Goal: Task Accomplishment & Management: Use online tool/utility

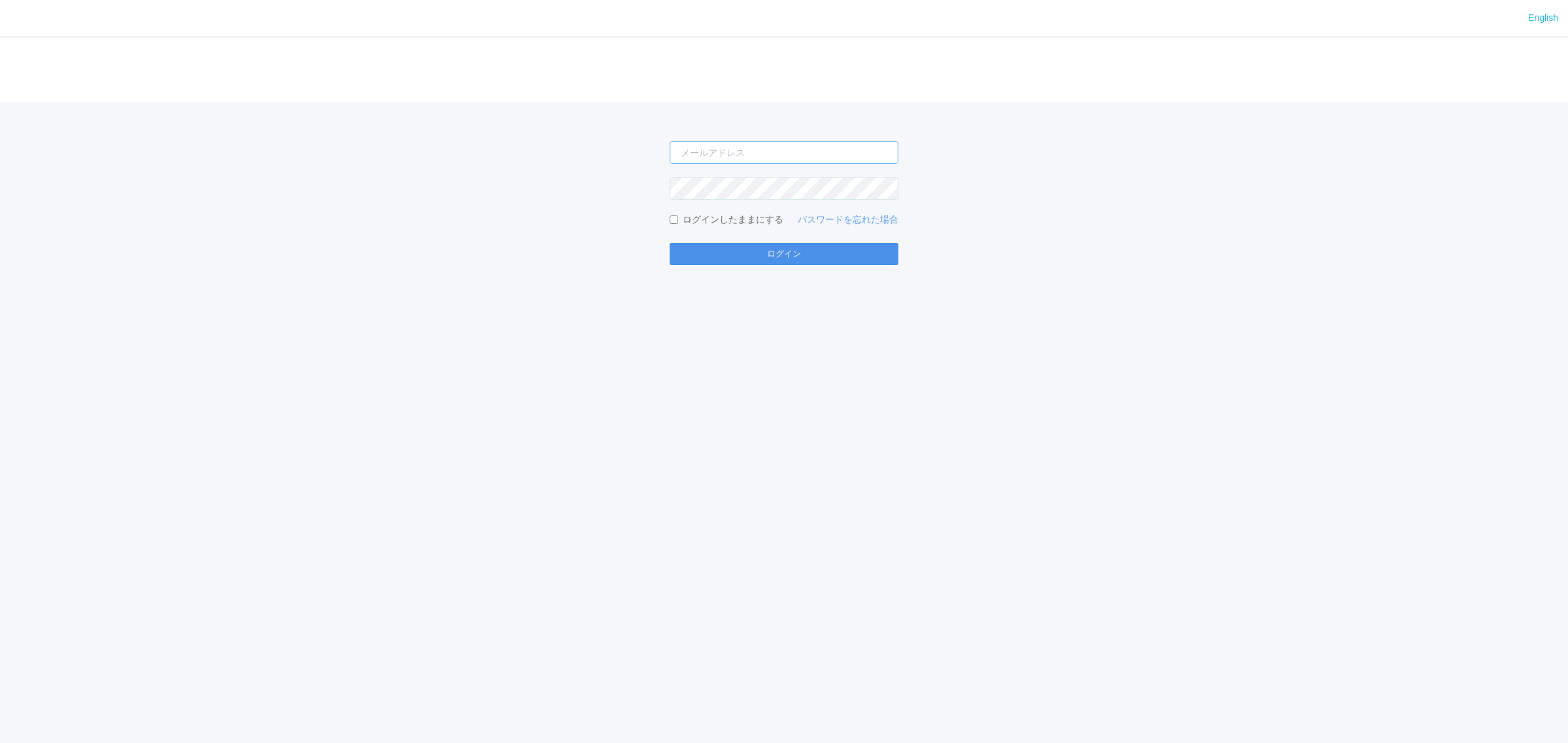
type input "atsushi.yoshida.z@dj.kyocera.com"
click at [738, 243] on button "ログイン" at bounding box center [784, 254] width 229 height 22
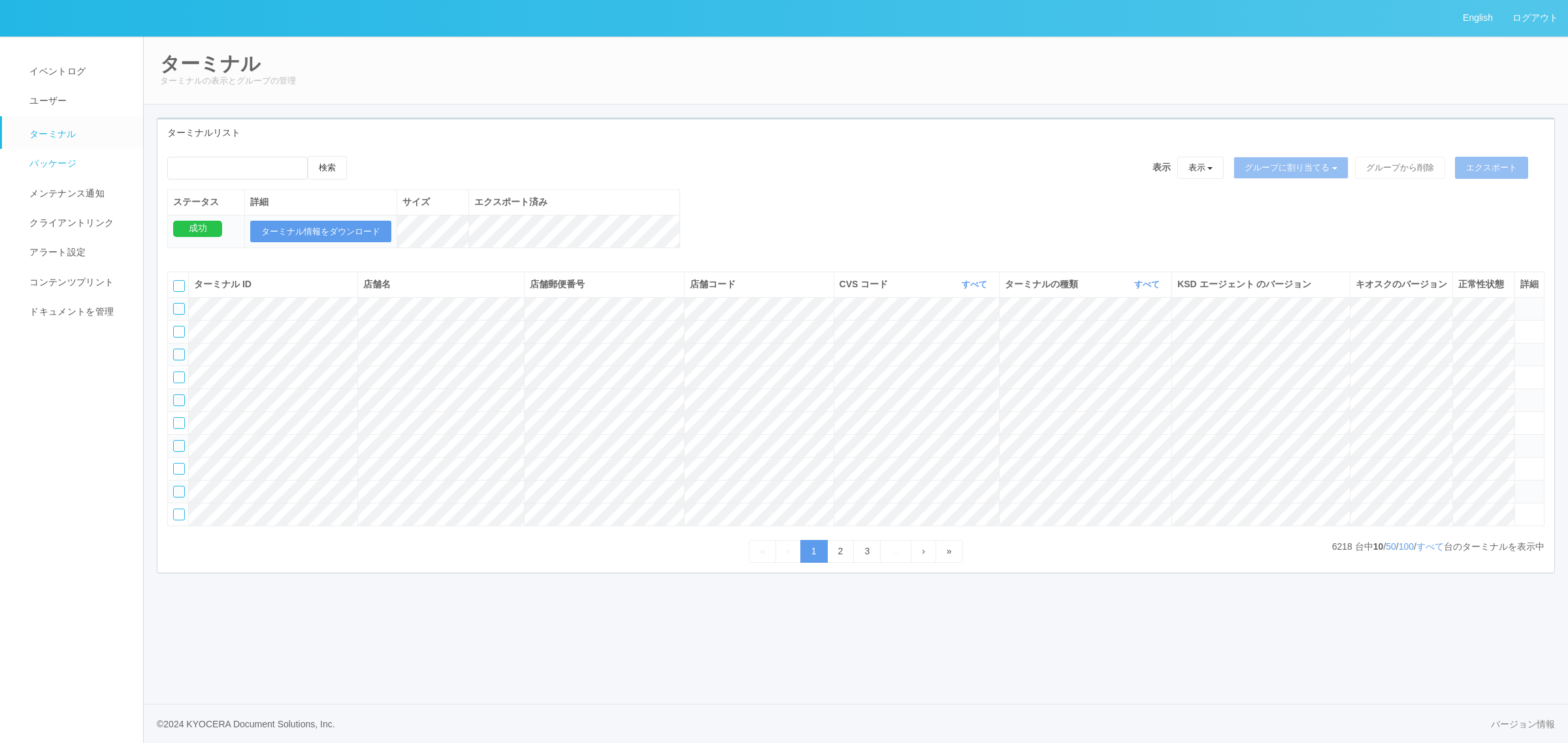
click at [71, 161] on span "パッケージ" at bounding box center [51, 163] width 51 height 10
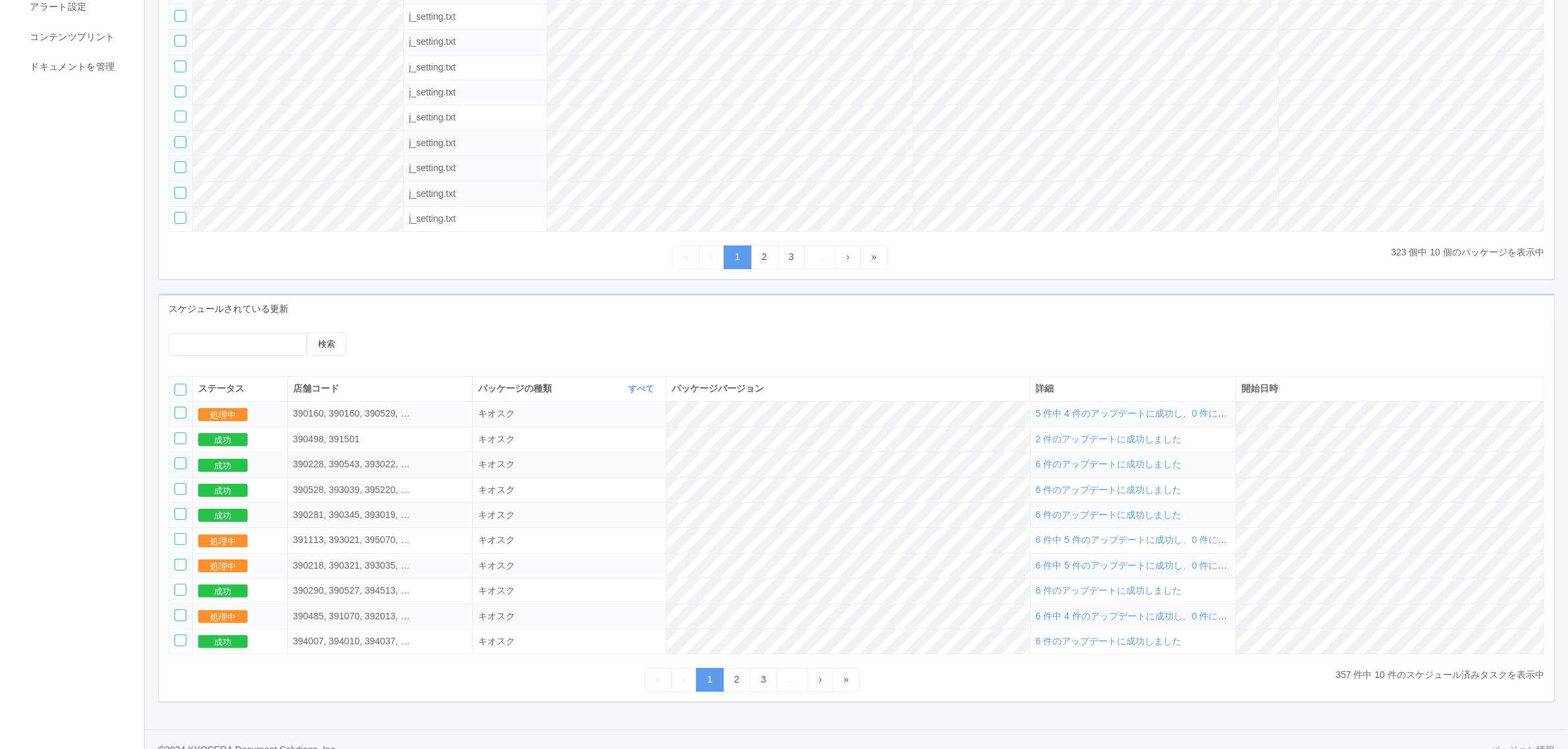
scroll to position [278, 0]
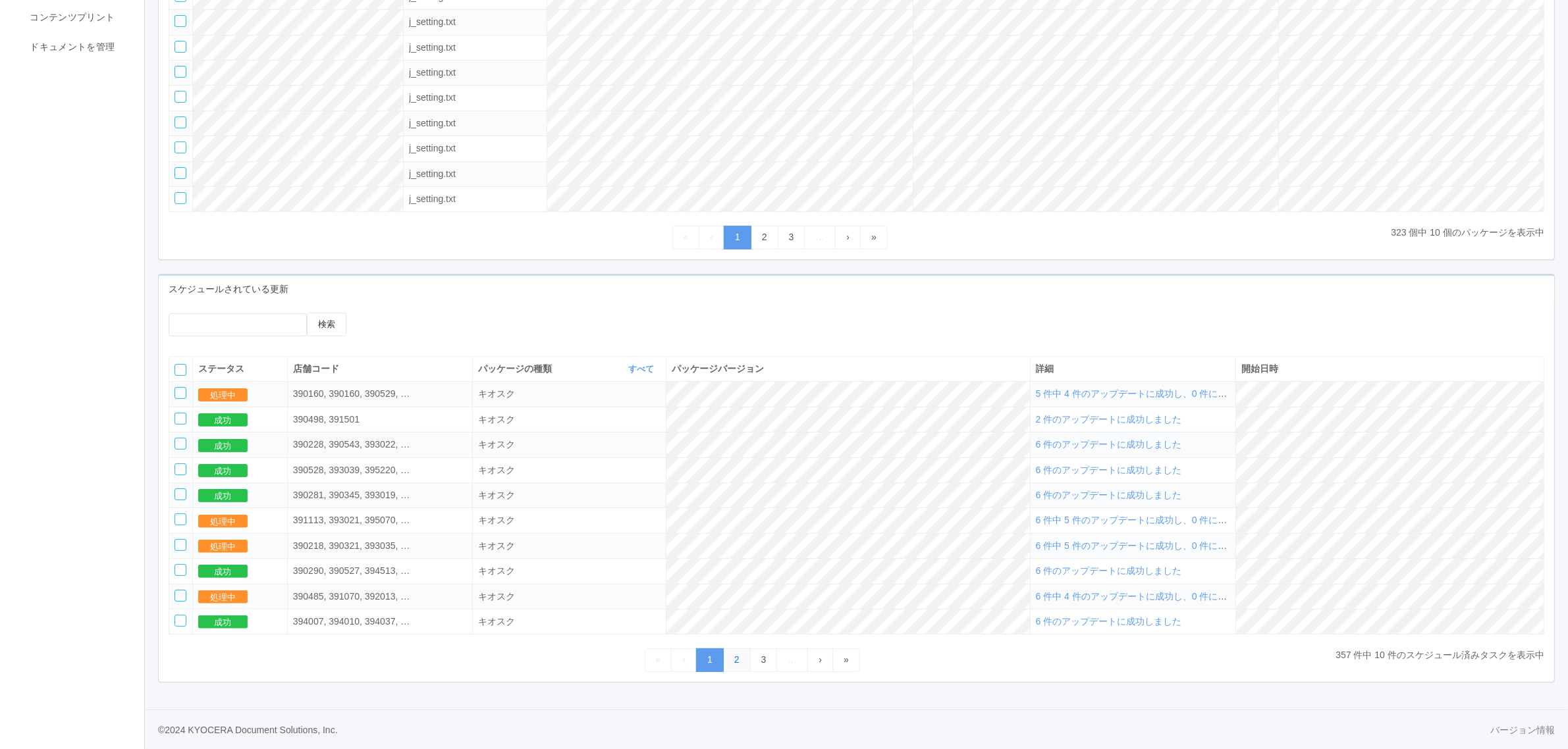
click at [726, 658] on link "2" at bounding box center [737, 660] width 28 height 23
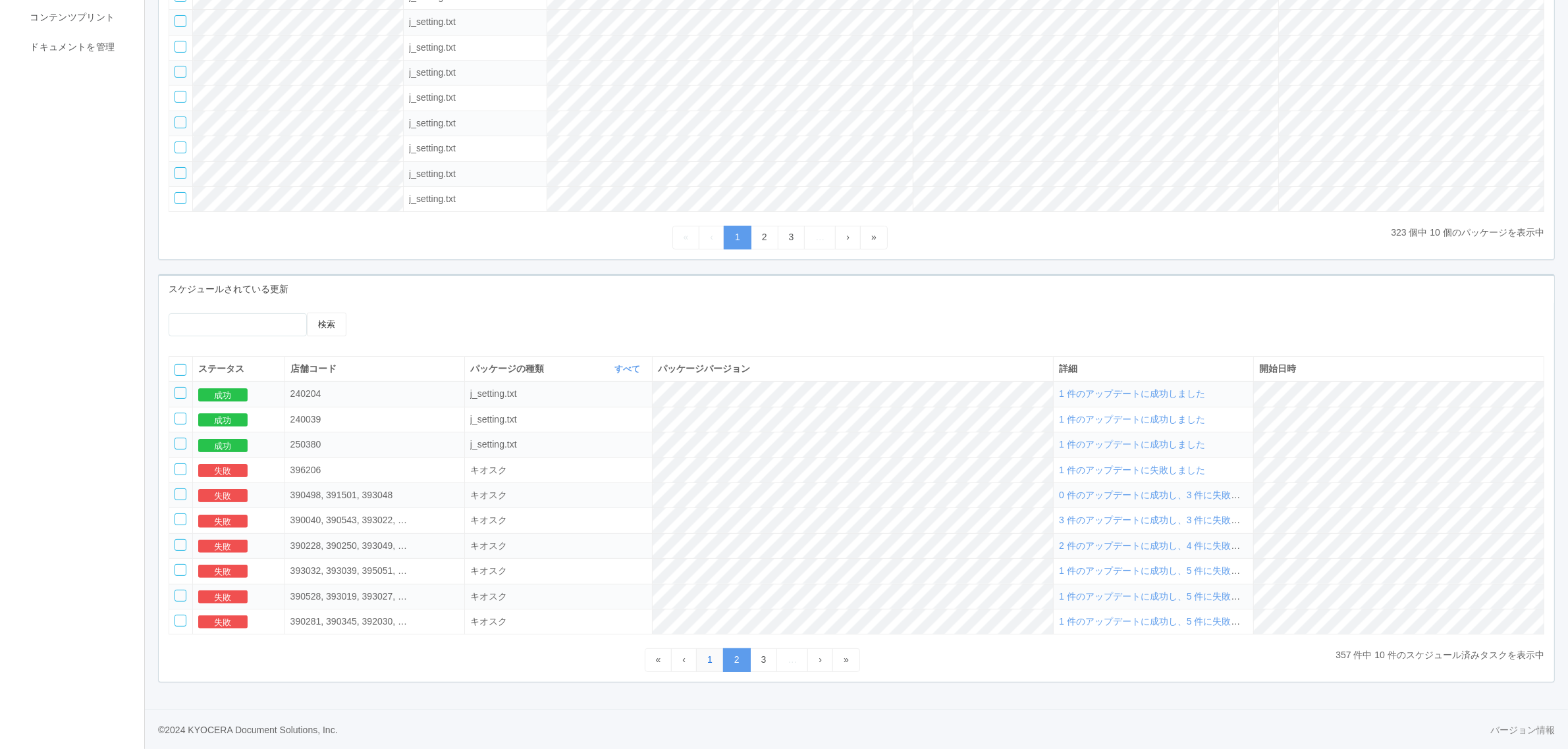
click at [706, 657] on link "1" at bounding box center [710, 660] width 28 height 23
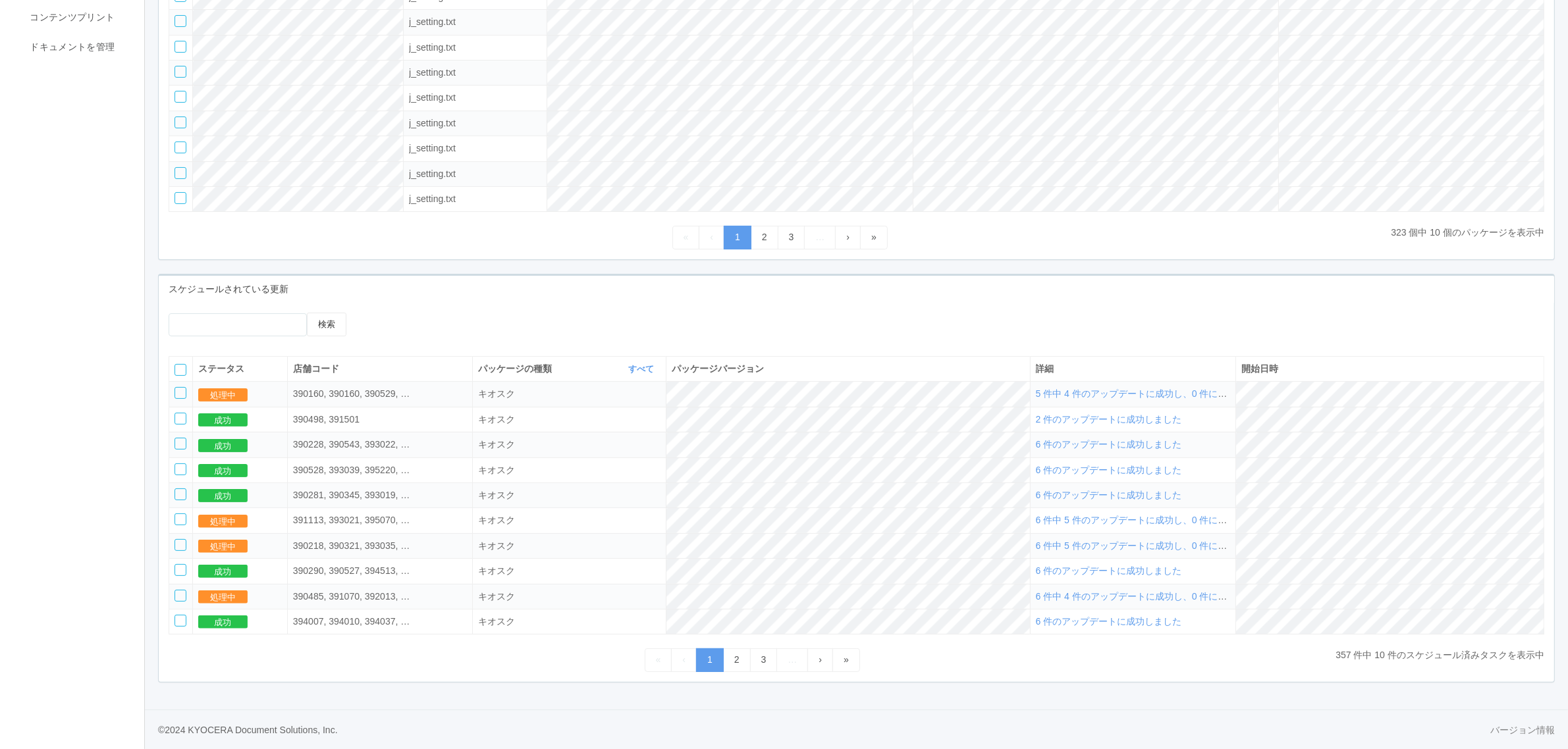
click at [1109, 544] on span "6 件中 5 件のアップデートに成功し、0 件に失敗しました" at bounding box center [1155, 546] width 238 height 10
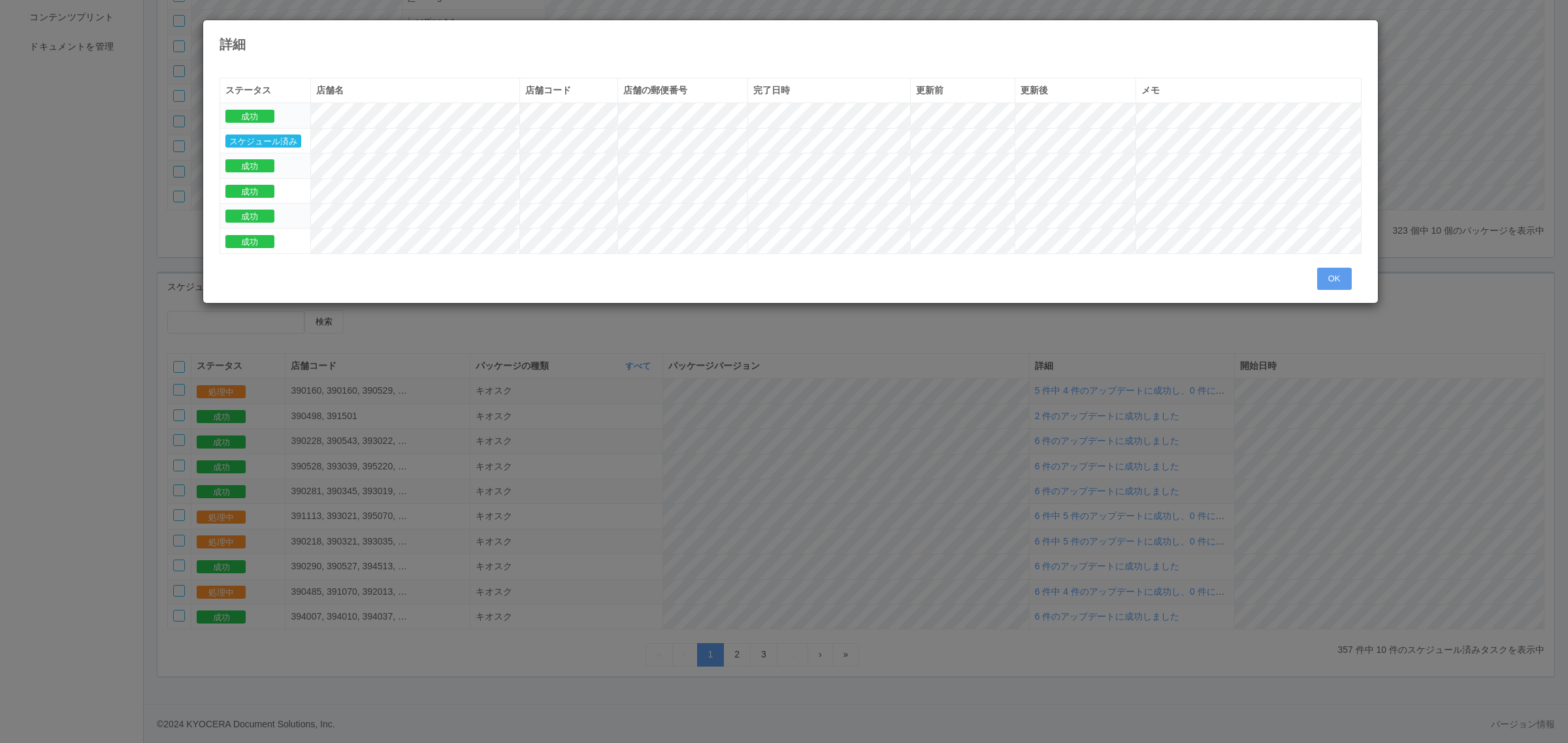
click at [1362, 30] on icon at bounding box center [1362, 30] width 0 height 0
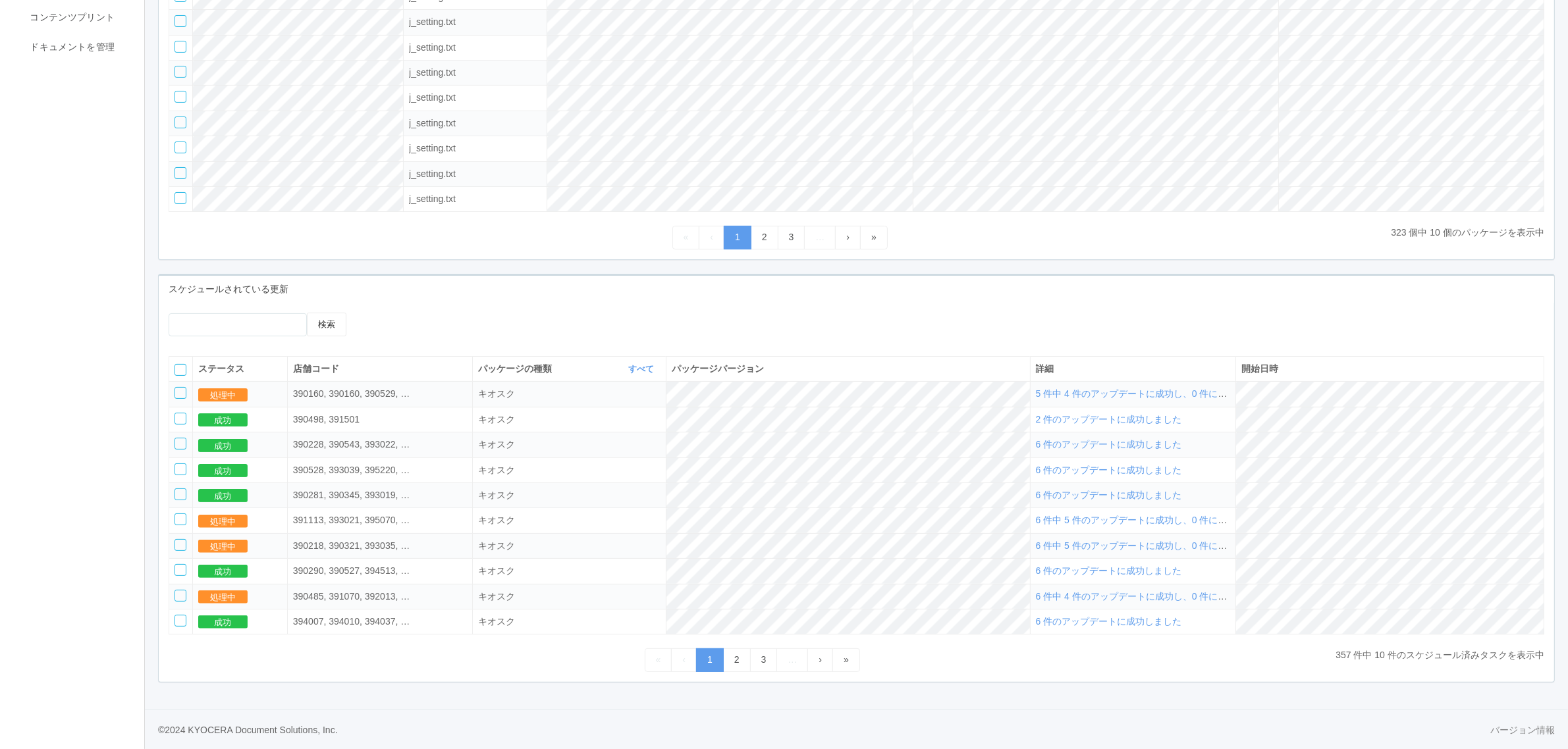
click at [1125, 597] on span "6 件中 4 件のアップデートに成功し、0 件に失敗しました" at bounding box center [1155, 596] width 238 height 10
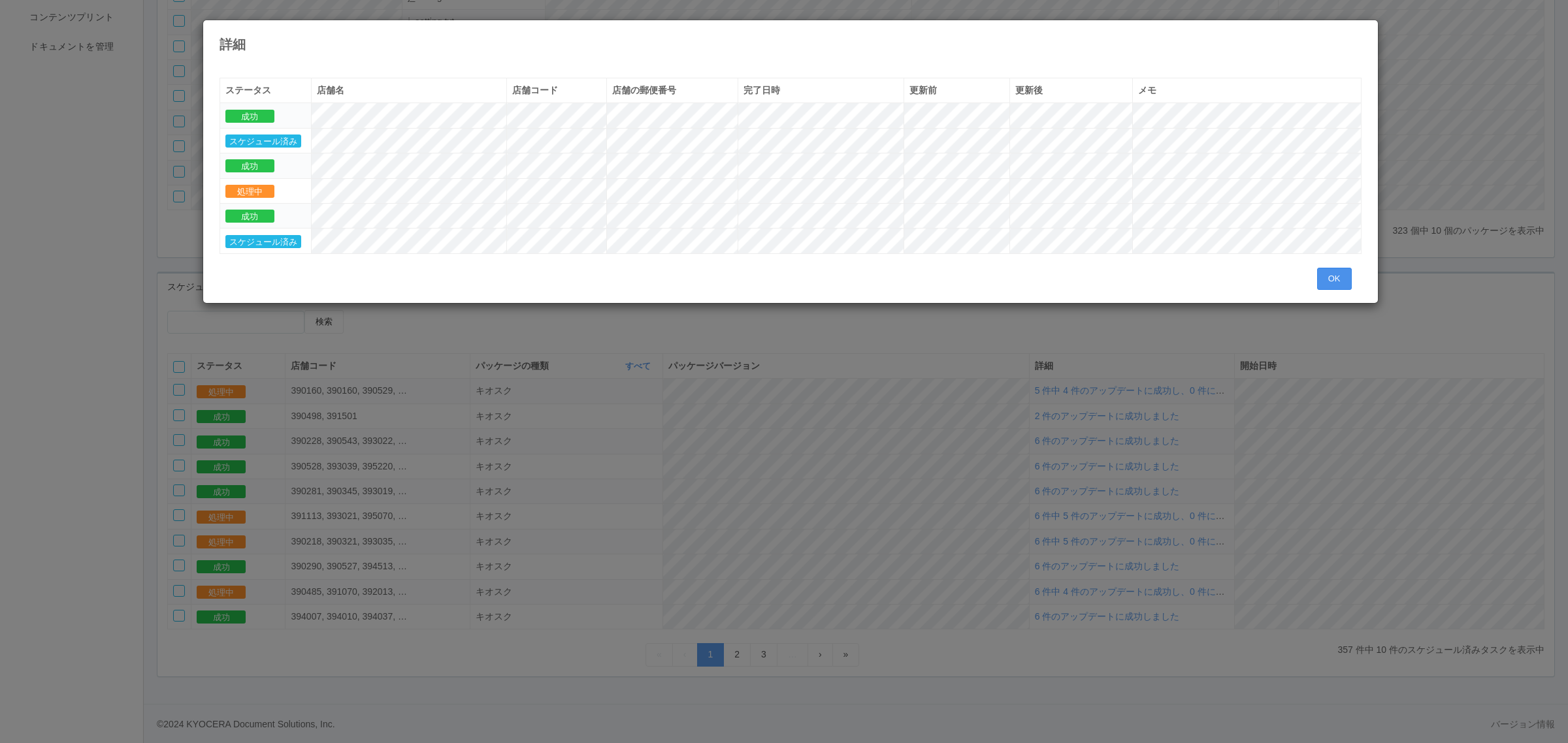
click at [1331, 279] on button "OK" at bounding box center [1334, 278] width 35 height 22
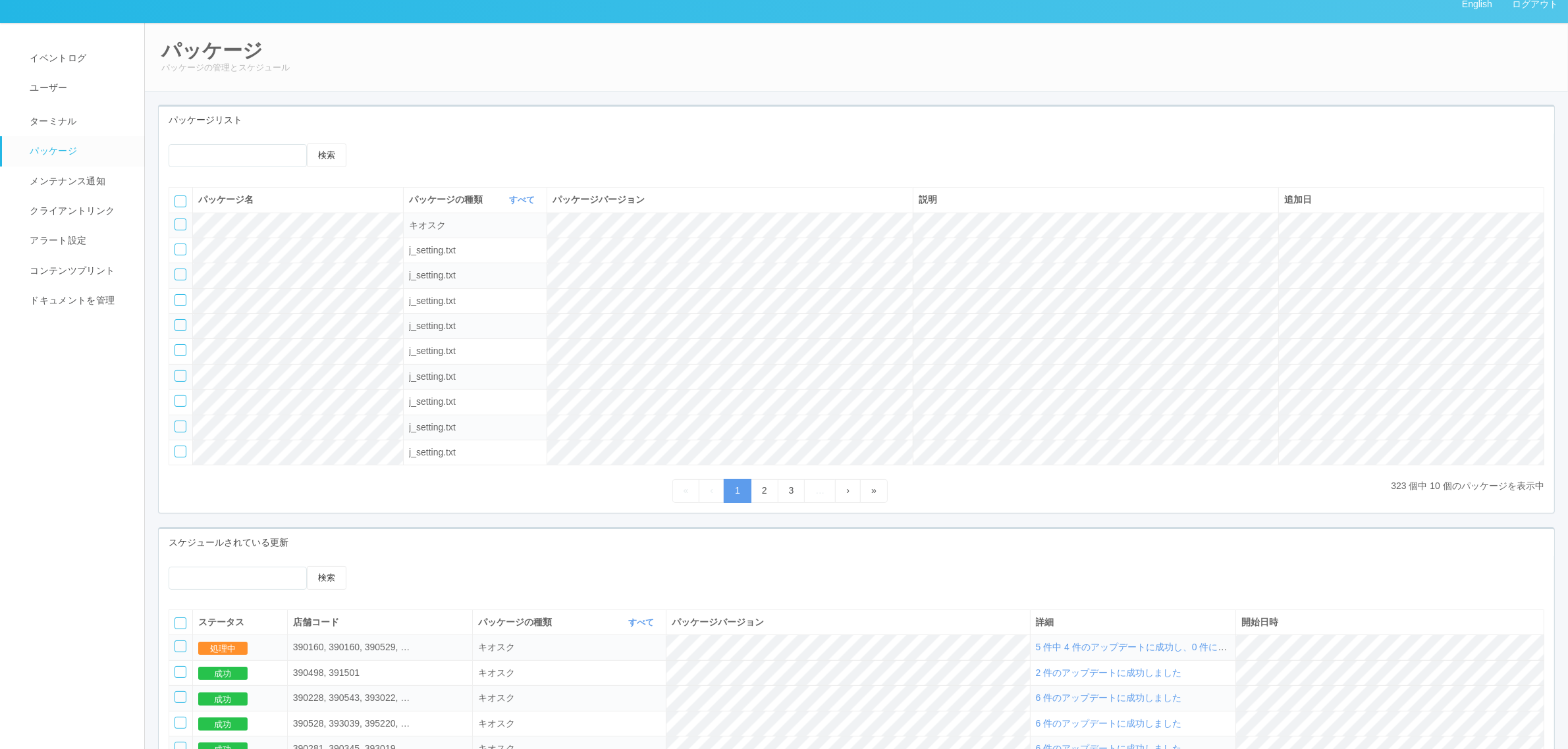
scroll to position [0, 0]
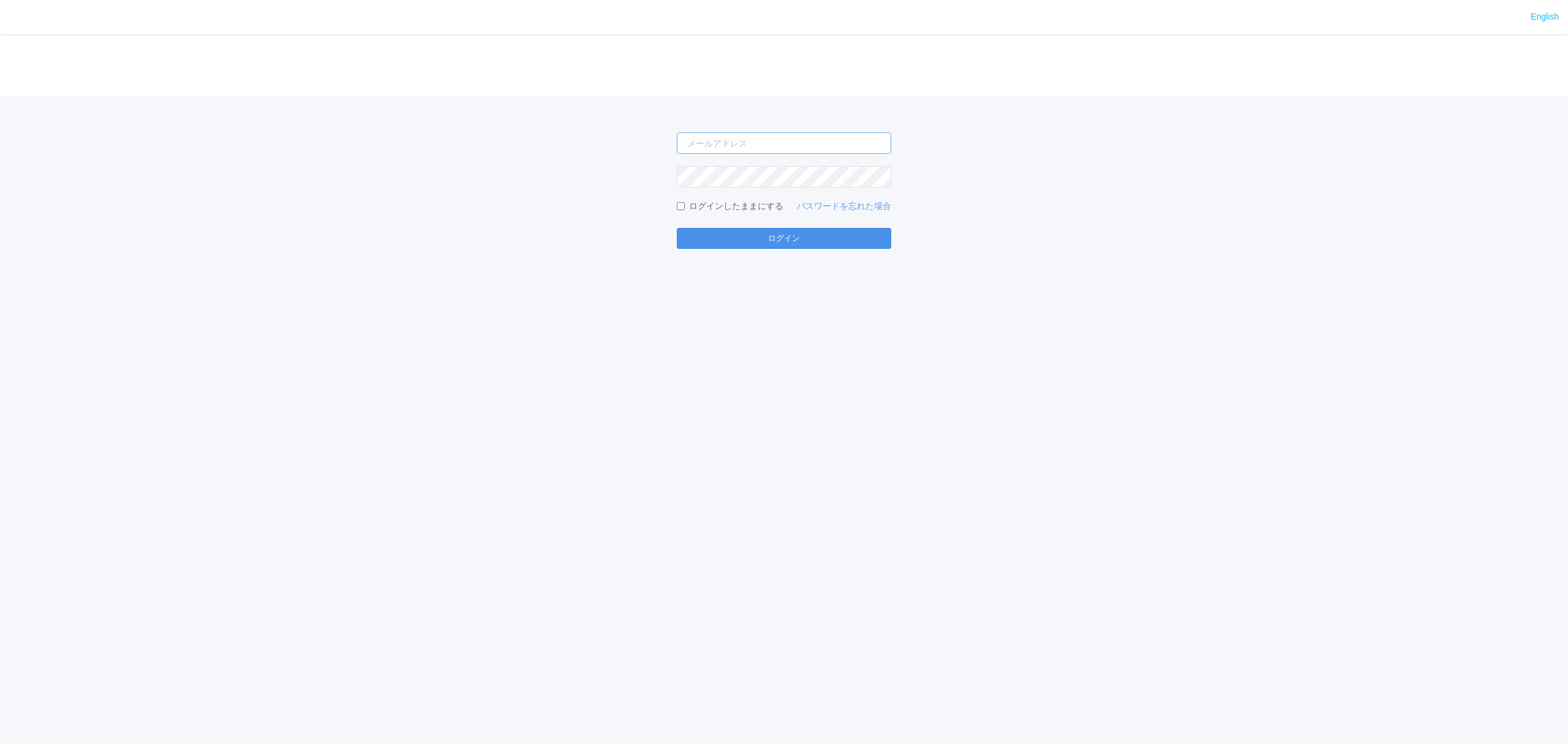
type input "[EMAIL_ADDRESS][DOMAIN_NAME]"
click at [758, 228] on button "ログイン" at bounding box center [784, 238] width 214 height 21
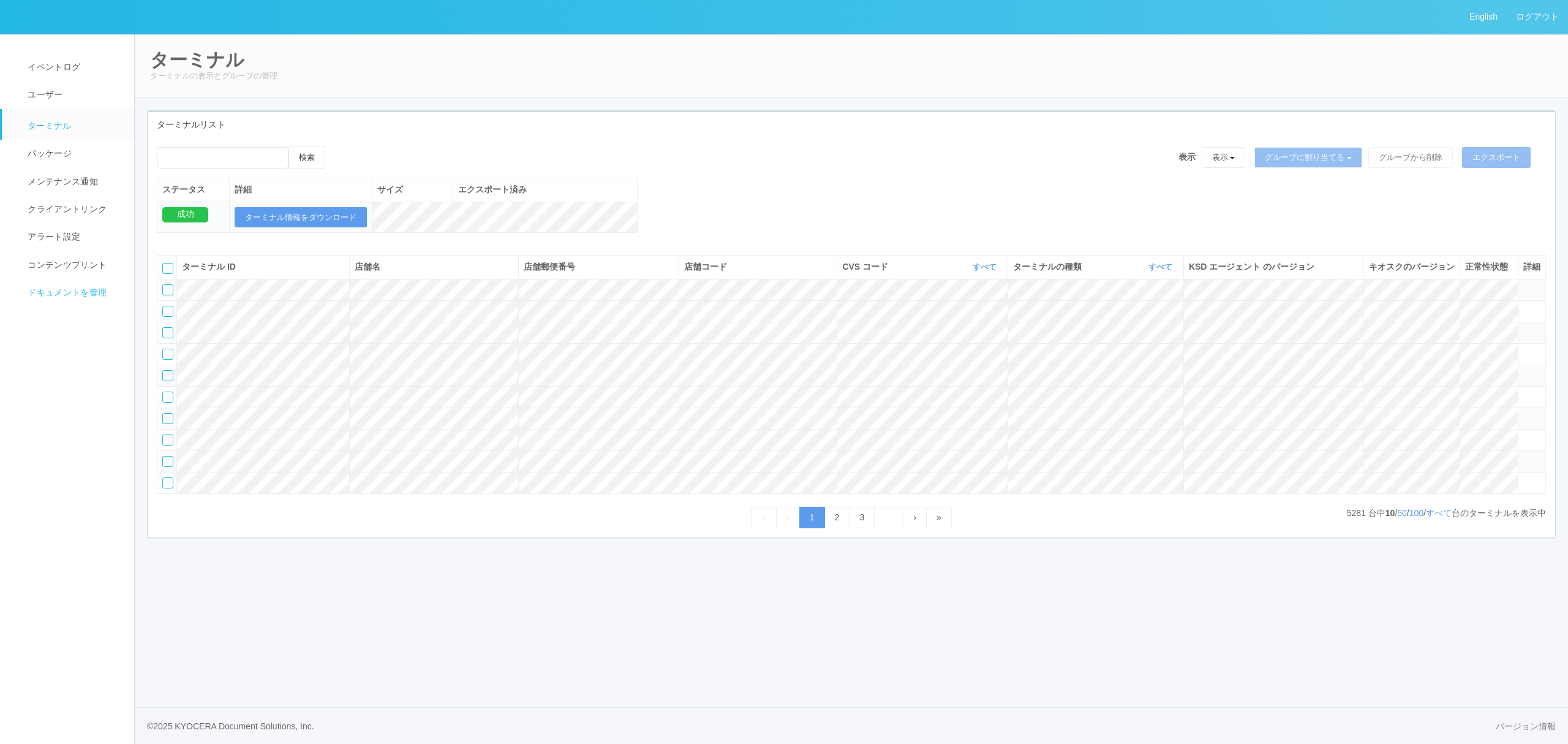
click at [109, 293] on link "ドキュメントを管理" at bounding box center [73, 292] width 143 height 28
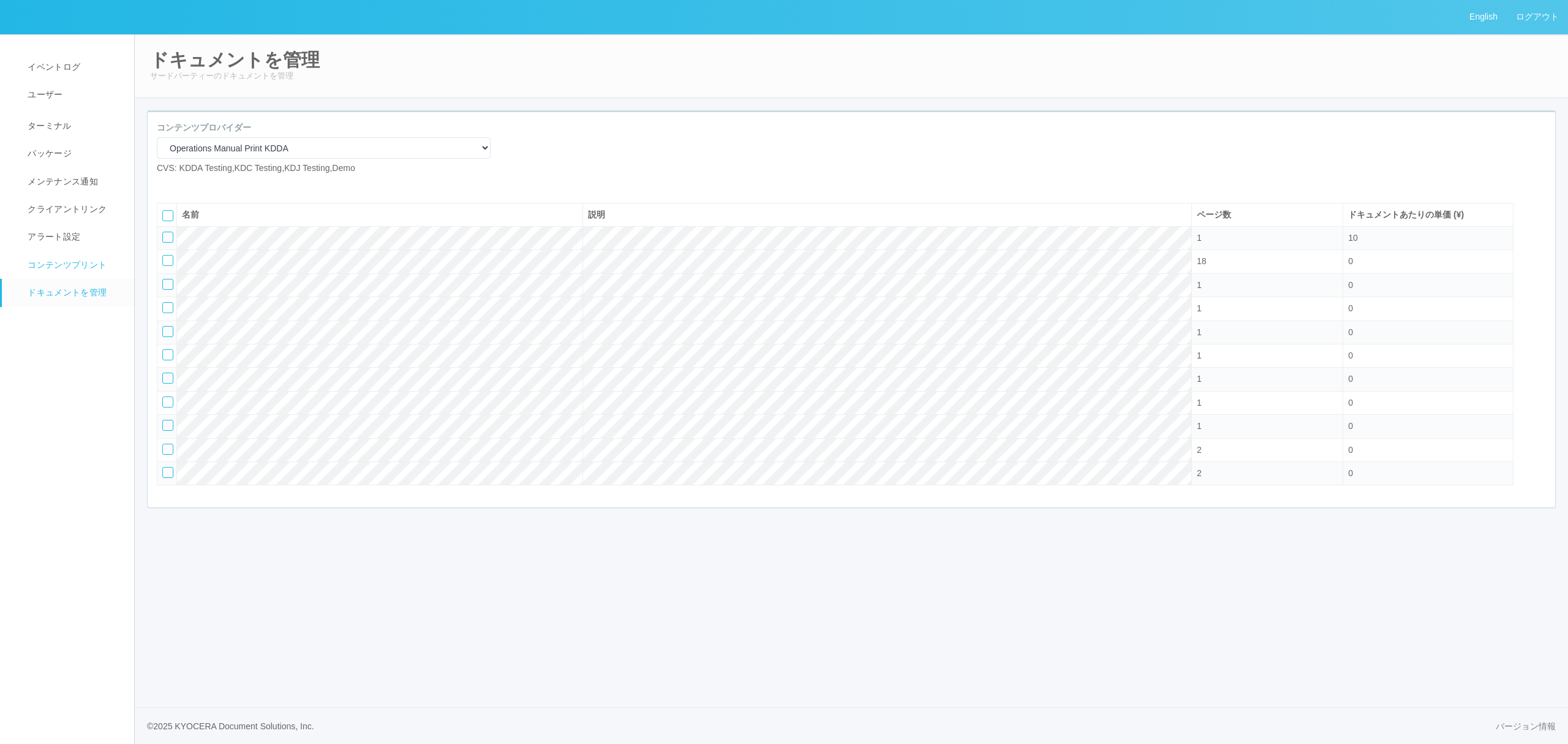
click at [72, 258] on link "コンテンツプリント" at bounding box center [73, 265] width 143 height 28
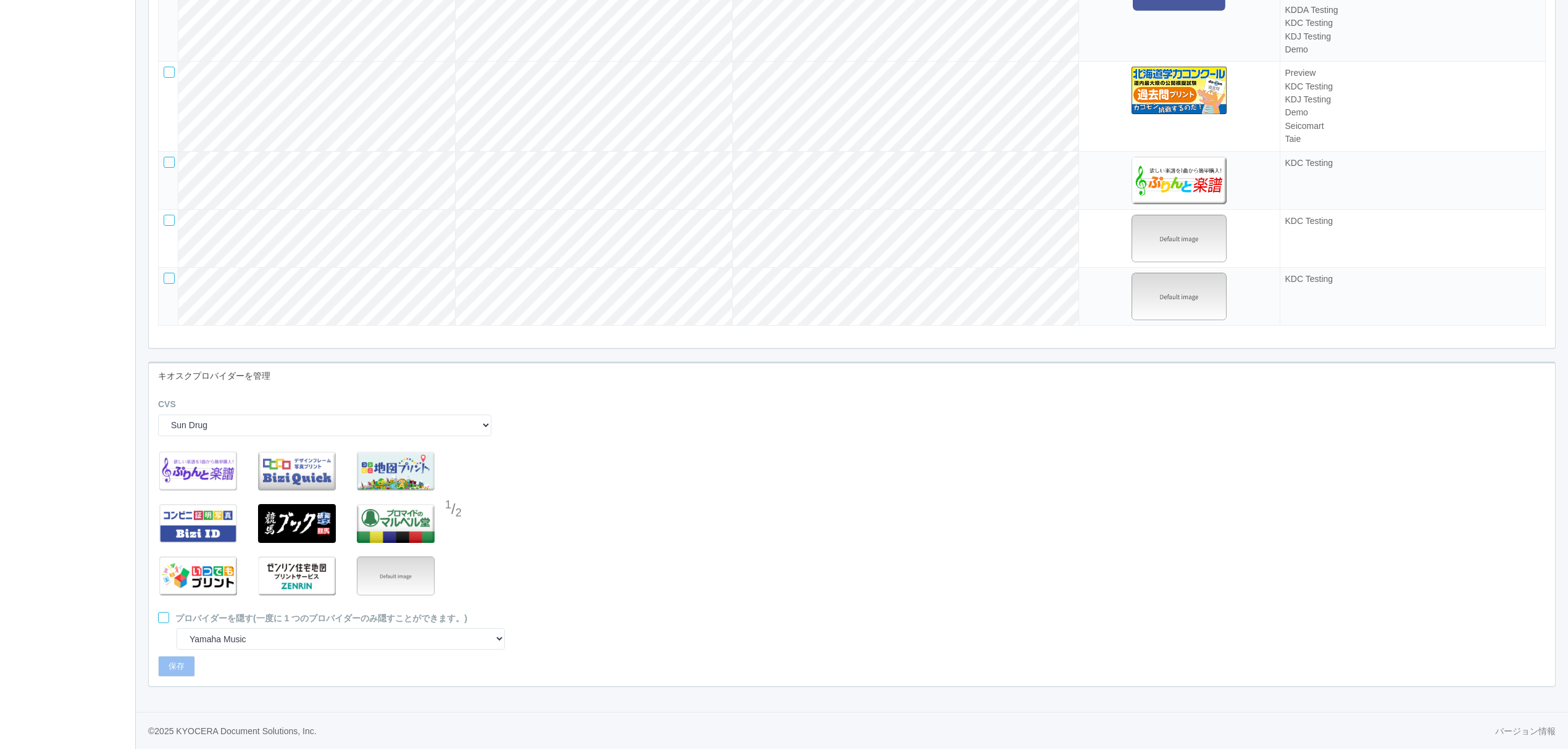
scroll to position [3753, 0]
click at [453, 423] on select "Sun Drug Daily Yamazaki Preview KDDA Testing KDC Testing KDJ Testing Demo Arcs …" at bounding box center [325, 425] width 333 height 22
select select "8"
click at [158, 414] on select "Sun Drug Daily Yamazaki Preview KDDA Testing KDC Testing KDJ Testing Demo Arcs …" at bounding box center [325, 425] width 333 height 22
select select "13"
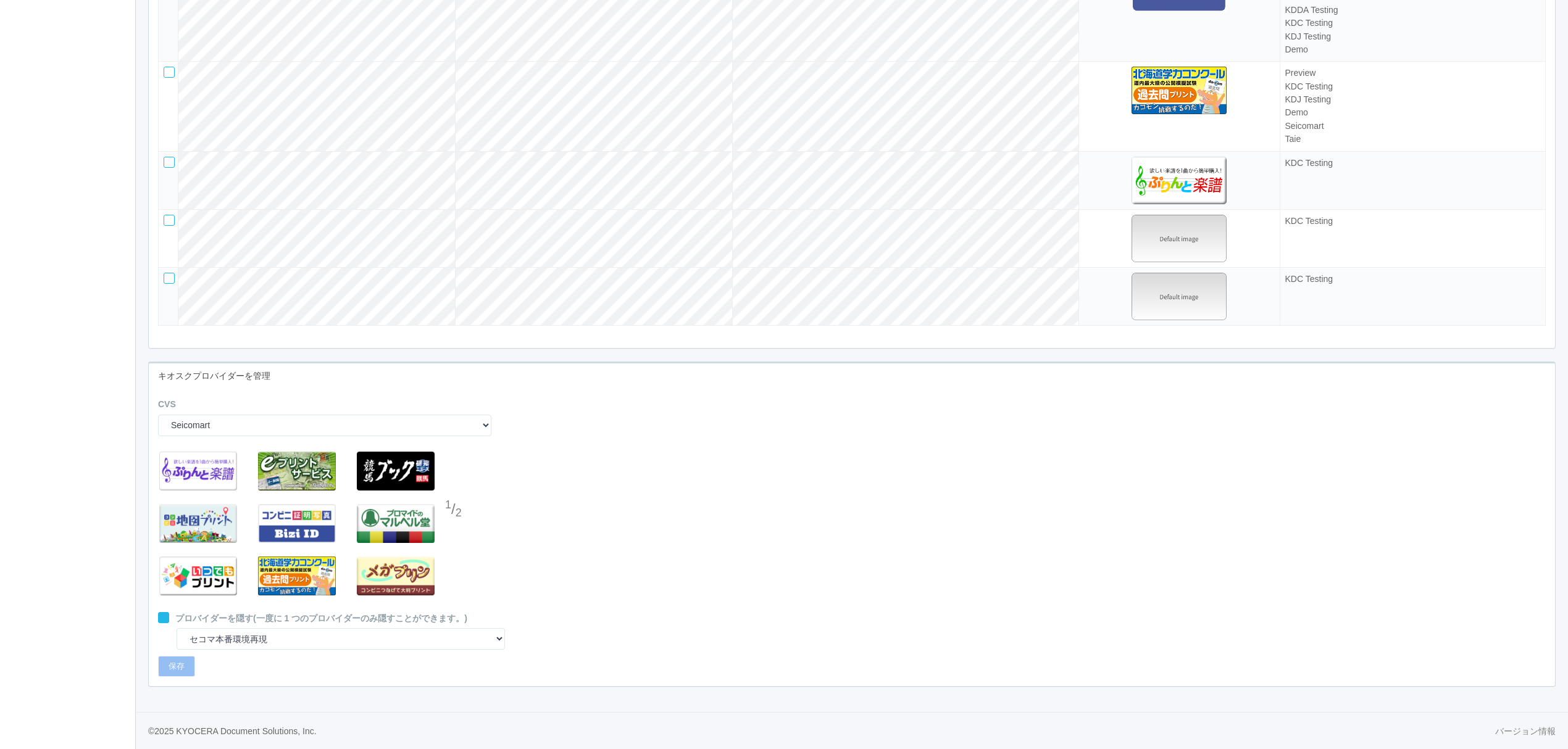
click at [455, 527] on div at bounding box center [454, 535] width 18 height 25
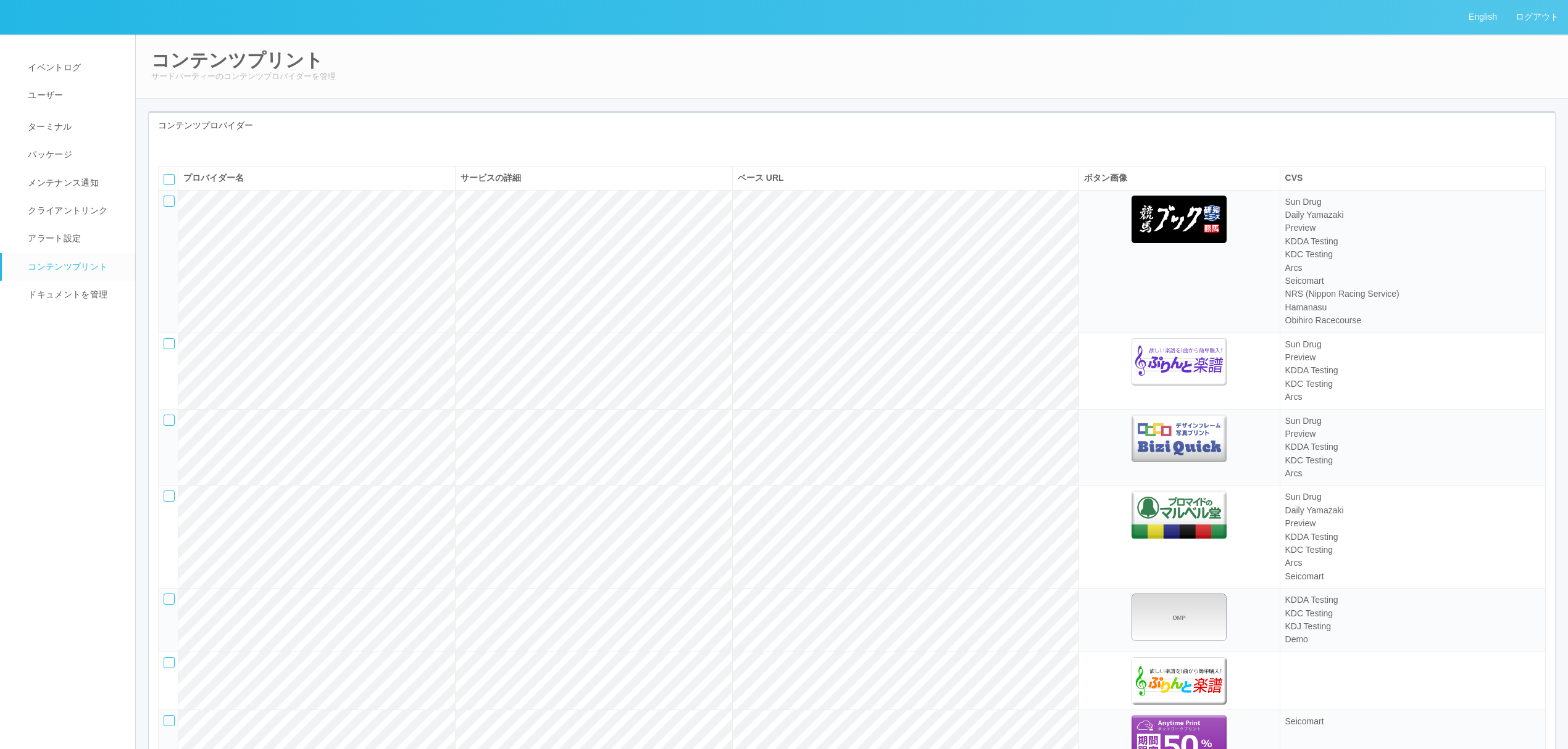
scroll to position [494, 0]
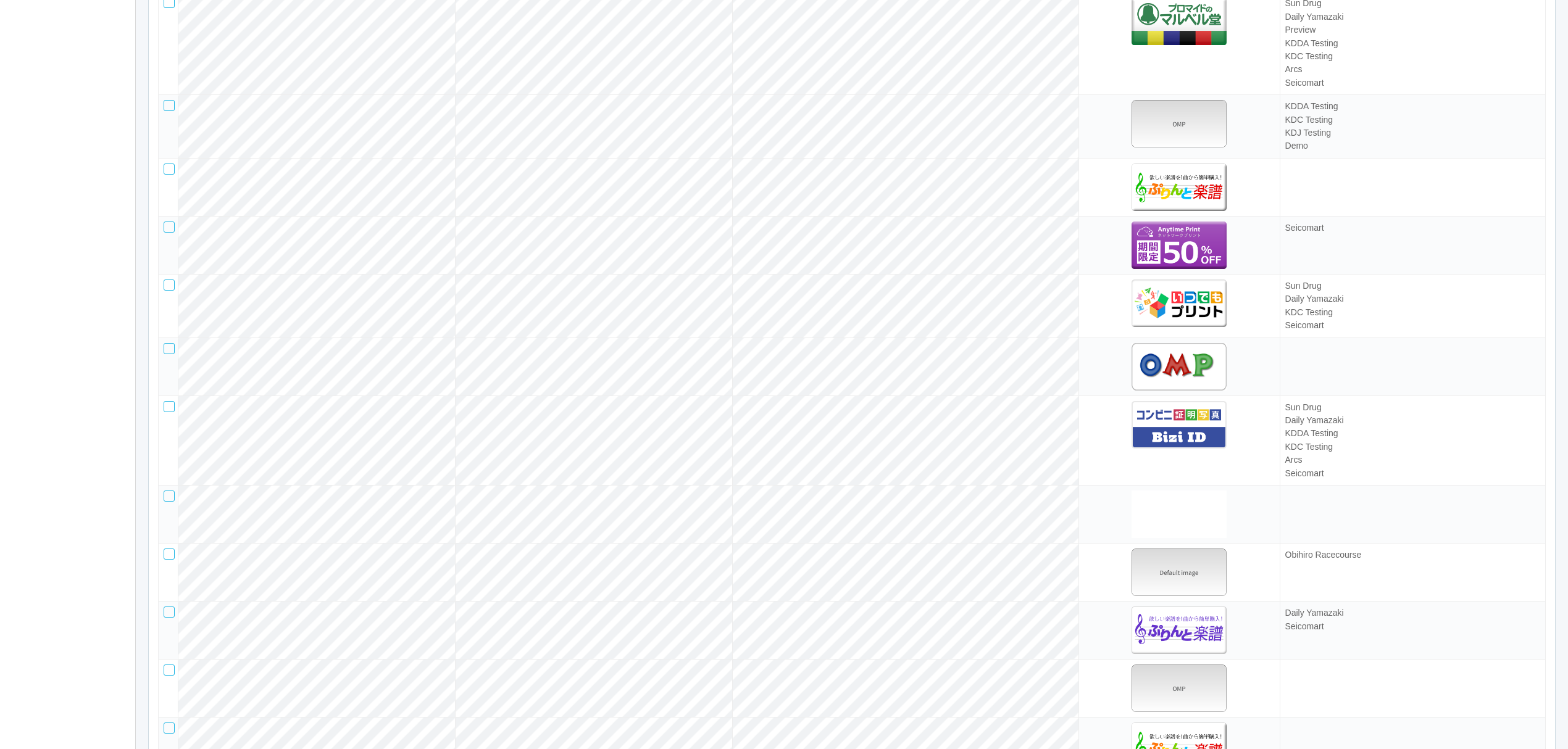
click at [169, 233] on div at bounding box center [169, 227] width 11 height 11
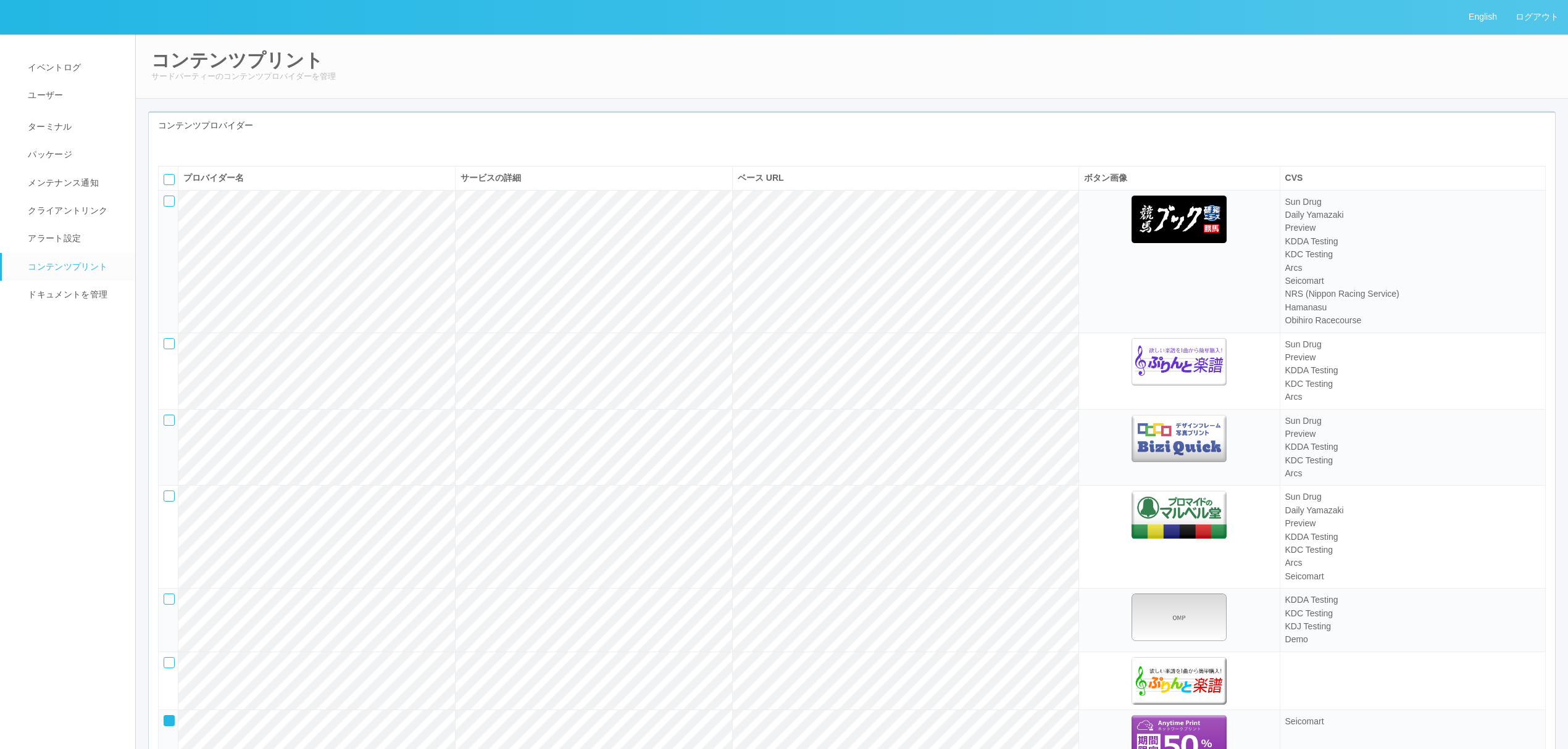
click at [176, 147] on icon at bounding box center [176, 147] width 0 height 0
select select "telecommute-support"
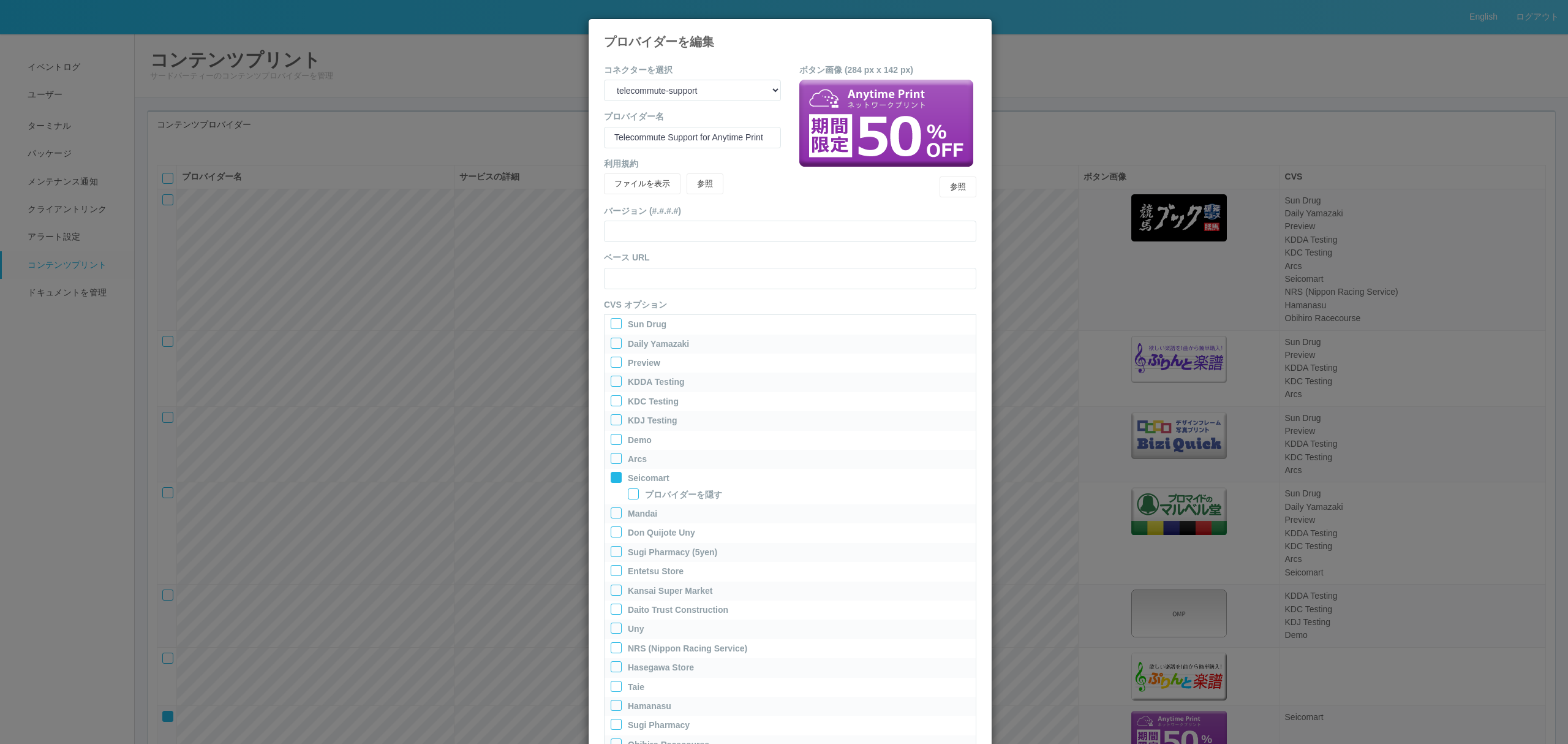
click at [612, 473] on icon at bounding box center [612, 473] width 0 height 0
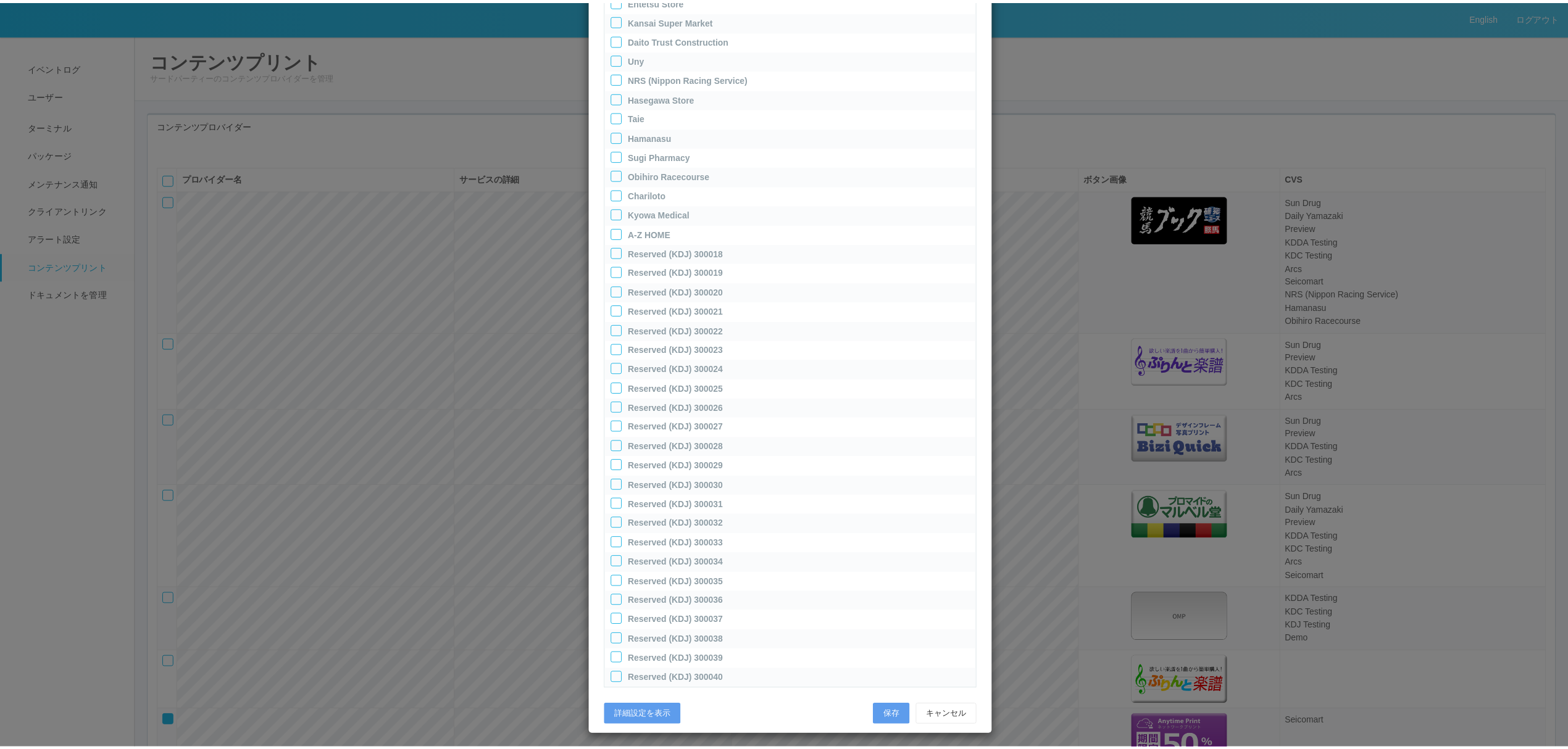
scroll to position [564, 0]
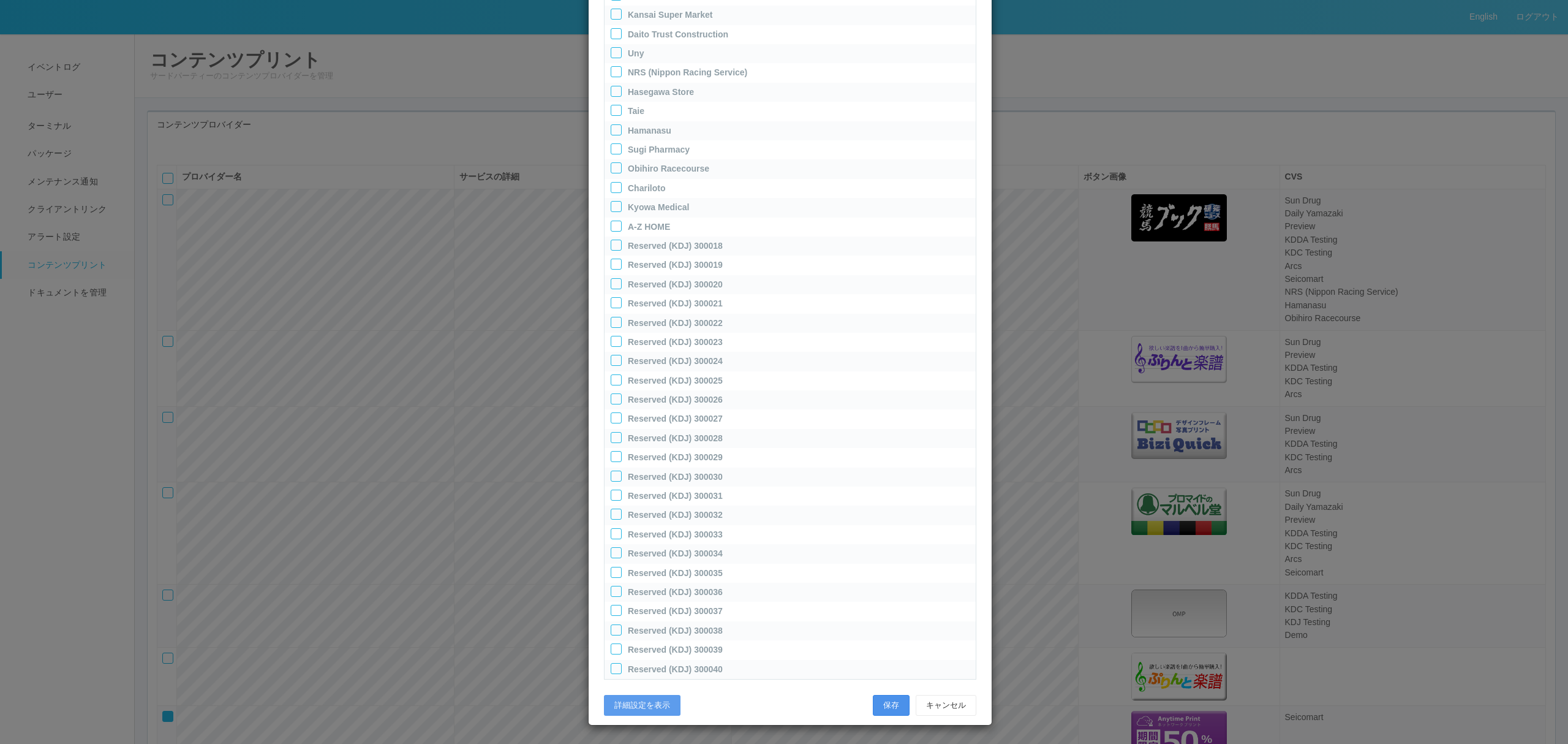
click at [892, 707] on button "保存" at bounding box center [891, 705] width 37 height 21
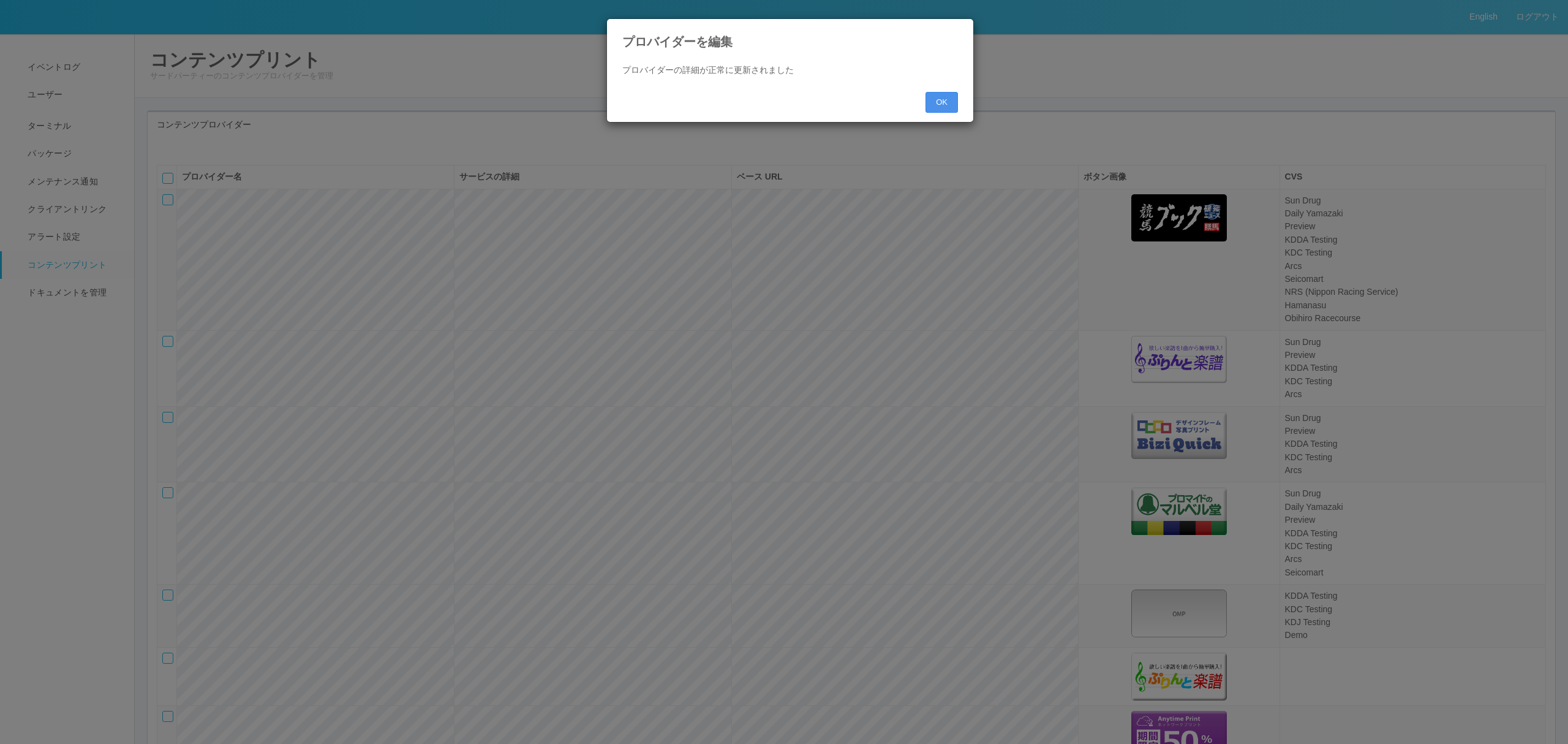
click at [938, 96] on button "OK" at bounding box center [942, 102] width 33 height 21
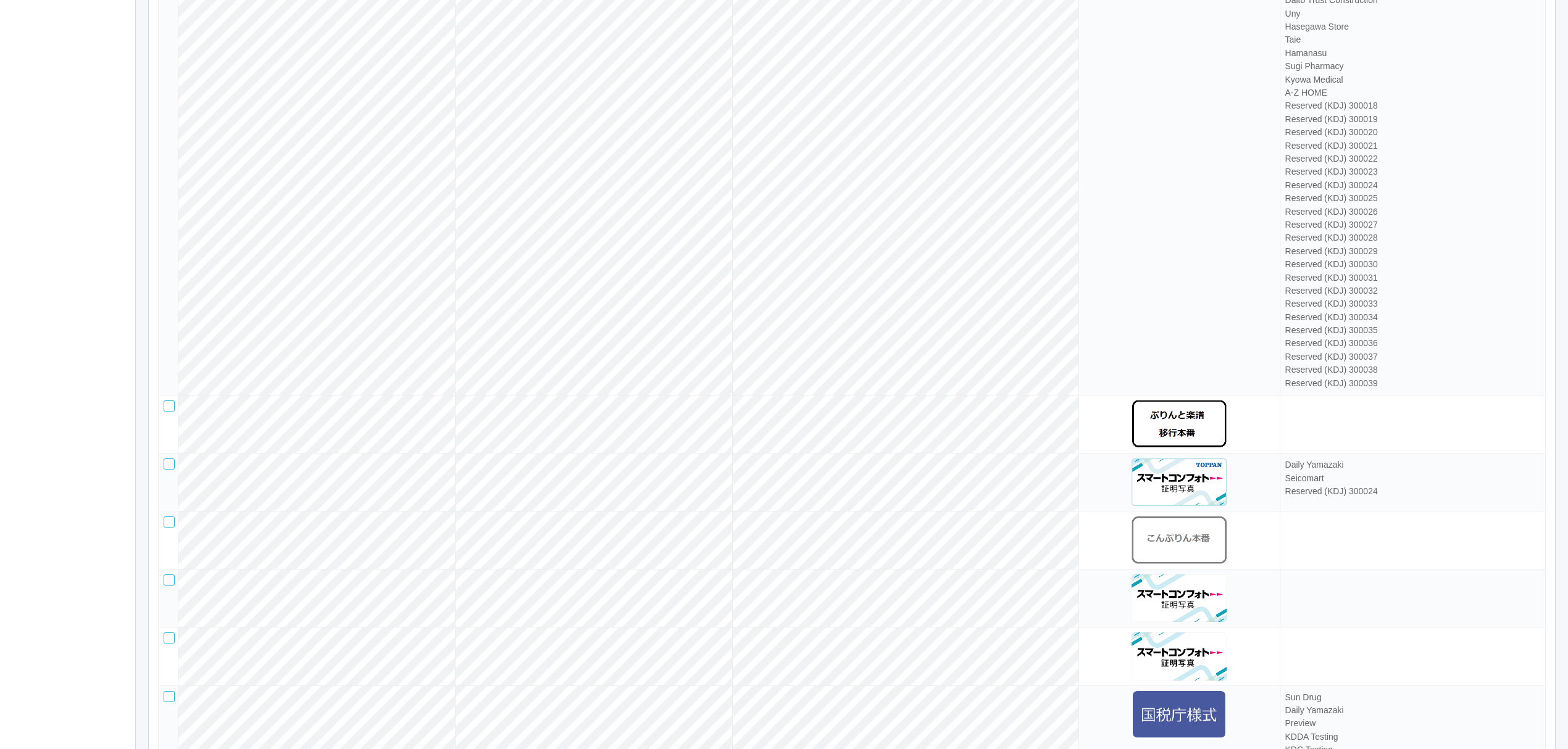
scroll to position [3753, 0]
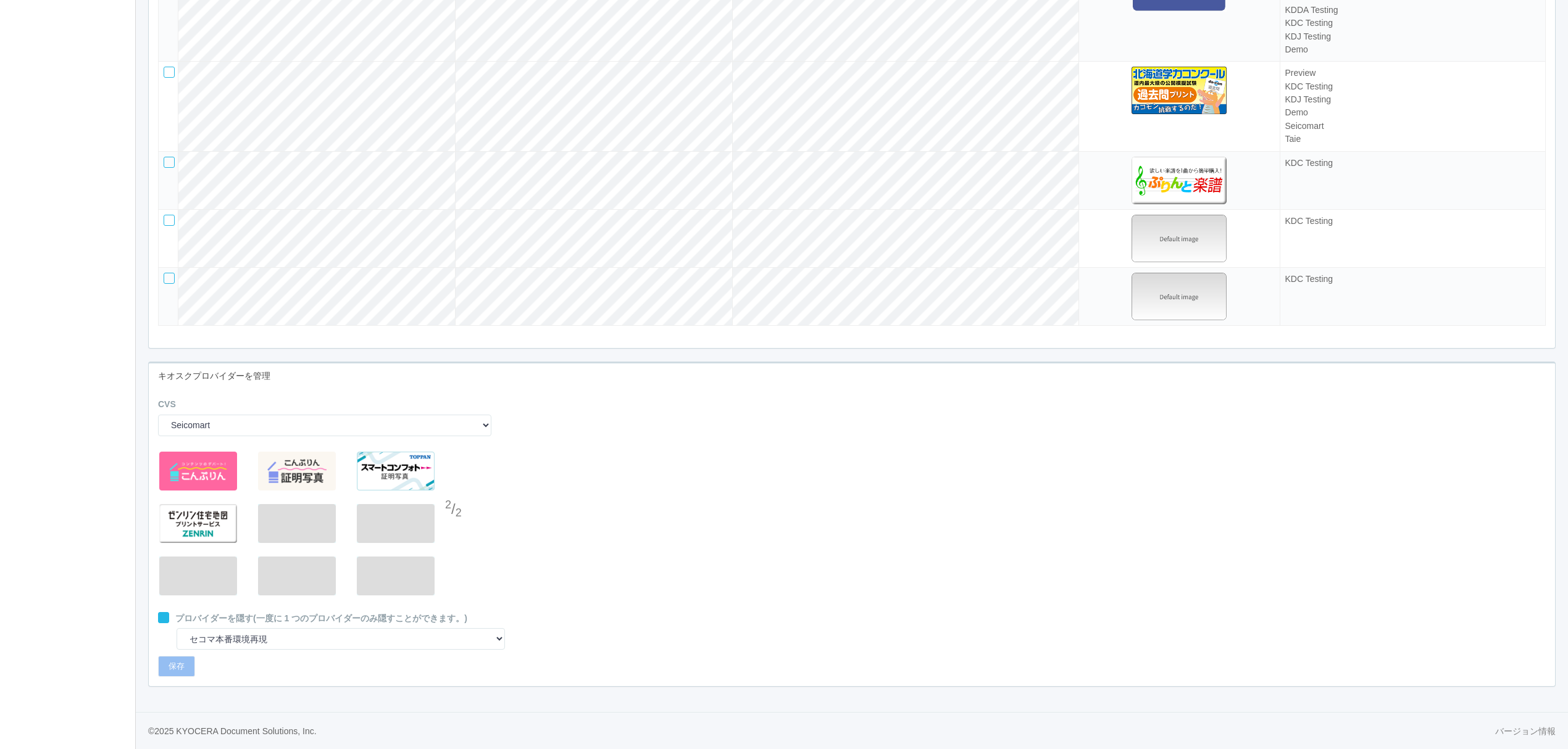
click at [460, 489] on div at bounding box center [454, 485] width 18 height 25
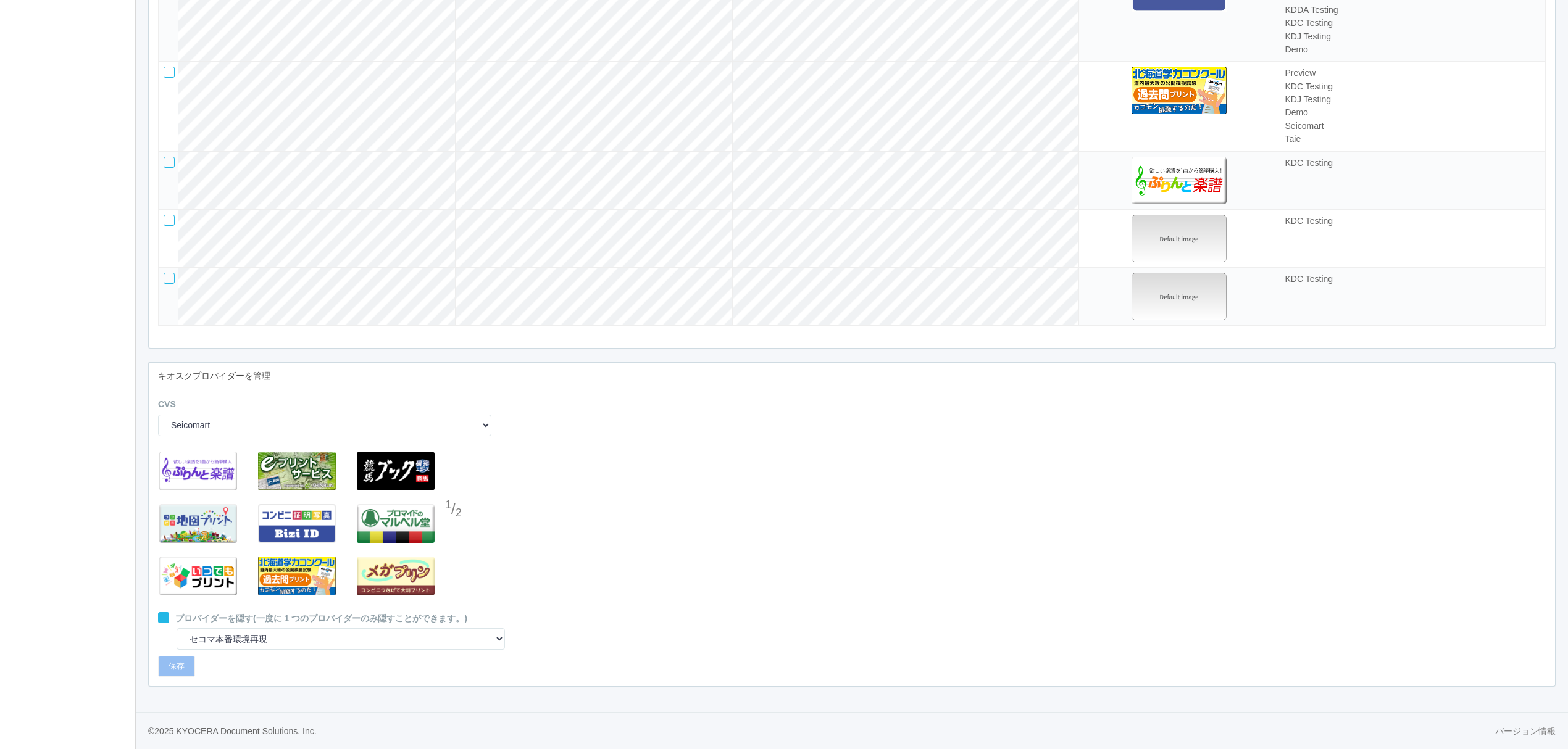
click at [457, 529] on div at bounding box center [454, 535] width 18 height 25
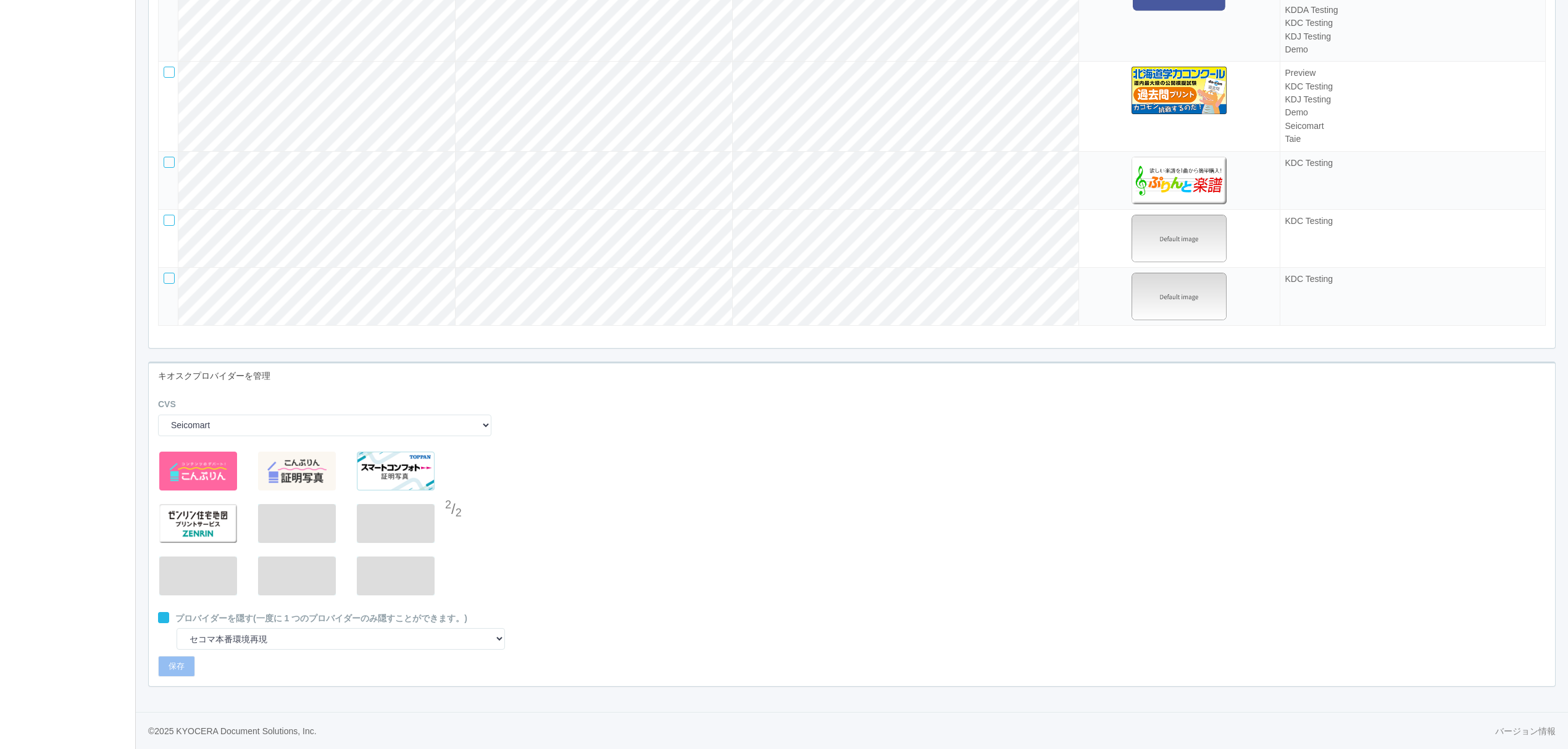
click at [564, 524] on div "2 / 2" at bounding box center [852, 528] width 1406 height 167
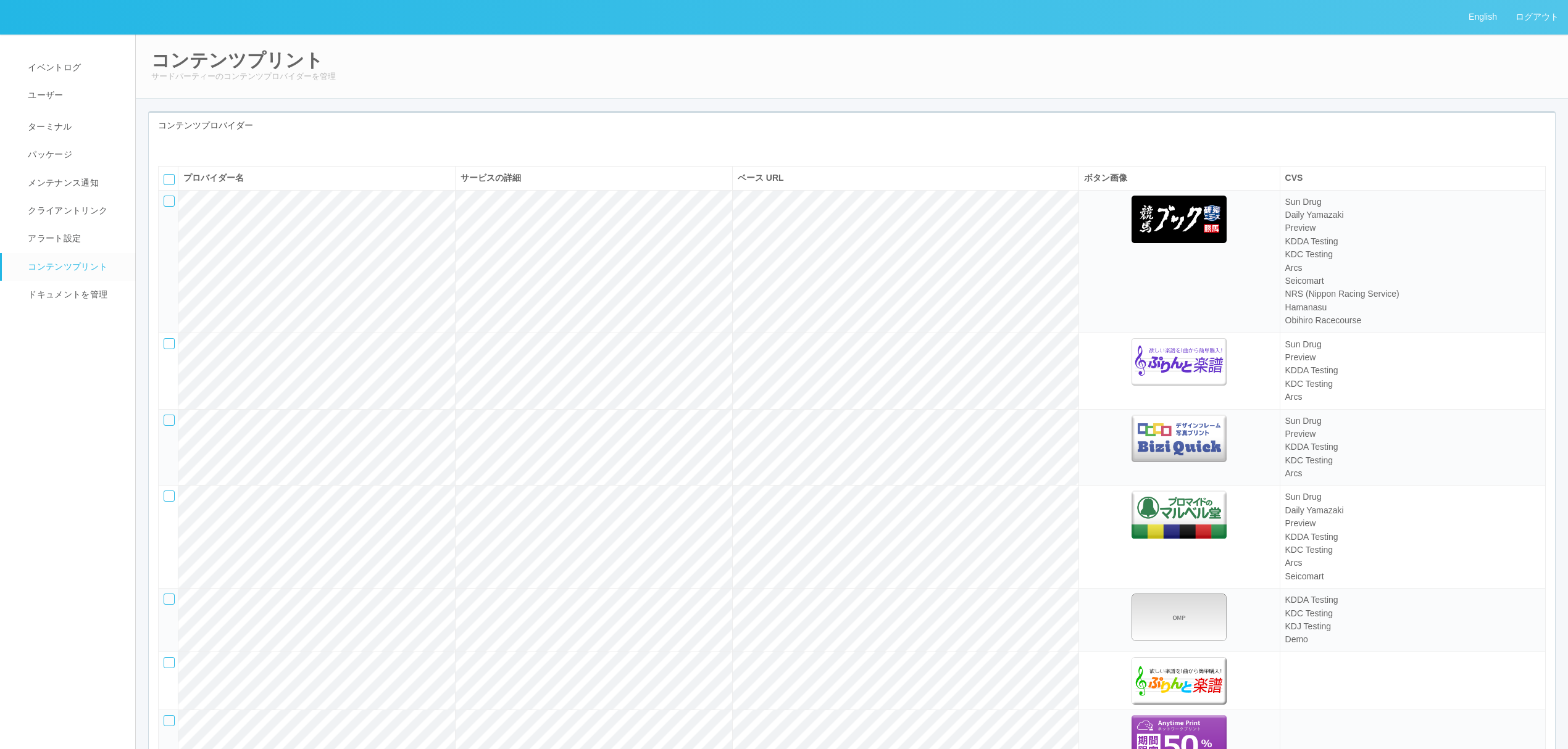
scroll to position [2468, 0]
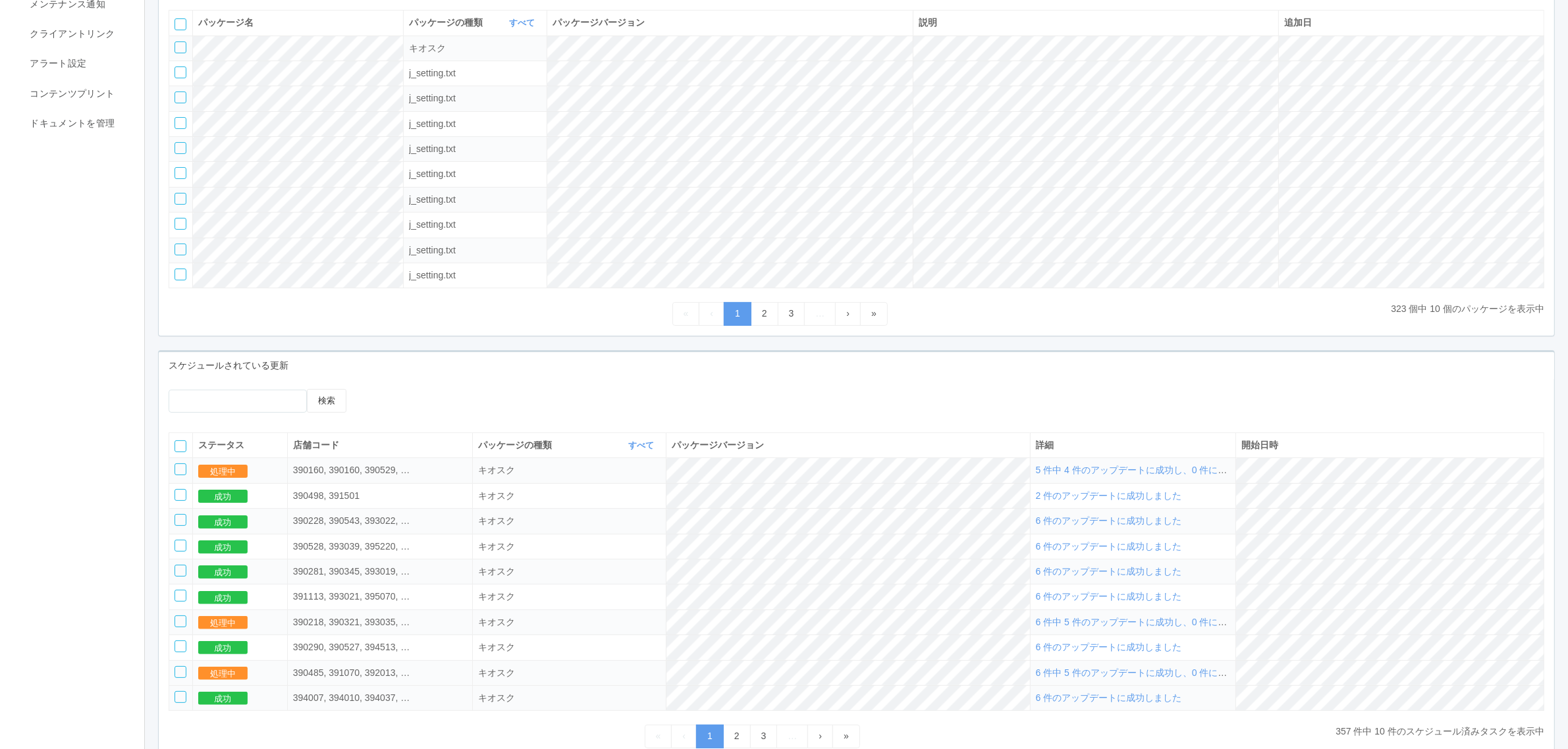
scroll to position [278, 0]
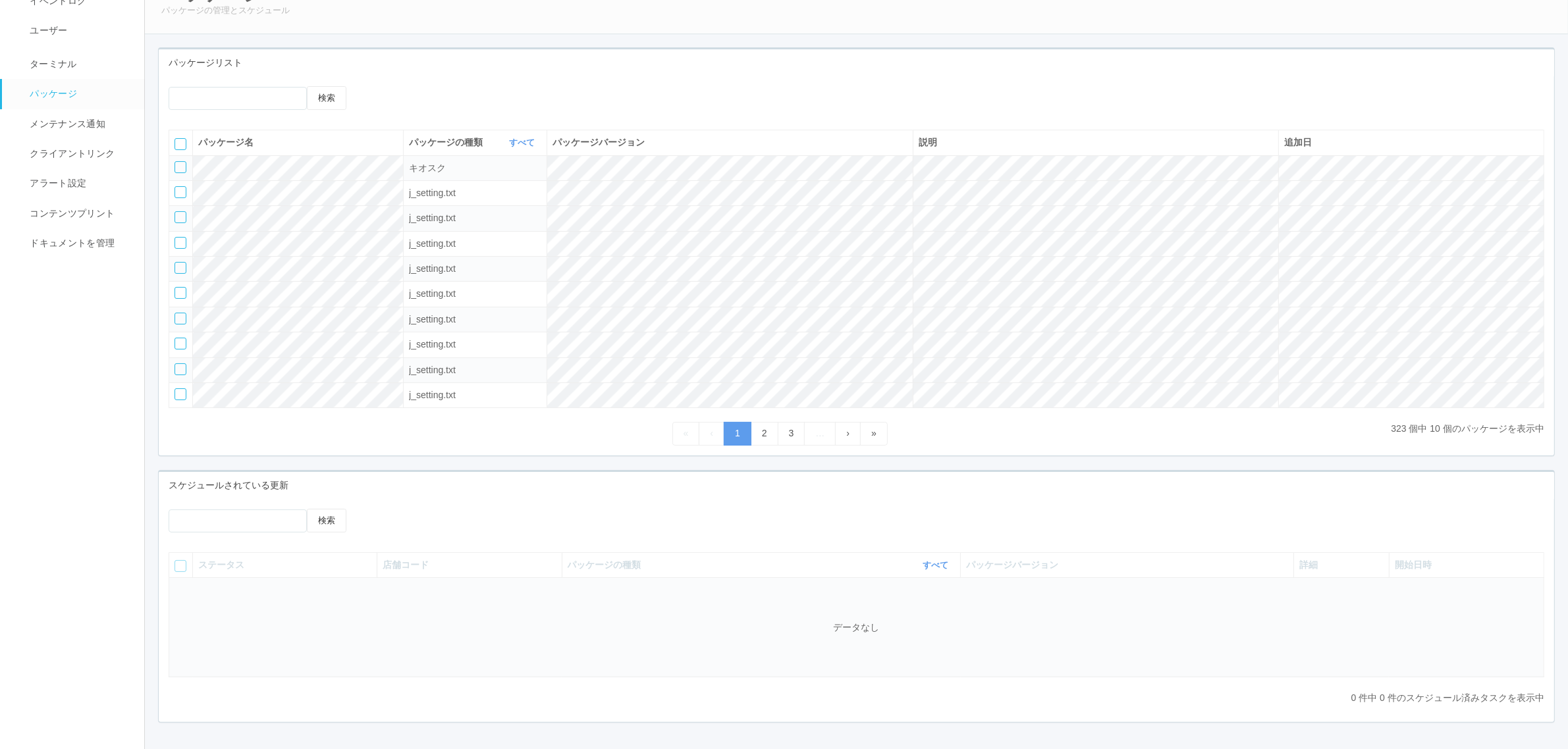
scroll to position [120, 0]
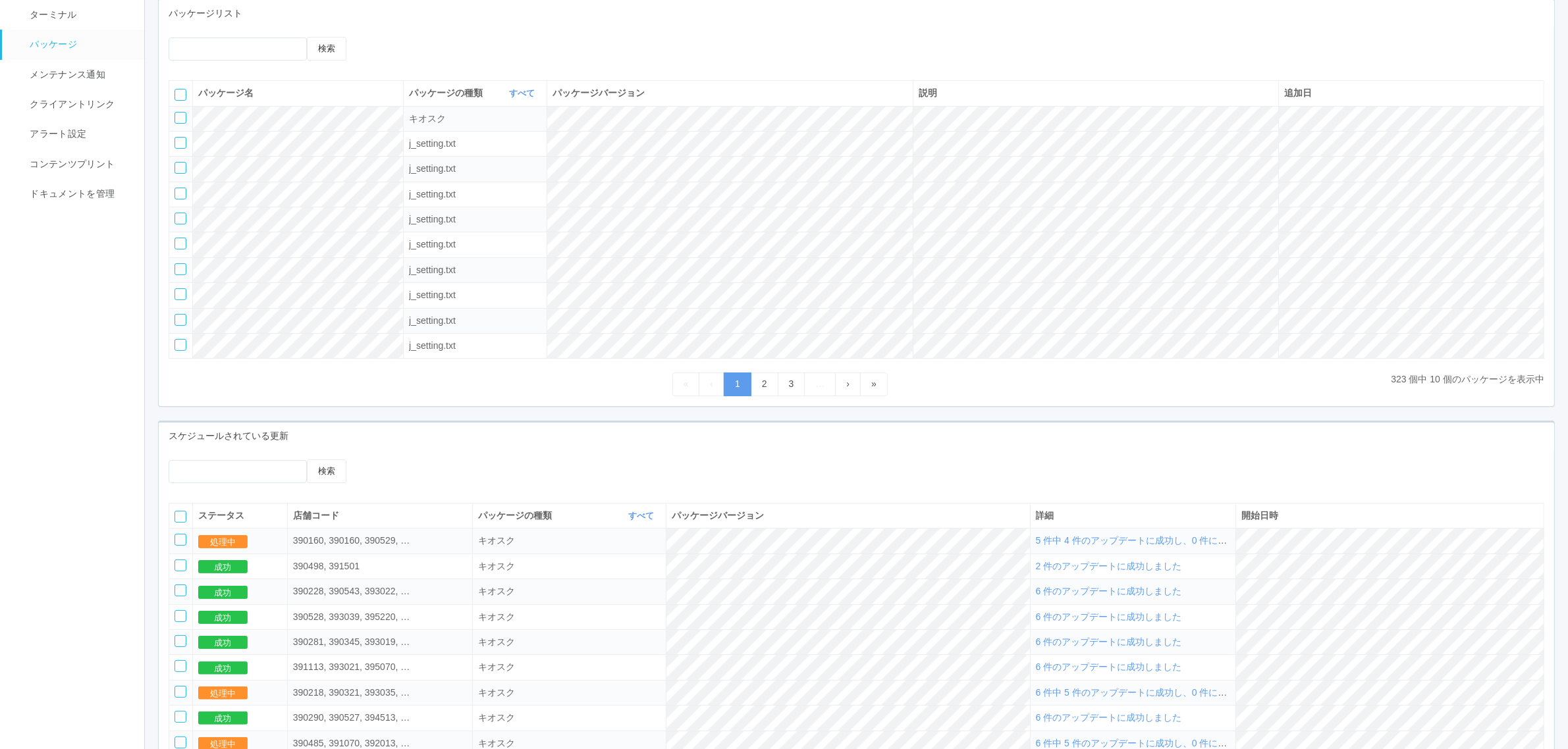
click at [1151, 545] on span "5 件中 4 件のアップデートに成功し、0 件に失敗しました" at bounding box center [1155, 540] width 238 height 10
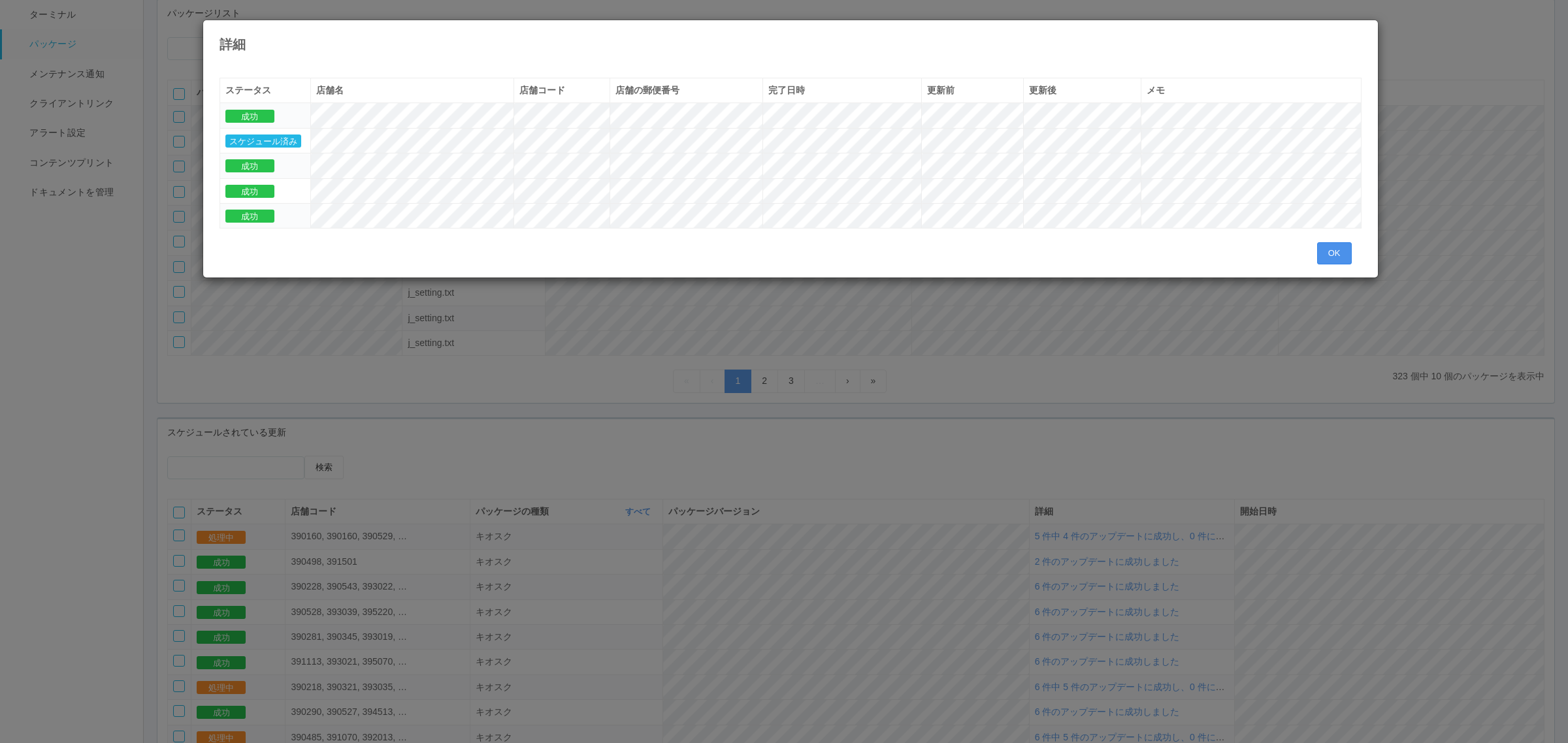
click at [1337, 246] on button "OK" at bounding box center [1334, 253] width 35 height 22
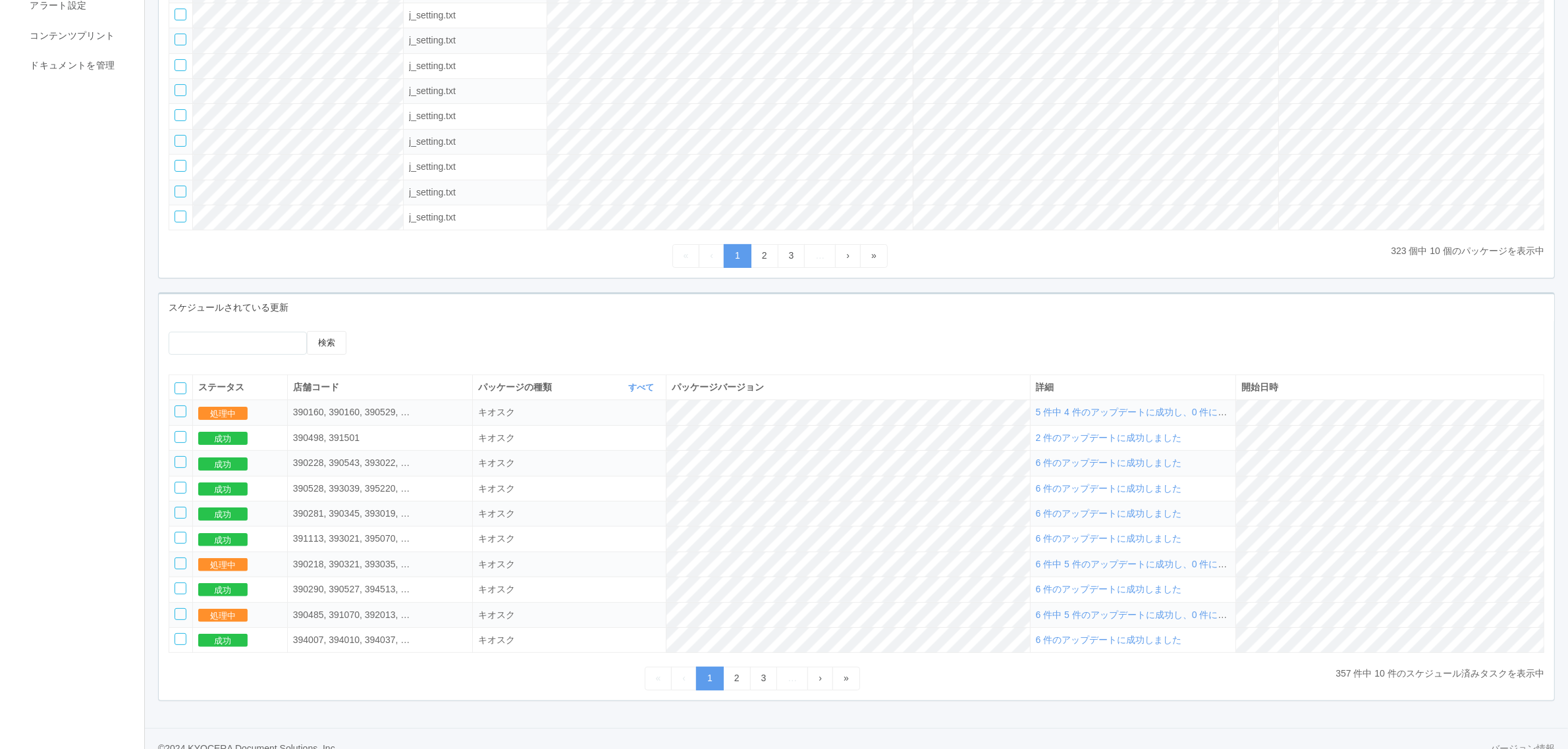
scroll to position [278, 0]
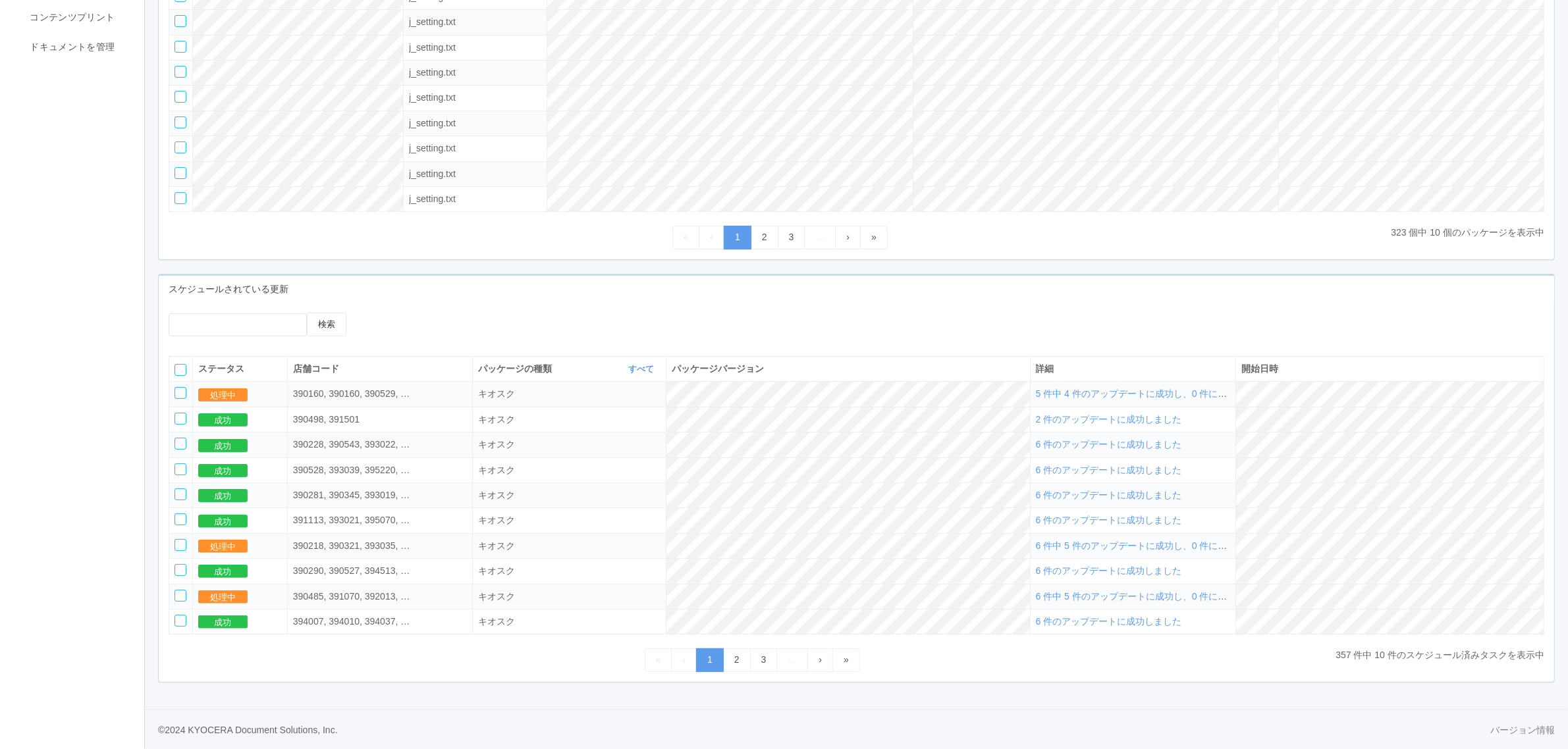
click at [1111, 549] on span "6 件中 5 件のアップデートに成功し、0 件に失敗しました" at bounding box center [1155, 546] width 238 height 10
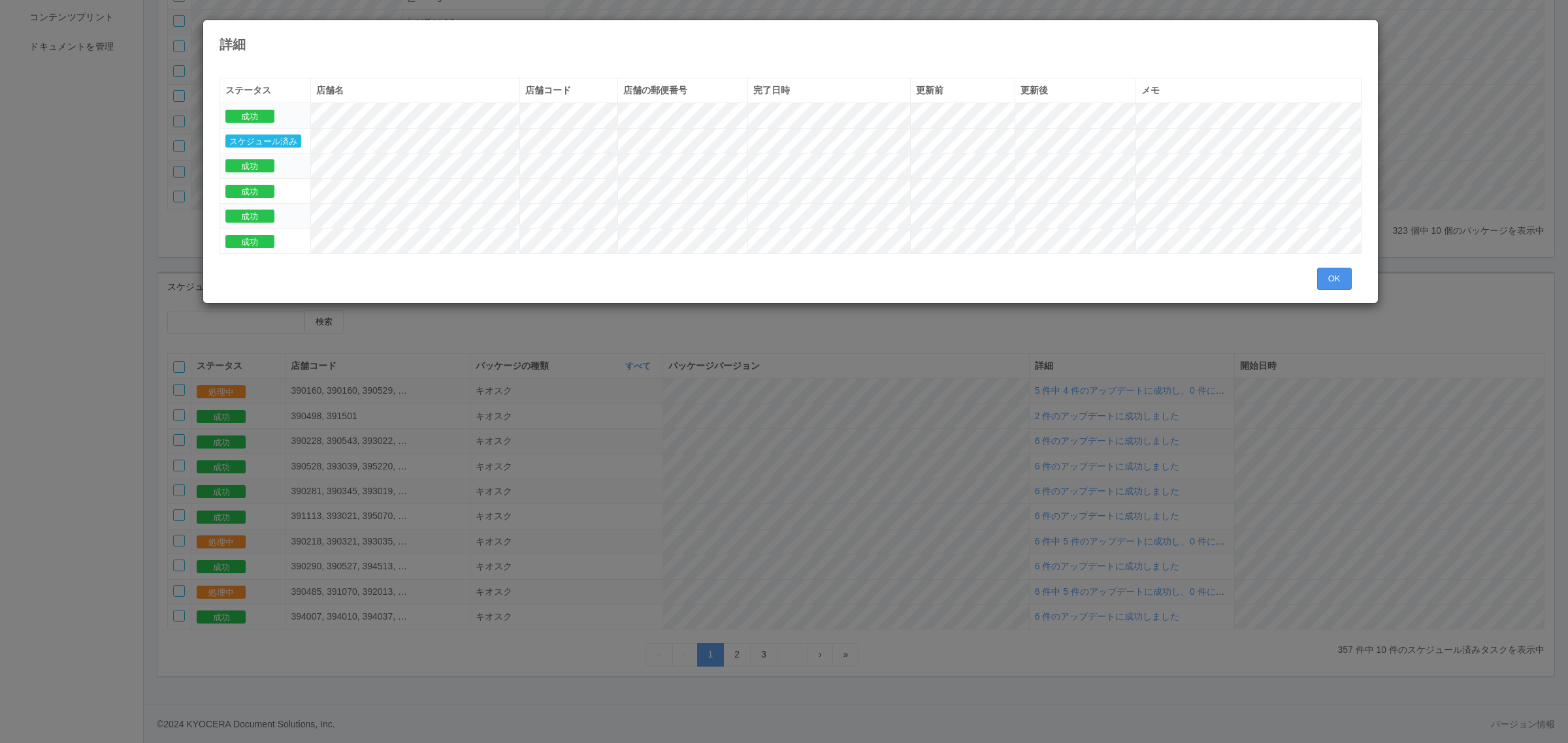
click at [1331, 278] on button "OK" at bounding box center [1334, 278] width 35 height 22
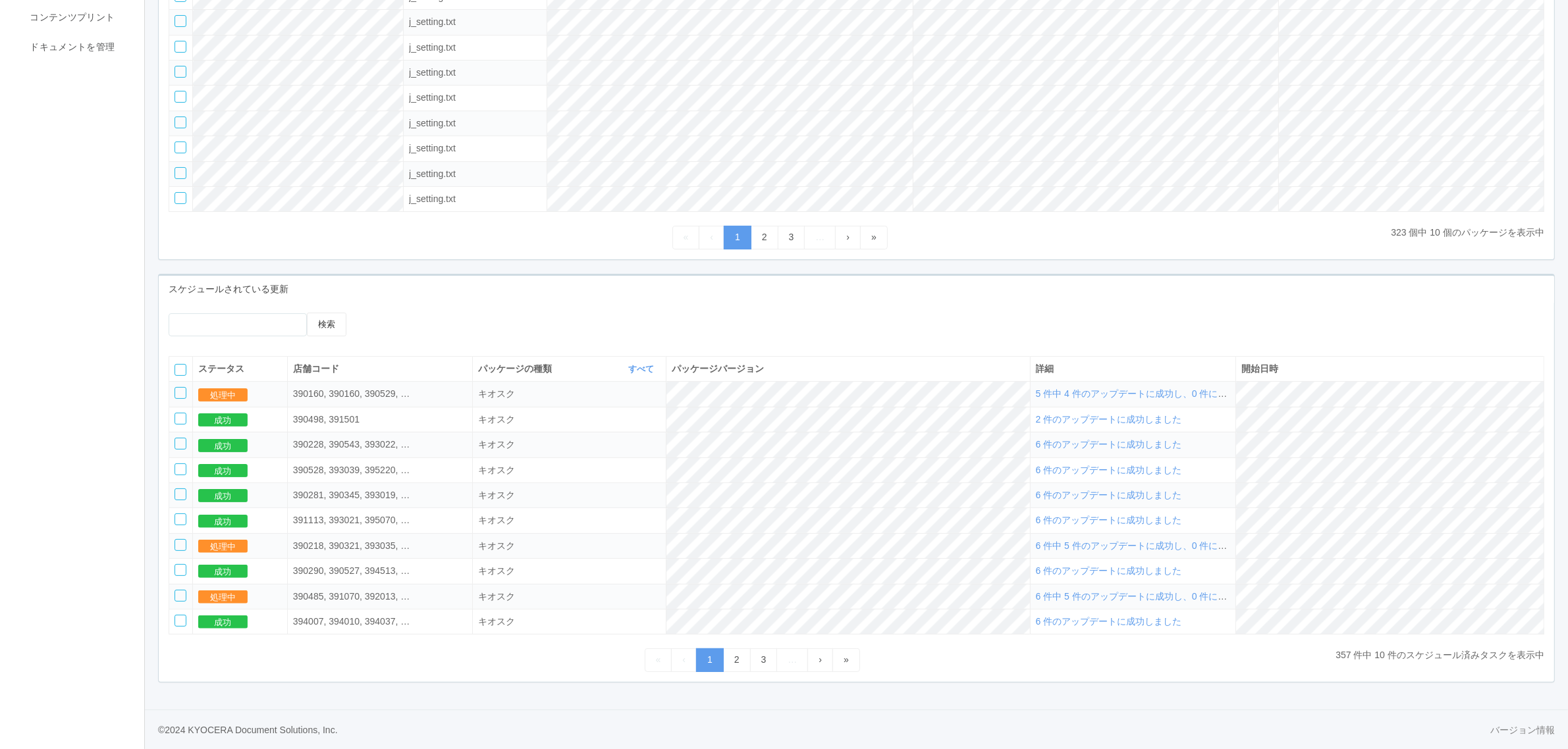
click at [719, 655] on link "1" at bounding box center [710, 660] width 28 height 23
click at [736, 662] on link "2" at bounding box center [737, 660] width 28 height 23
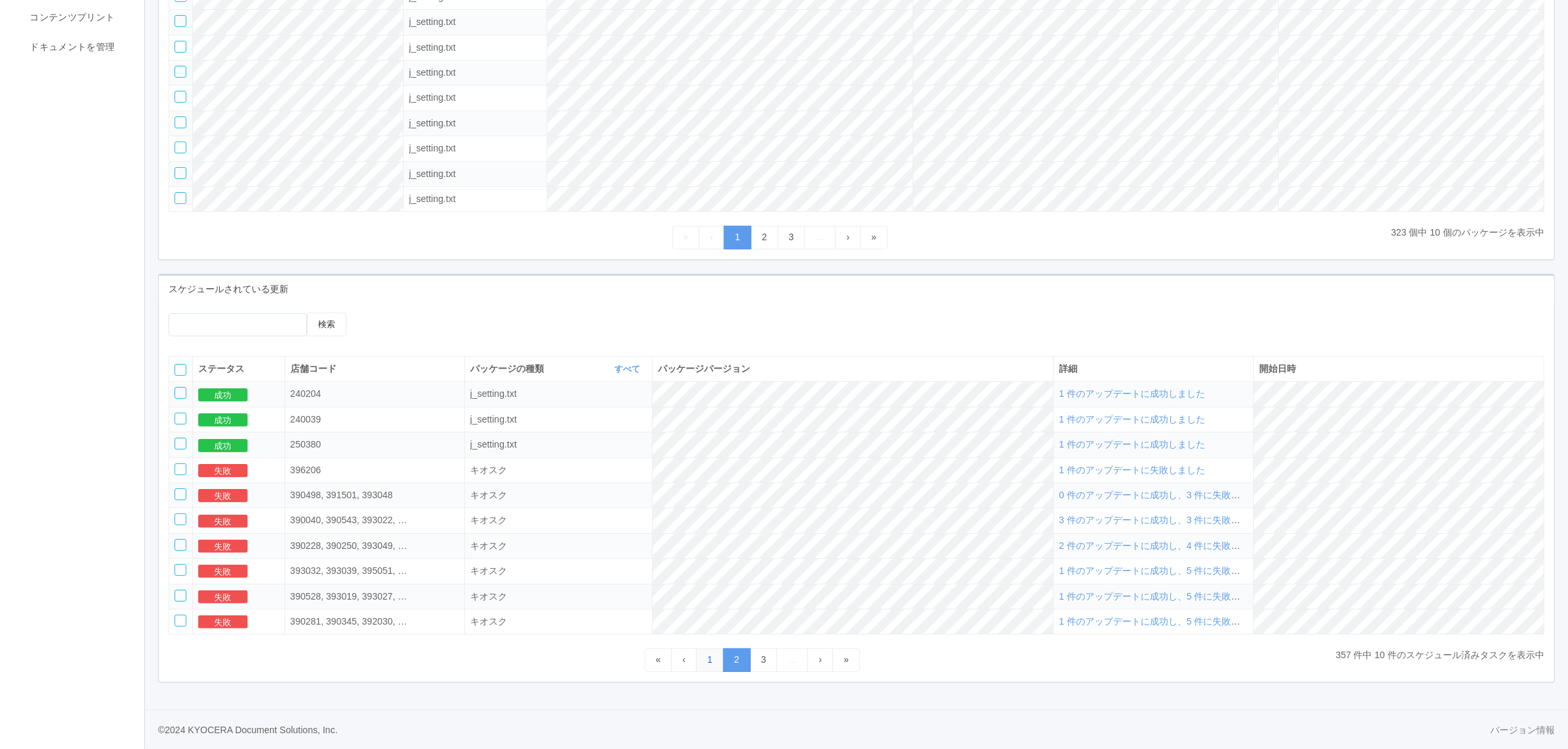
click at [709, 659] on link "1" at bounding box center [710, 660] width 28 height 23
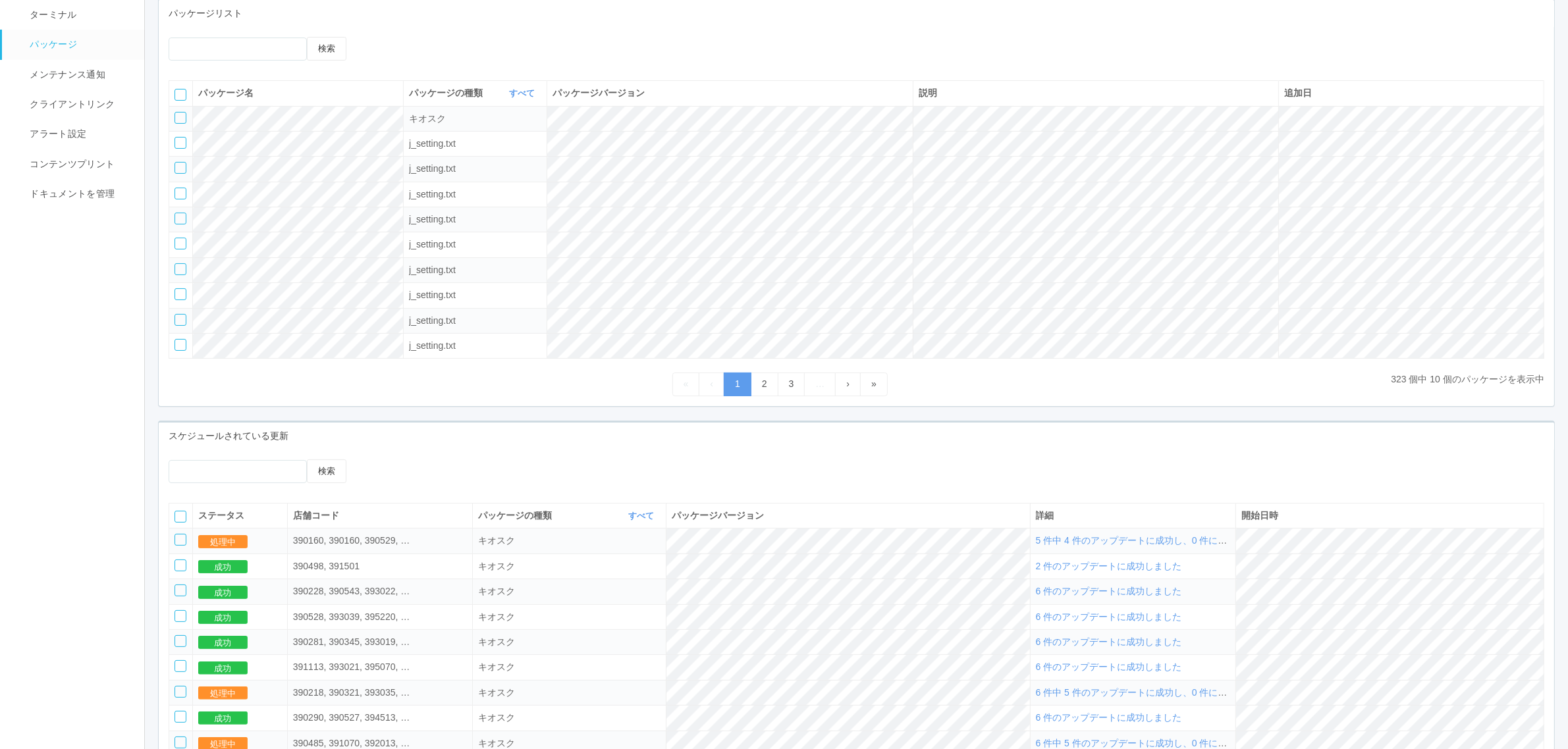
scroll to position [278, 0]
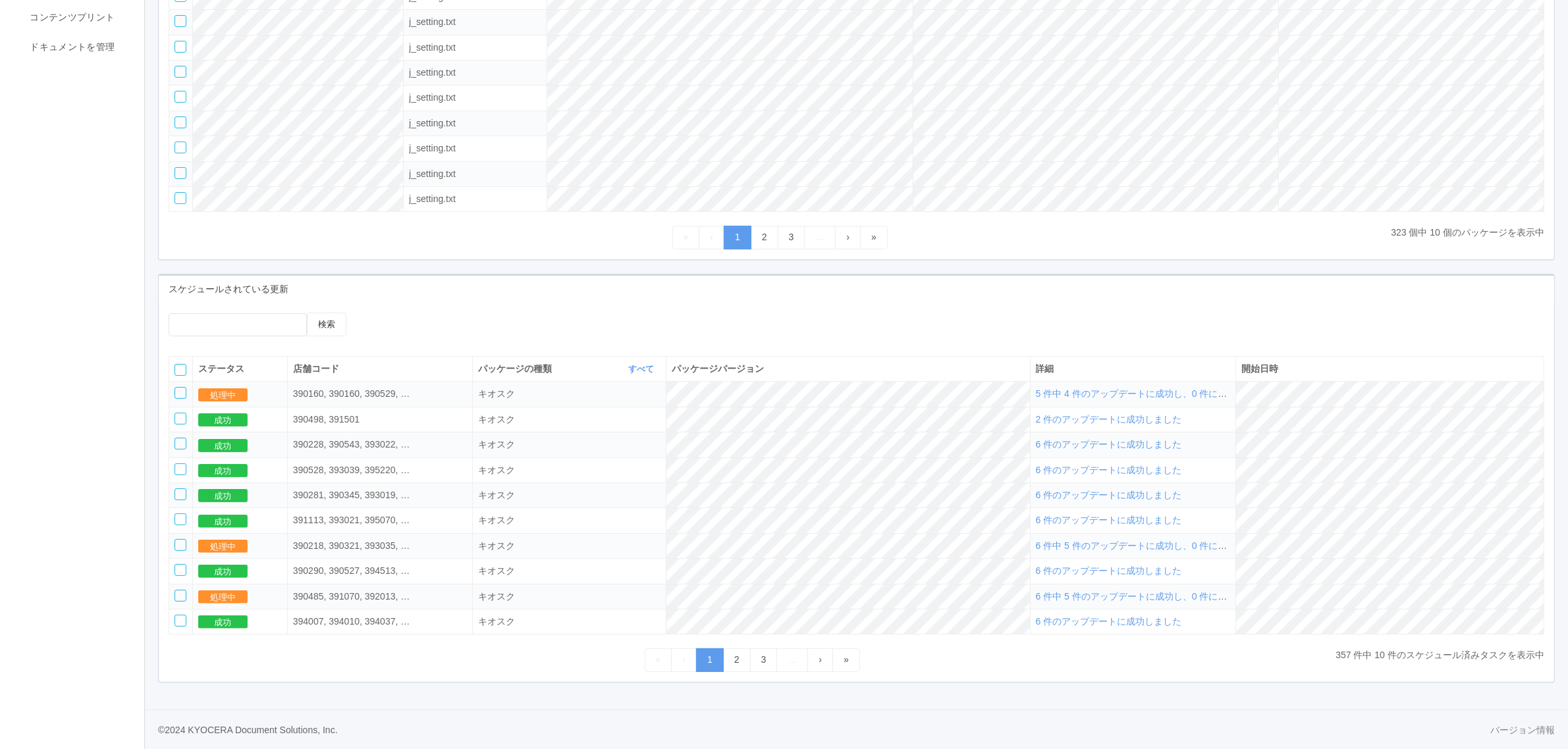
click at [1172, 388] on span "5 件中 4 件のアップデートに成功し、0 件に失敗しました" at bounding box center [1155, 393] width 238 height 10
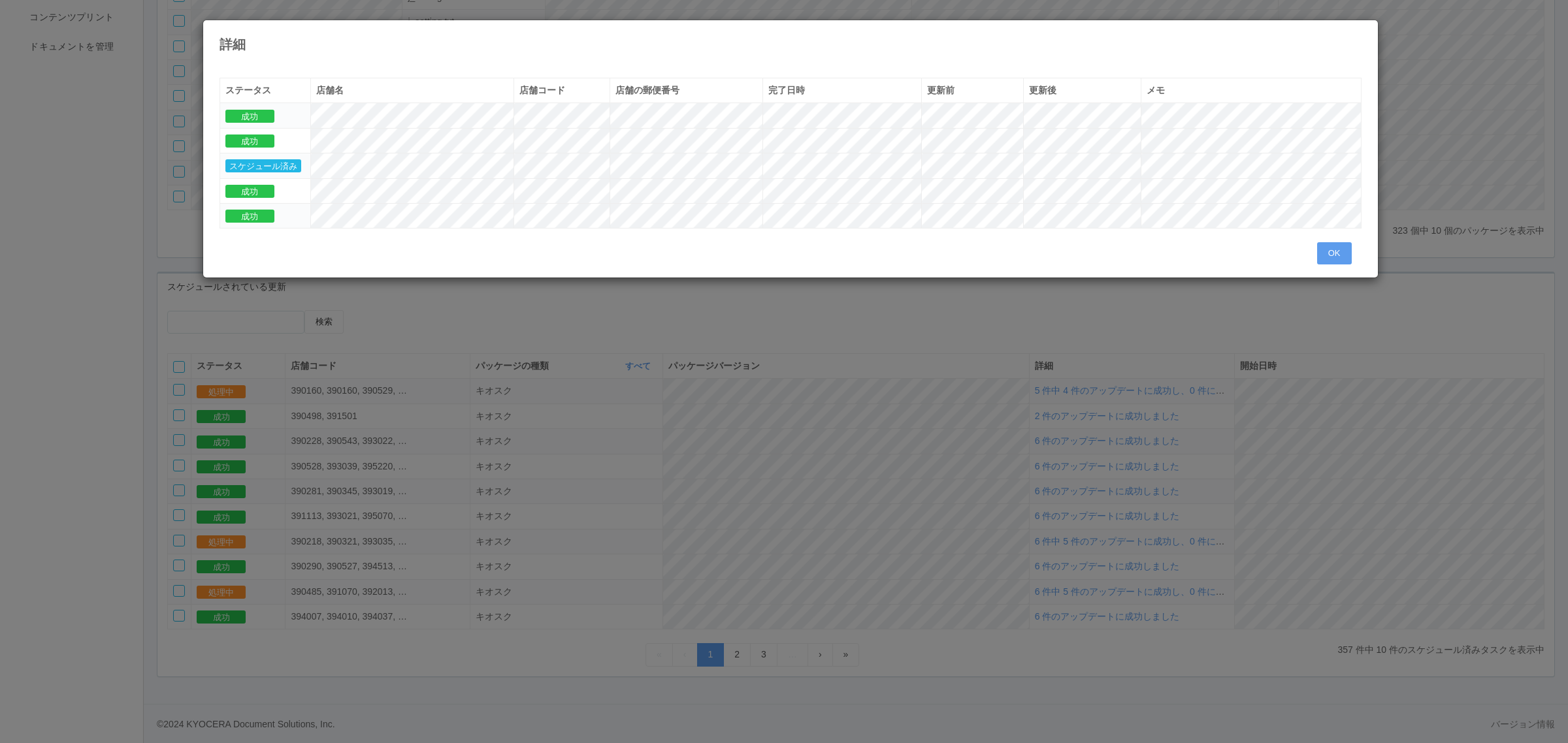
click at [1362, 30] on icon at bounding box center [1362, 30] width 0 height 0
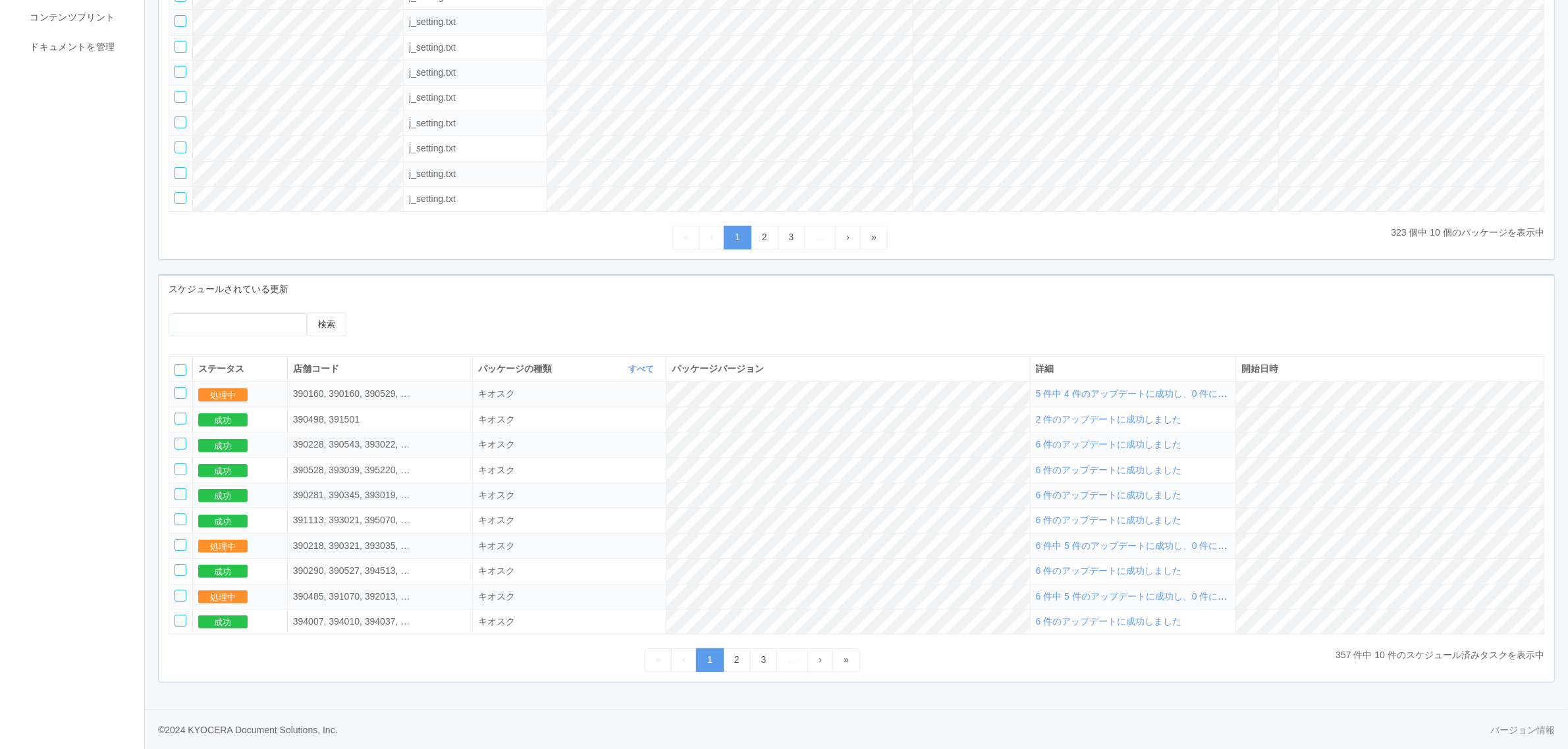
click at [1114, 546] on span "6 件中 5 件のアップデートに成功し、0 件に失敗しました" at bounding box center [1155, 546] width 238 height 10
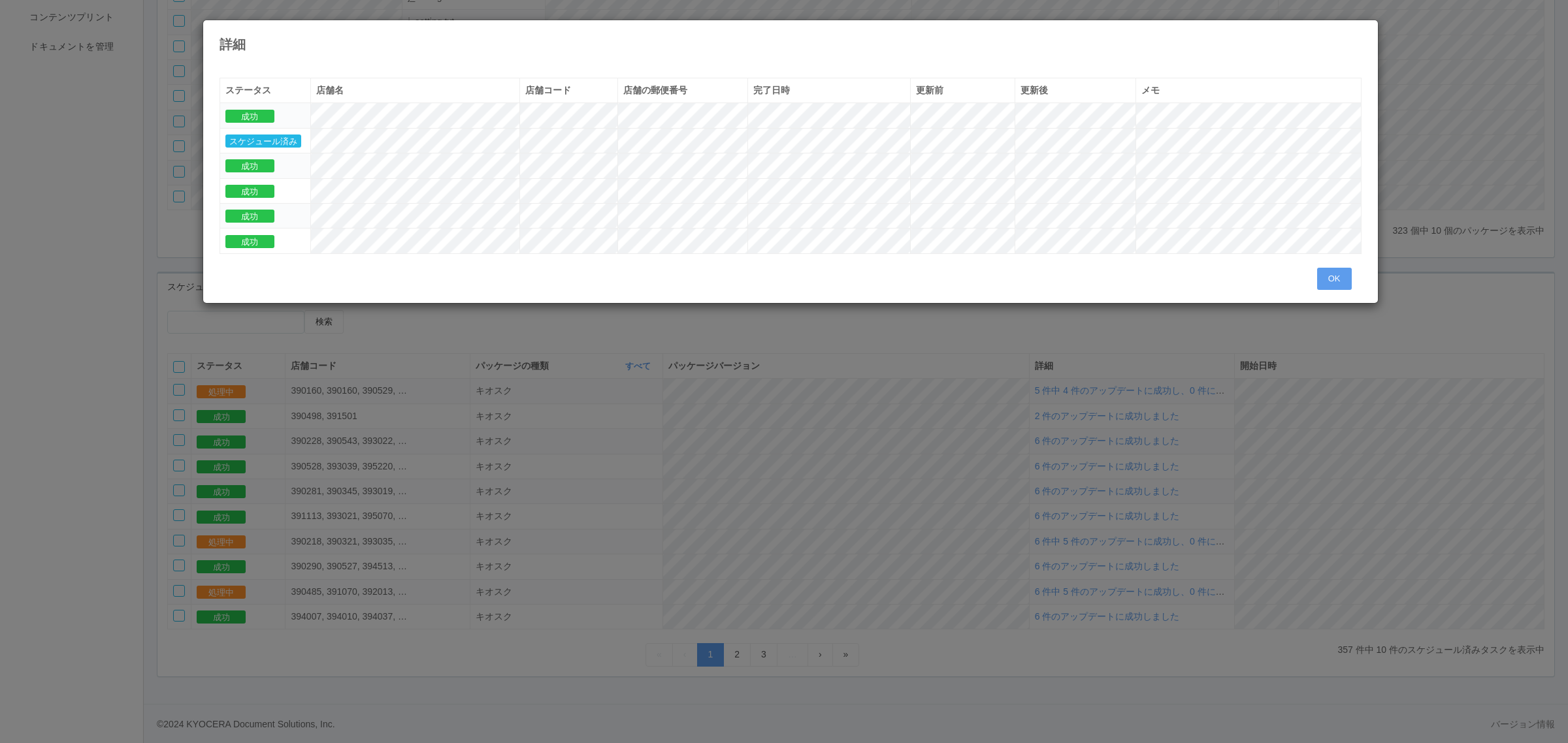
click at [1362, 30] on icon at bounding box center [1362, 30] width 0 height 0
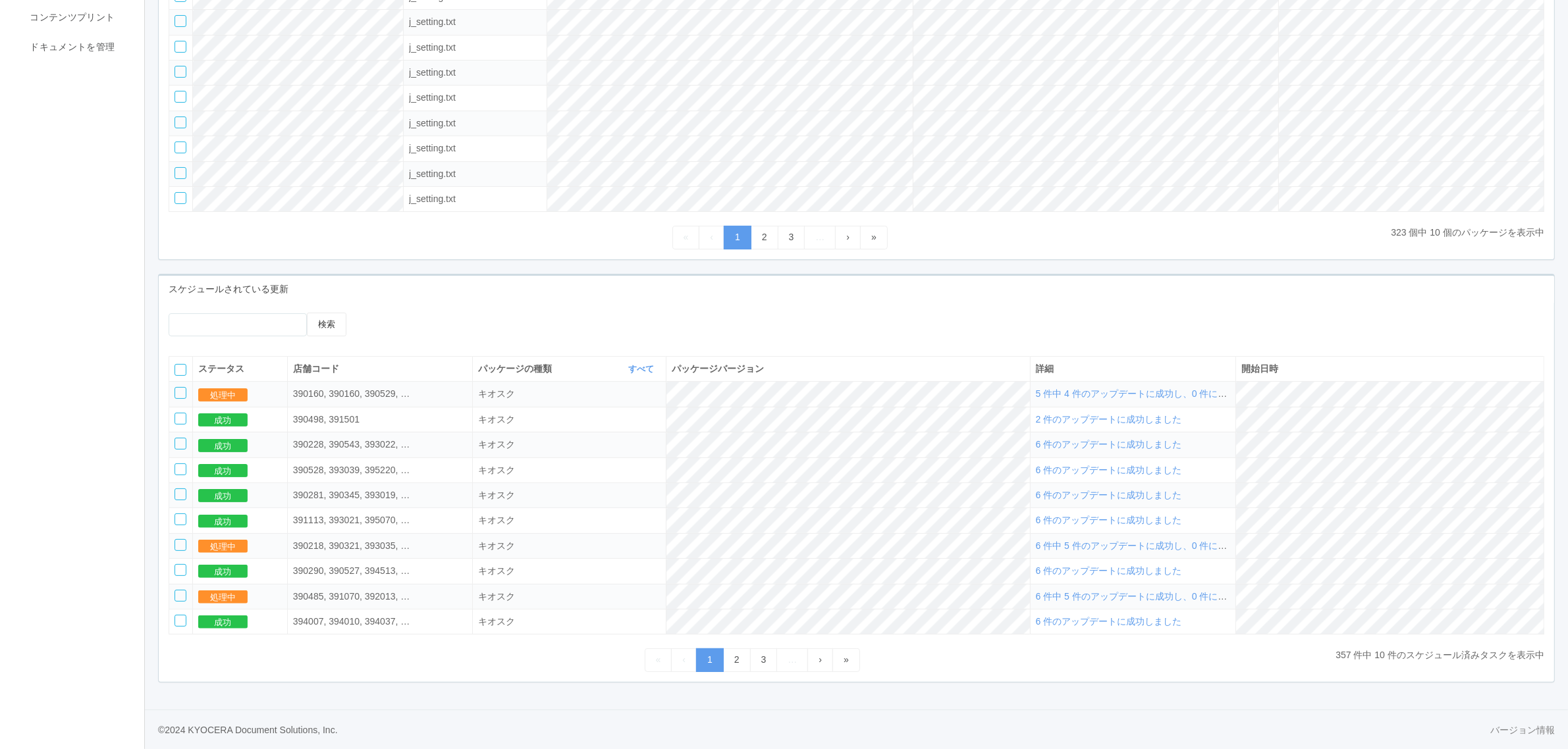
click at [1128, 593] on span "6 件中 5 件のアップデートに成功し、0 件に失敗しました" at bounding box center [1155, 596] width 238 height 10
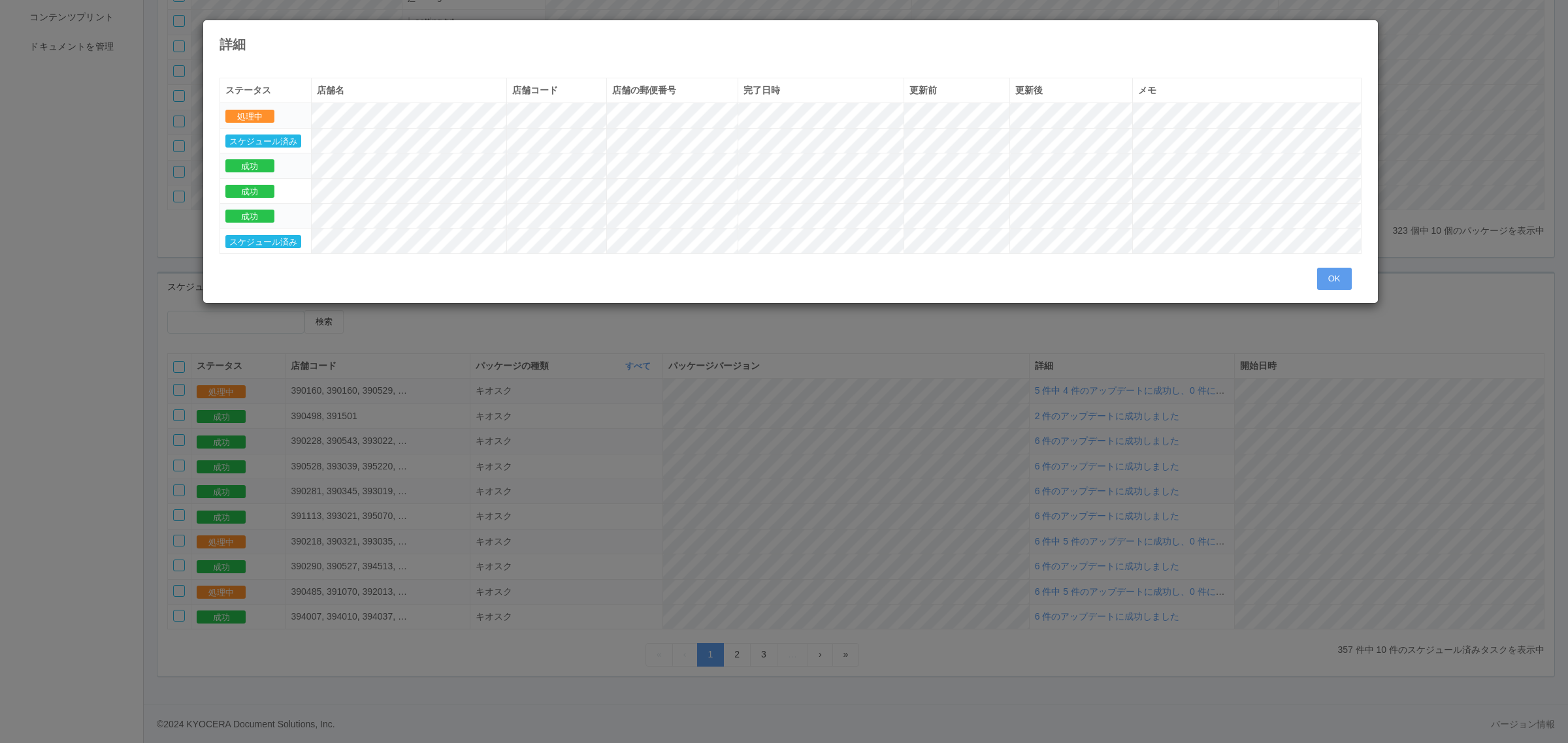
click at [1368, 37] on div "詳細" at bounding box center [791, 35] width 1175 height 31
click at [1362, 30] on icon at bounding box center [1362, 30] width 0 height 0
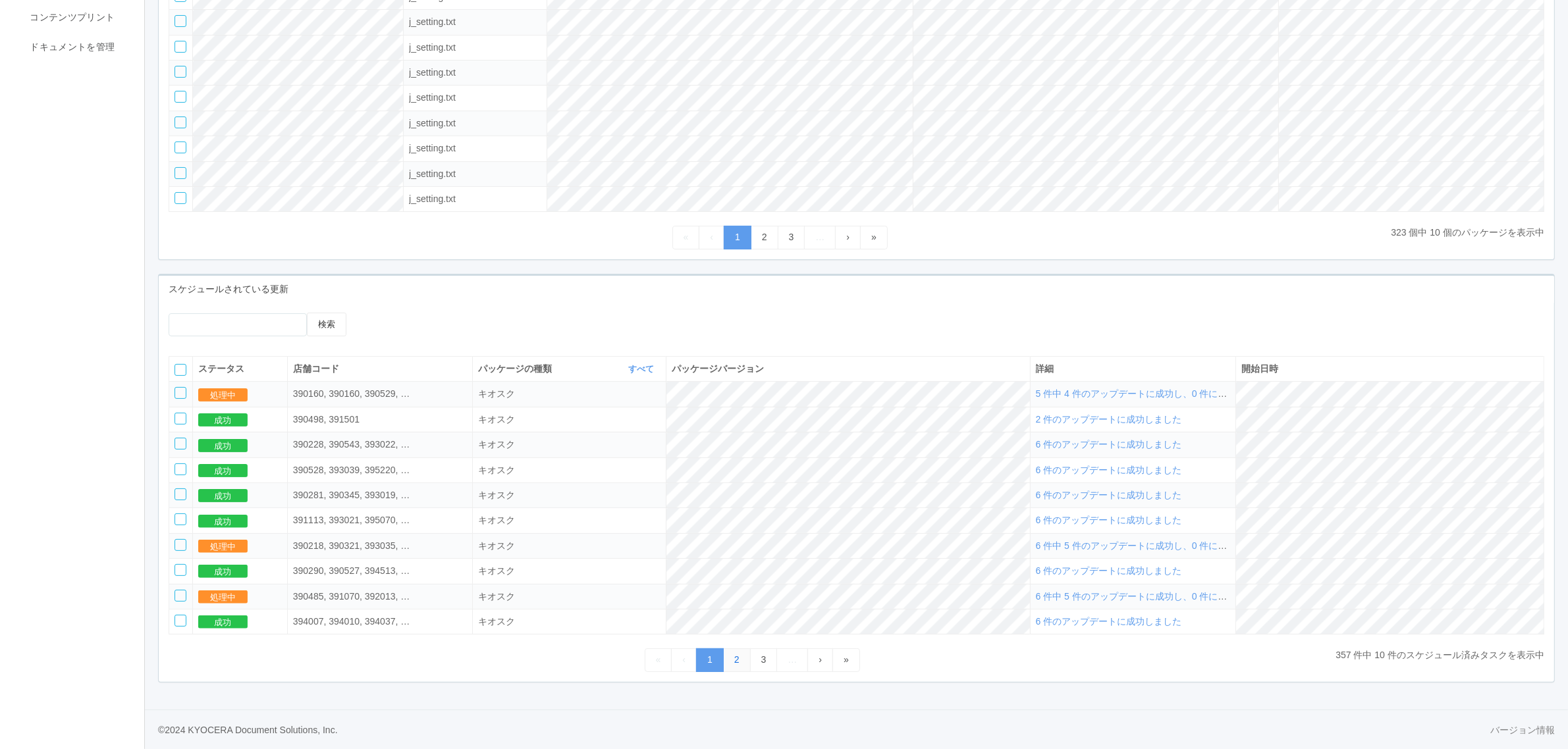
click at [735, 658] on link "2" at bounding box center [737, 660] width 28 height 23
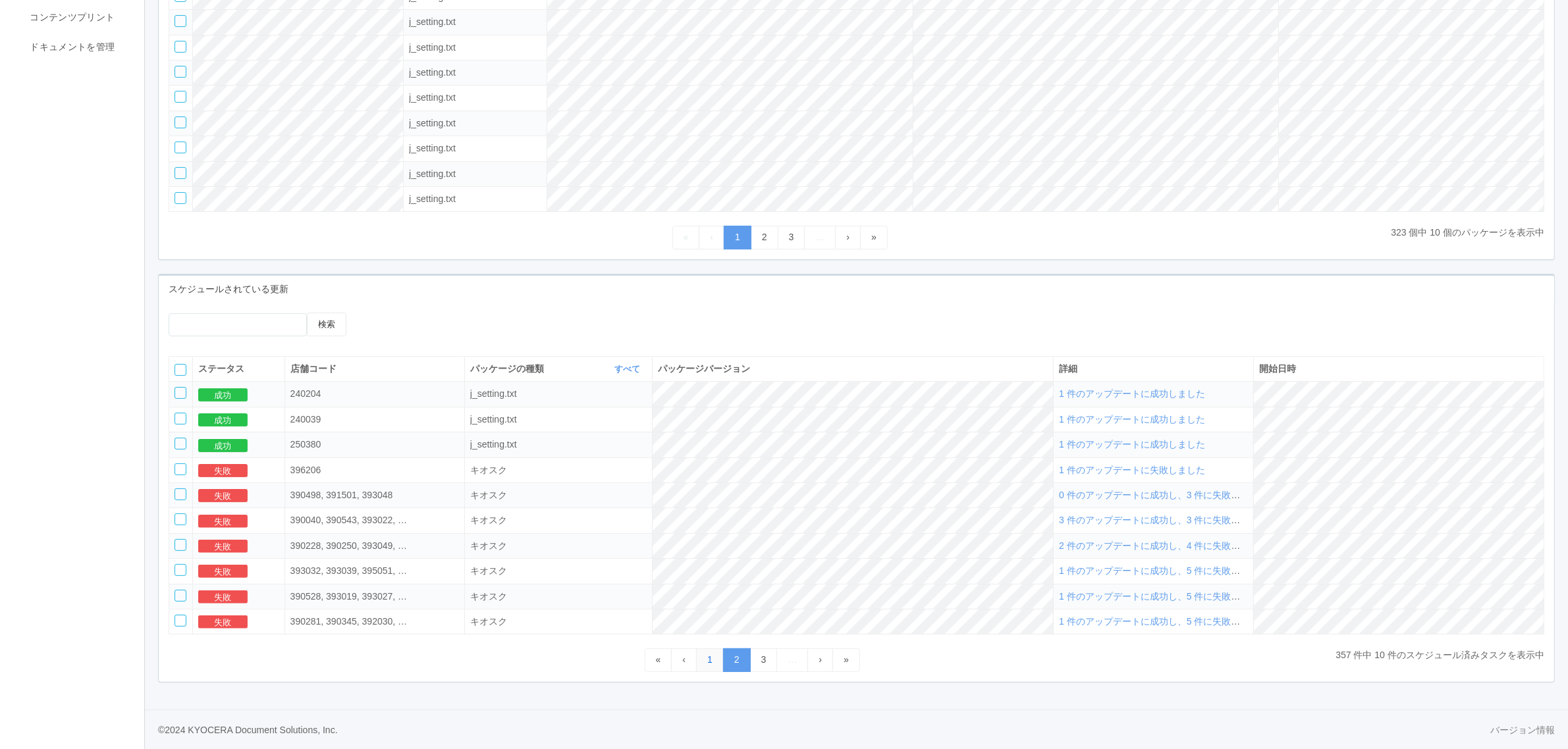
click at [703, 654] on link "1" at bounding box center [710, 660] width 28 height 23
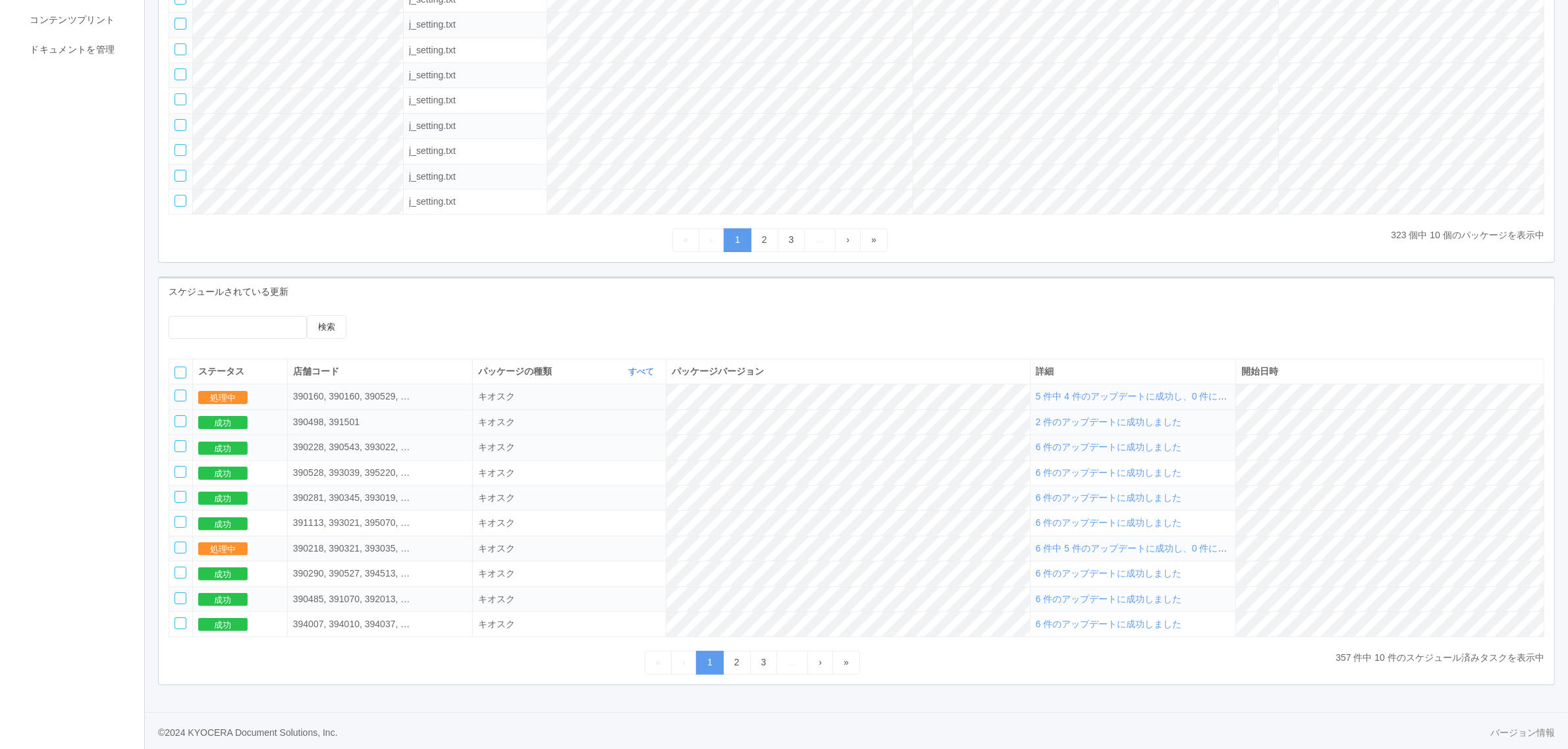
scroll to position [278, 0]
click at [1144, 541] on span "6 件中 5 件のアップデートに成功し、0 件に失敗しました" at bounding box center [1155, 546] width 238 height 10
click at [1144, 543] on span "6 件中 5 件のアップデートに成功し、0 件に失敗しました" at bounding box center [1155, 546] width 238 height 10
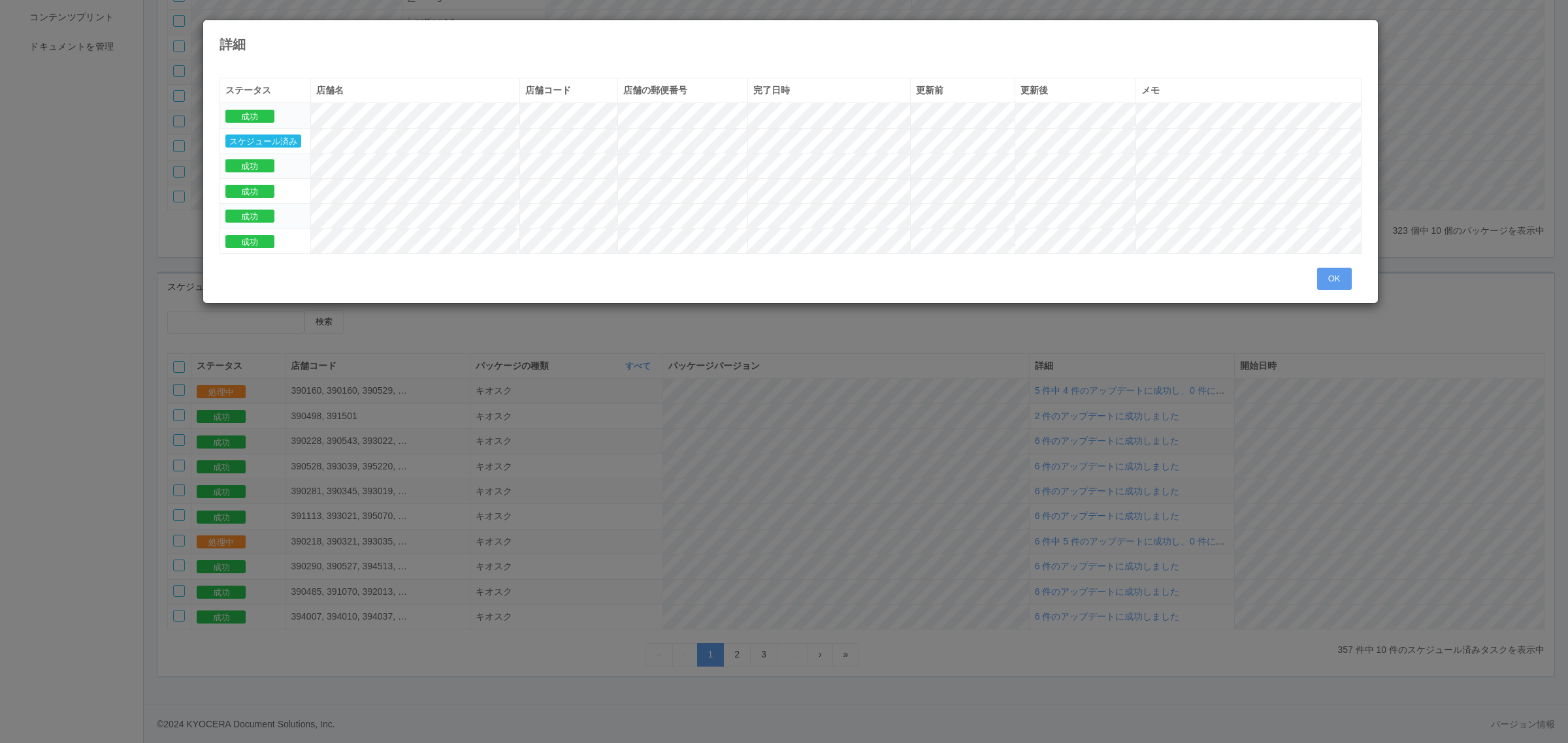
click at [383, 481] on div "詳細 « ‹ 1 › » ステータス 店舗名 店舗コード 店舗の郵便番号 完了日時 更新前 更新後 メモ 成功 スケジュール済み 成功 成功 成功 成功 OK" at bounding box center [784, 372] width 1568 height 743
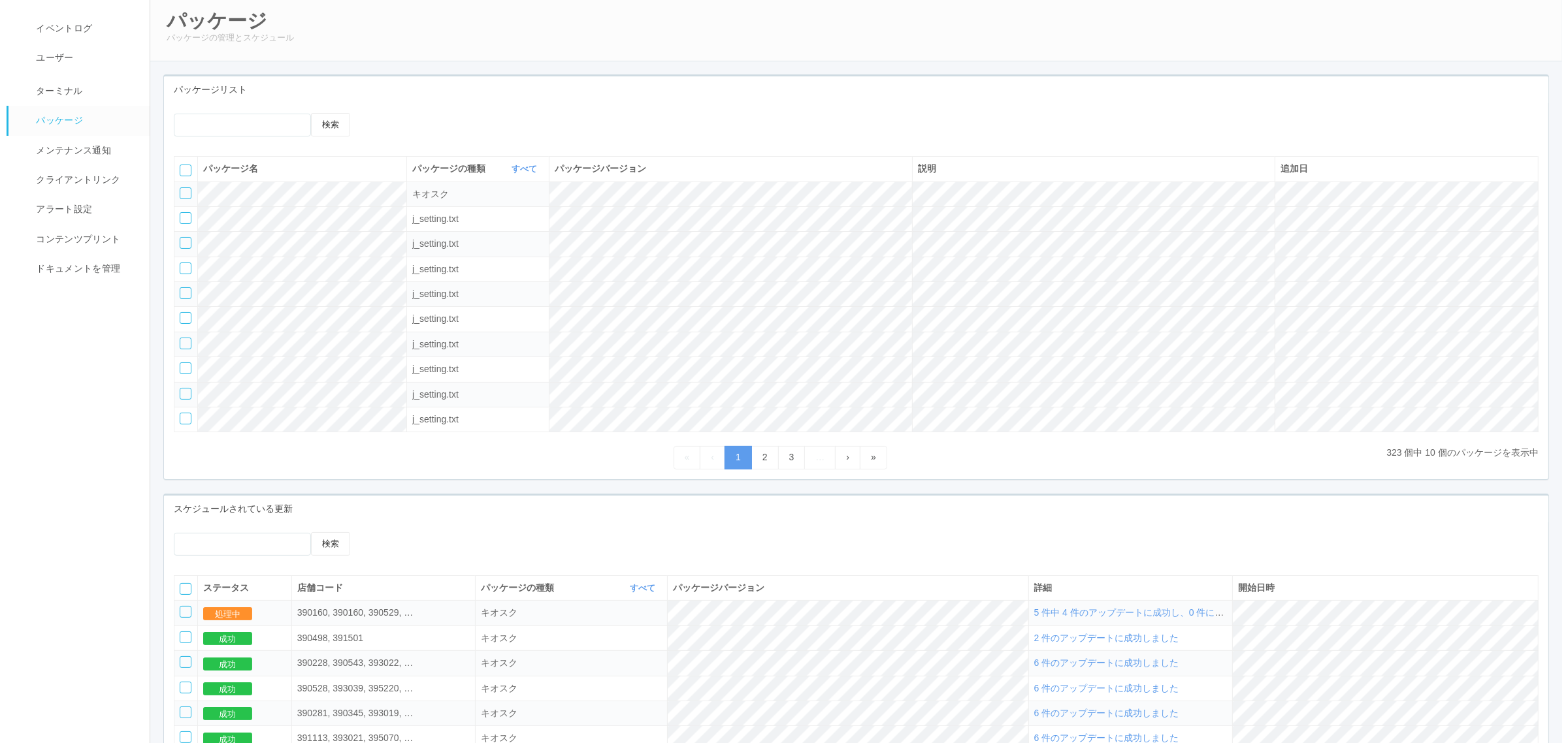
scroll to position [0, 0]
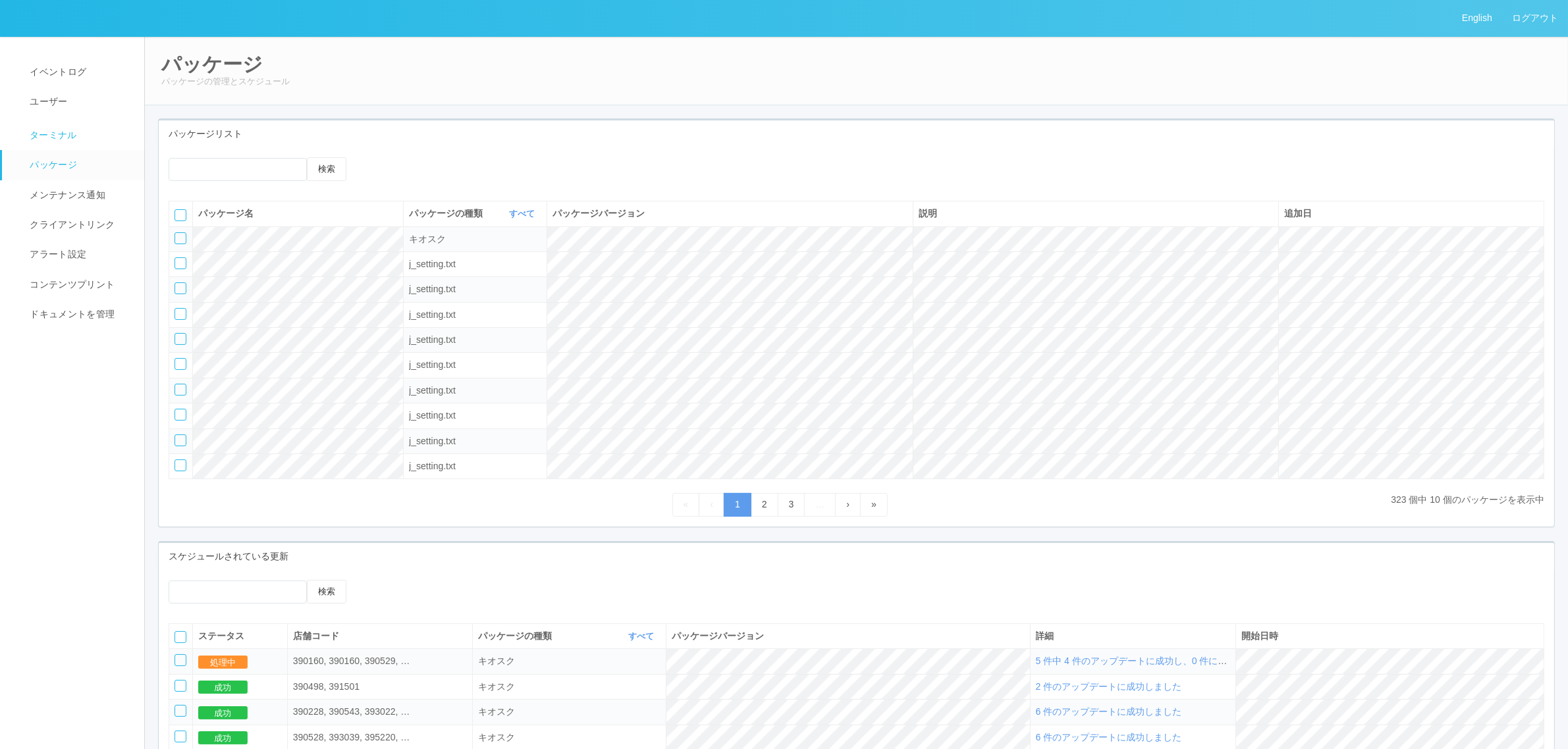
click at [120, 139] on link "ターミナル" at bounding box center [79, 133] width 154 height 33
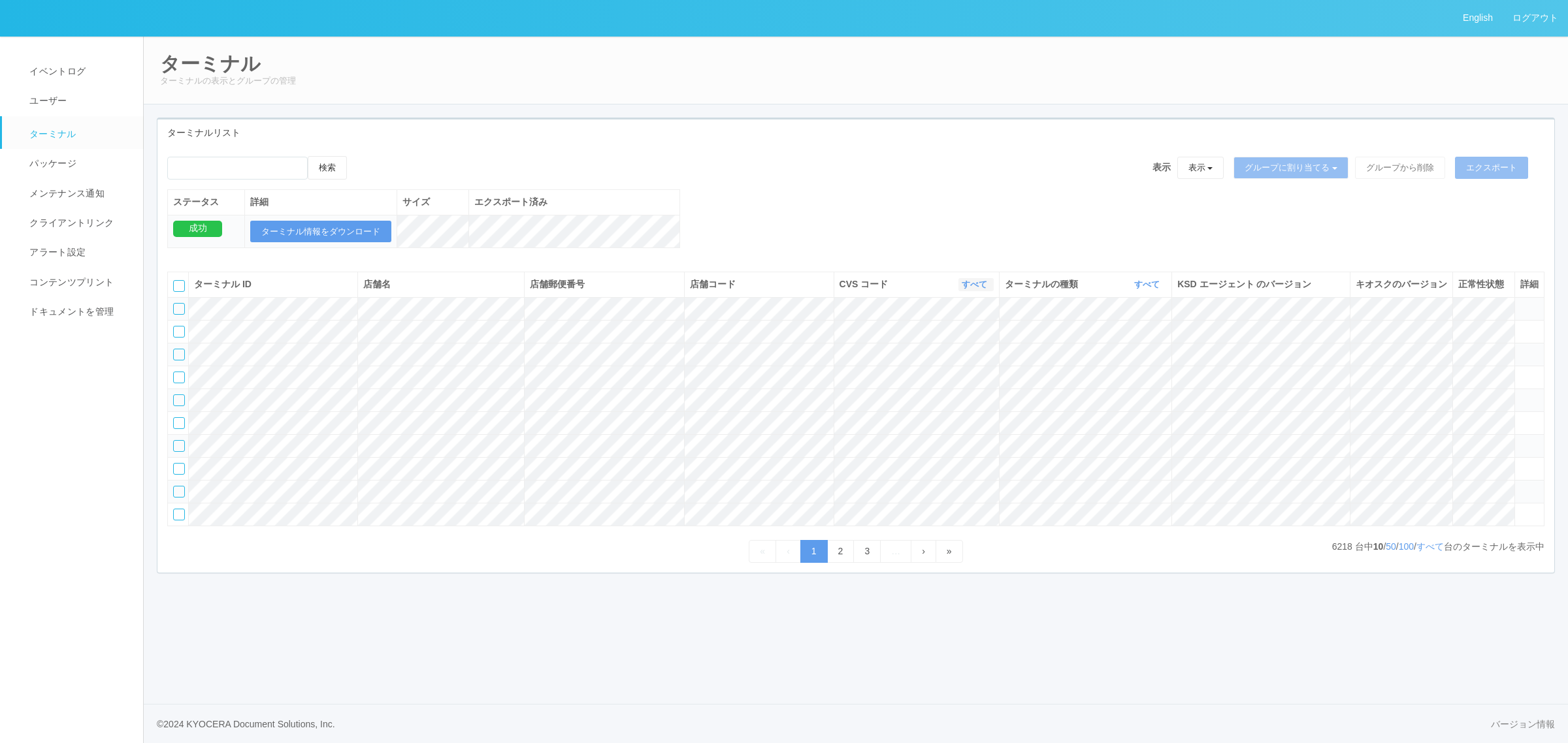
click at [968, 289] on link "すべて" at bounding box center [976, 285] width 29 height 10
click at [961, 393] on link "961762" at bounding box center [941, 384] width 103 height 17
click at [987, 289] on icon "button" at bounding box center [989, 285] width 4 height 10
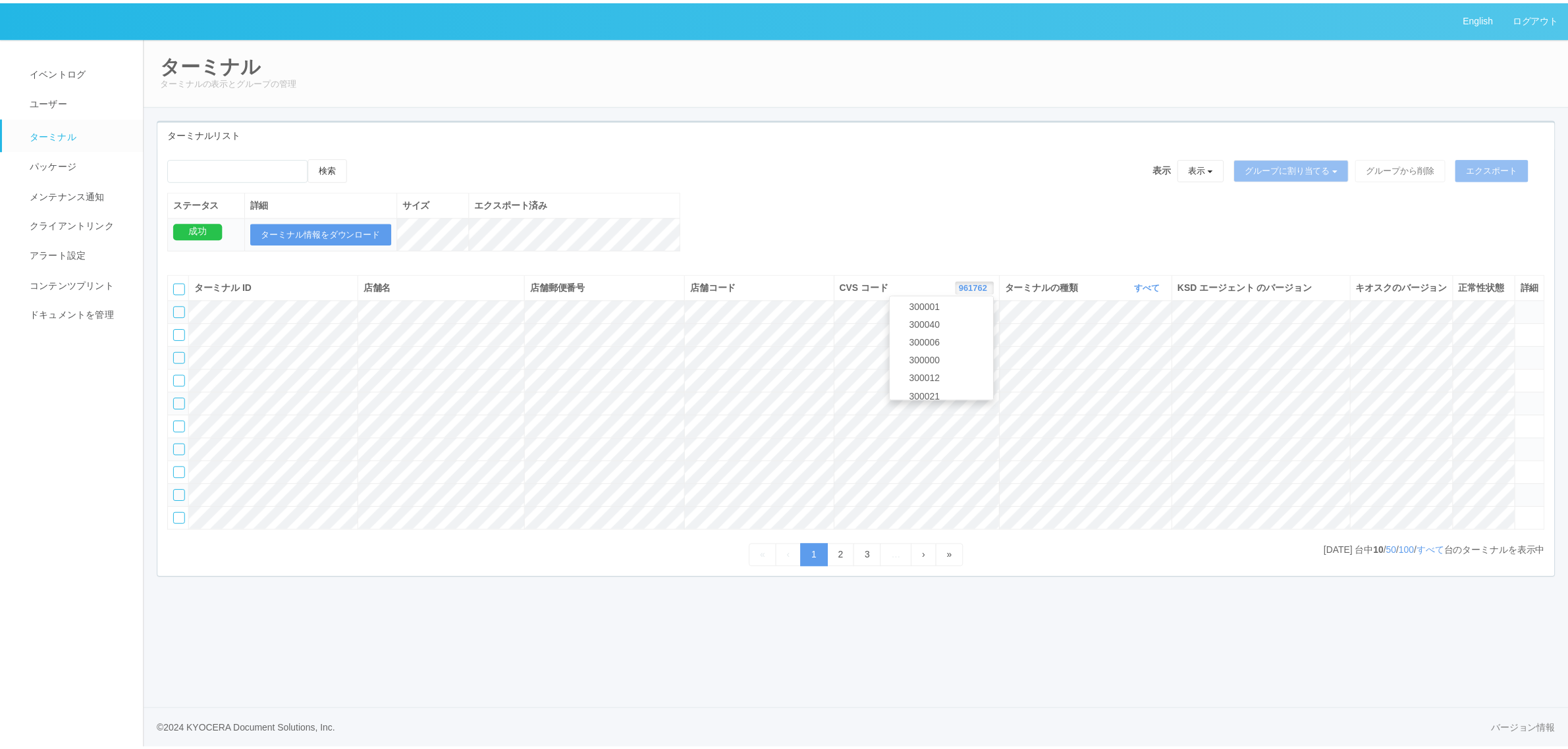
scroll to position [498, 0]
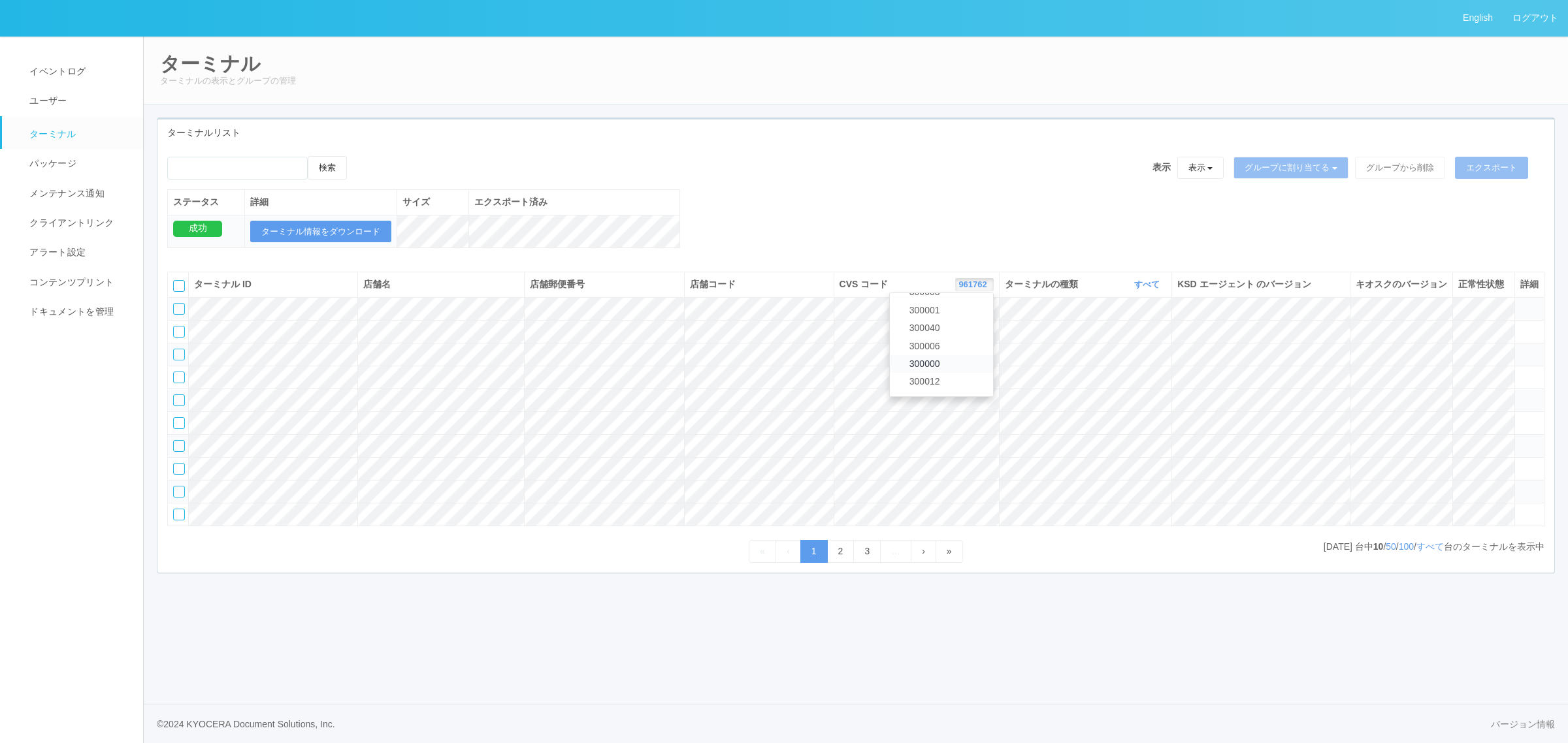
click at [964, 373] on link "300000" at bounding box center [941, 364] width 103 height 17
click at [1138, 289] on link "すべて" at bounding box center [1149, 285] width 29 height 10
click at [1137, 348] on link "キオスク" at bounding box center [1114, 339] width 103 height 17
click at [1432, 551] on link "すべて" at bounding box center [1431, 546] width 27 height 10
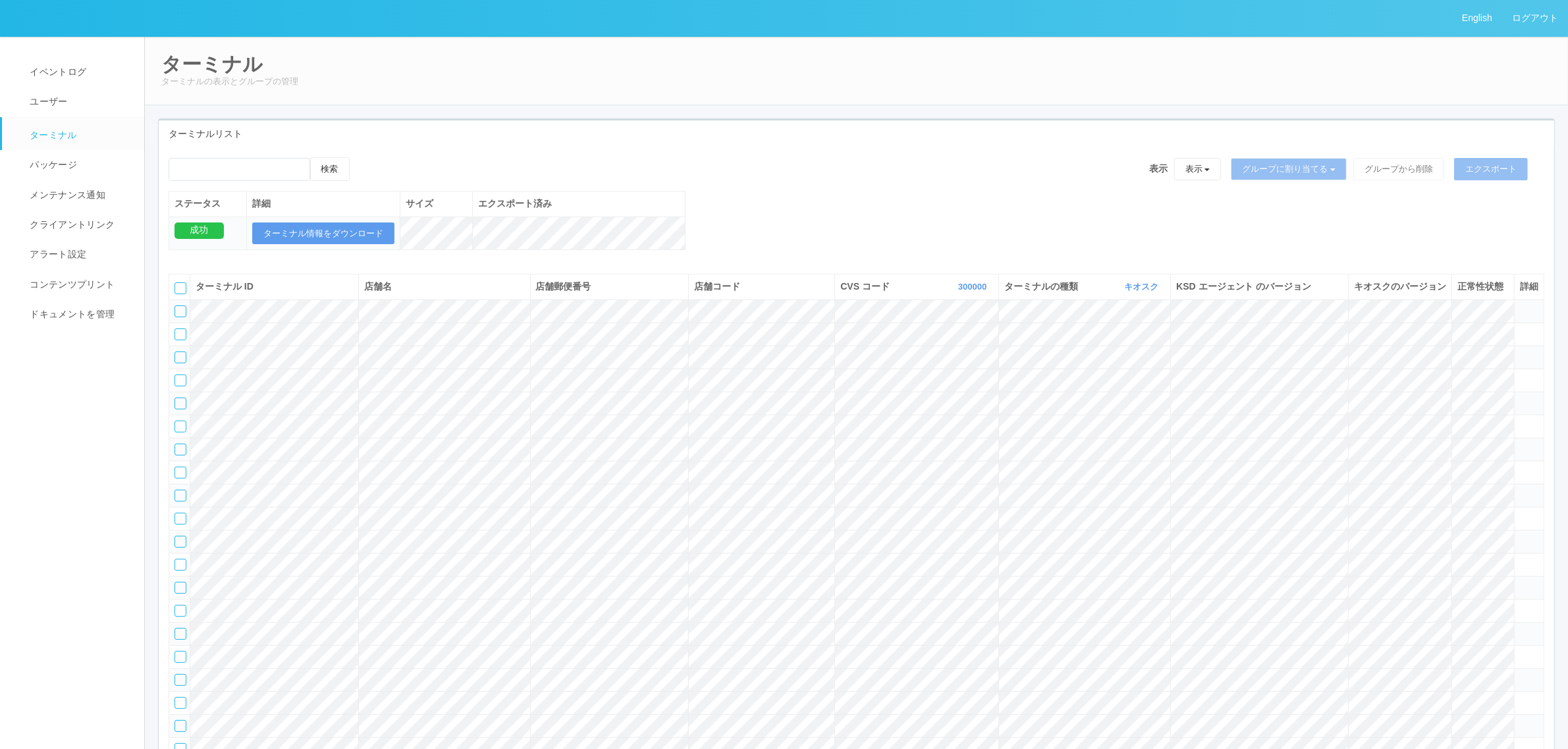
scroll to position [2133, 0]
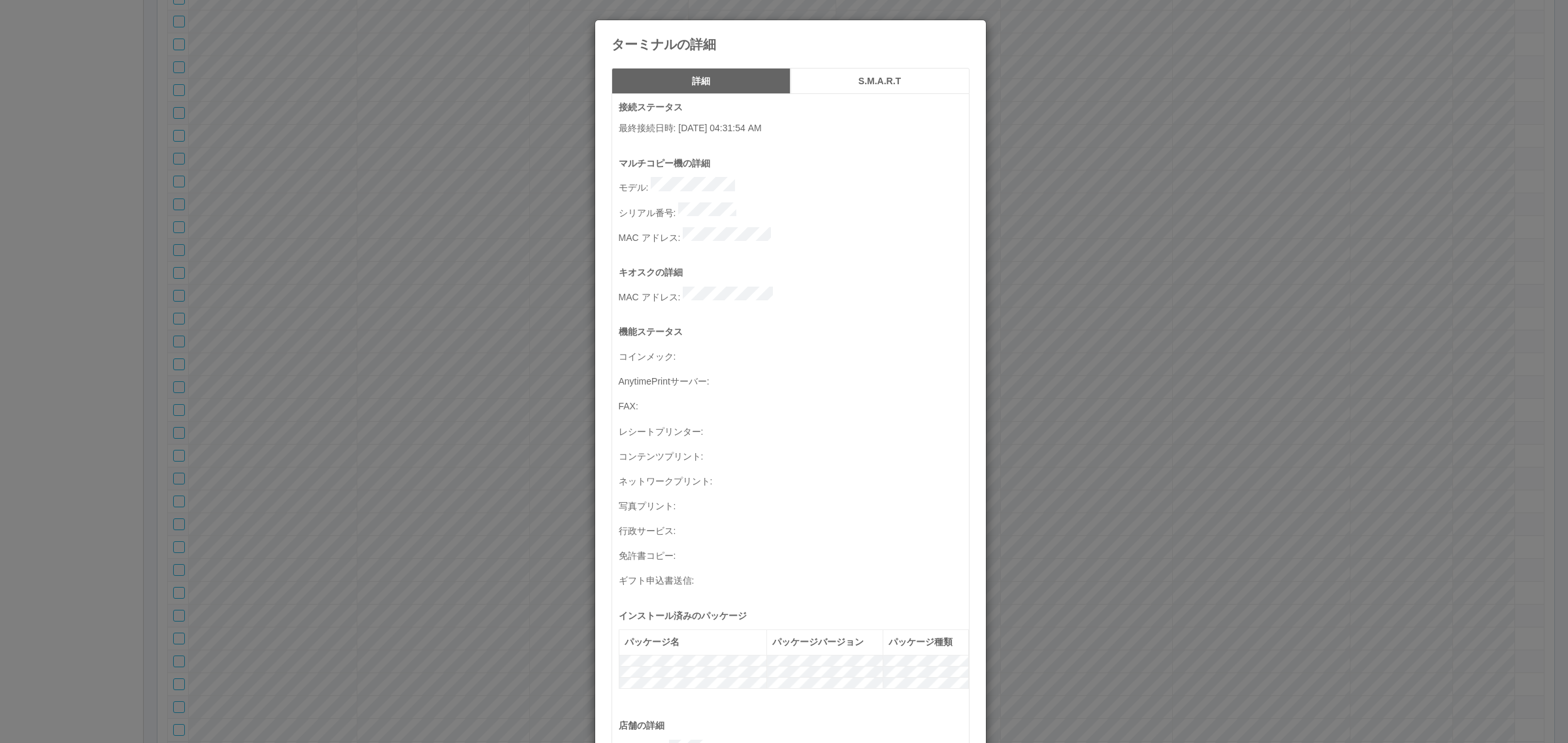
click at [560, 358] on div "ターミナルの詳細 詳細 S.M.A.R.T 接続ステータス 最終接続日時 : [DATE] 04:31:54 AM マルチコピー機の詳細 モデル : シリアル…" at bounding box center [784, 372] width 1568 height 743
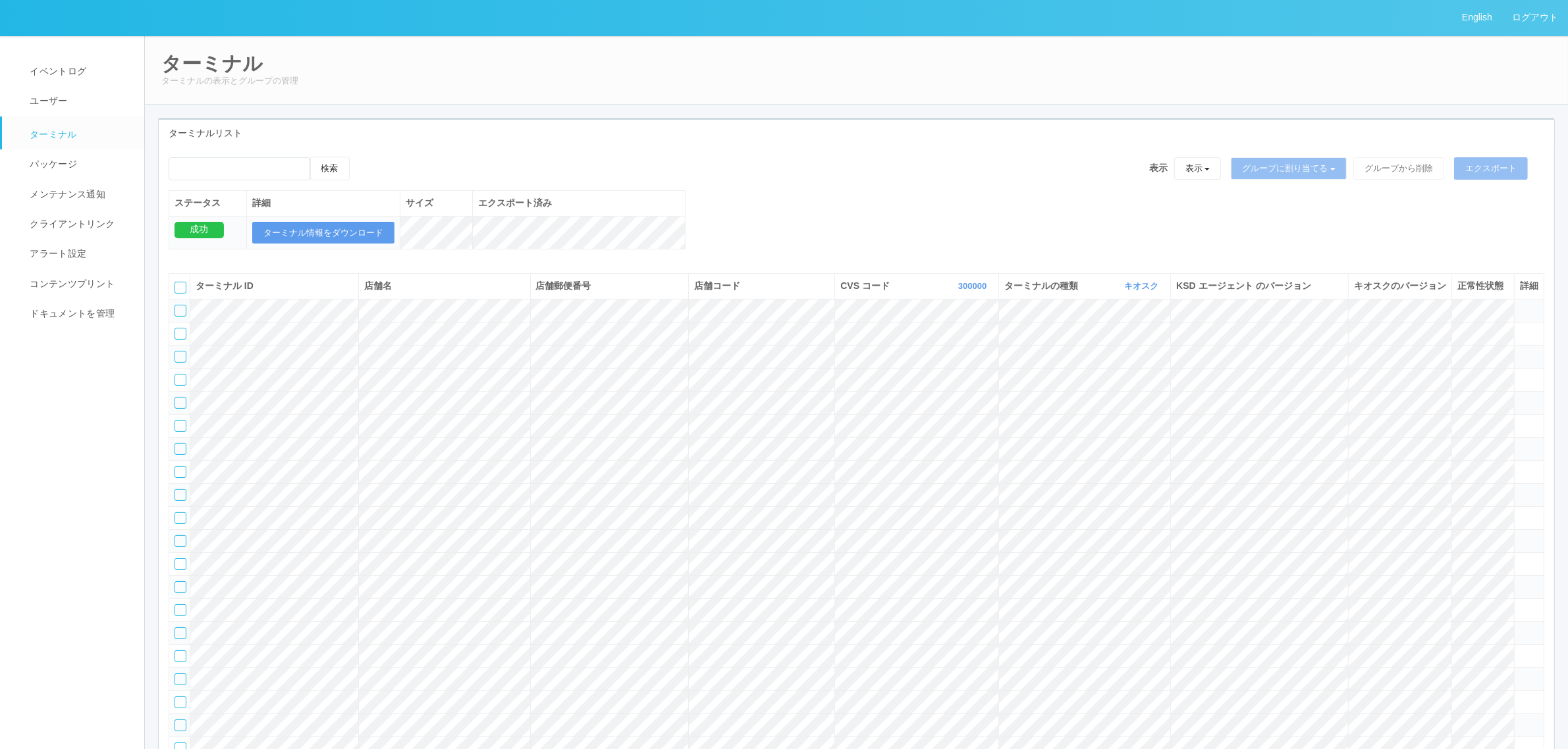
scroll to position [0, 0]
click at [1520, 351] on icon at bounding box center [1520, 351] width 0 height 0
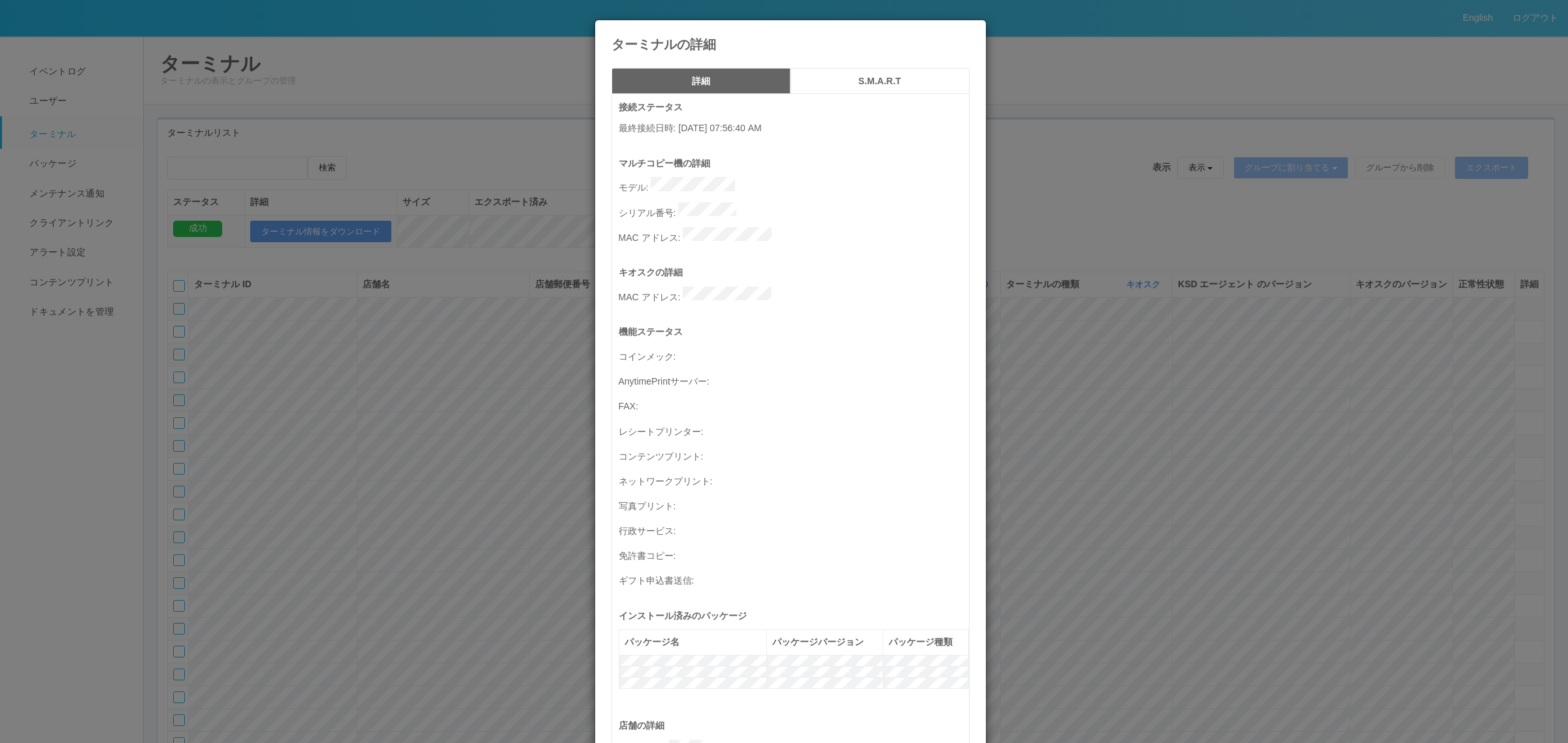
click at [1256, 364] on div "ターミナルの詳細 詳細 S.M.A.R.T 接続ステータス 最終接続日時 : [DATE] 07:56:40 AM マルチコピー機の詳細 モデル : シリアル…" at bounding box center [784, 372] width 1568 height 743
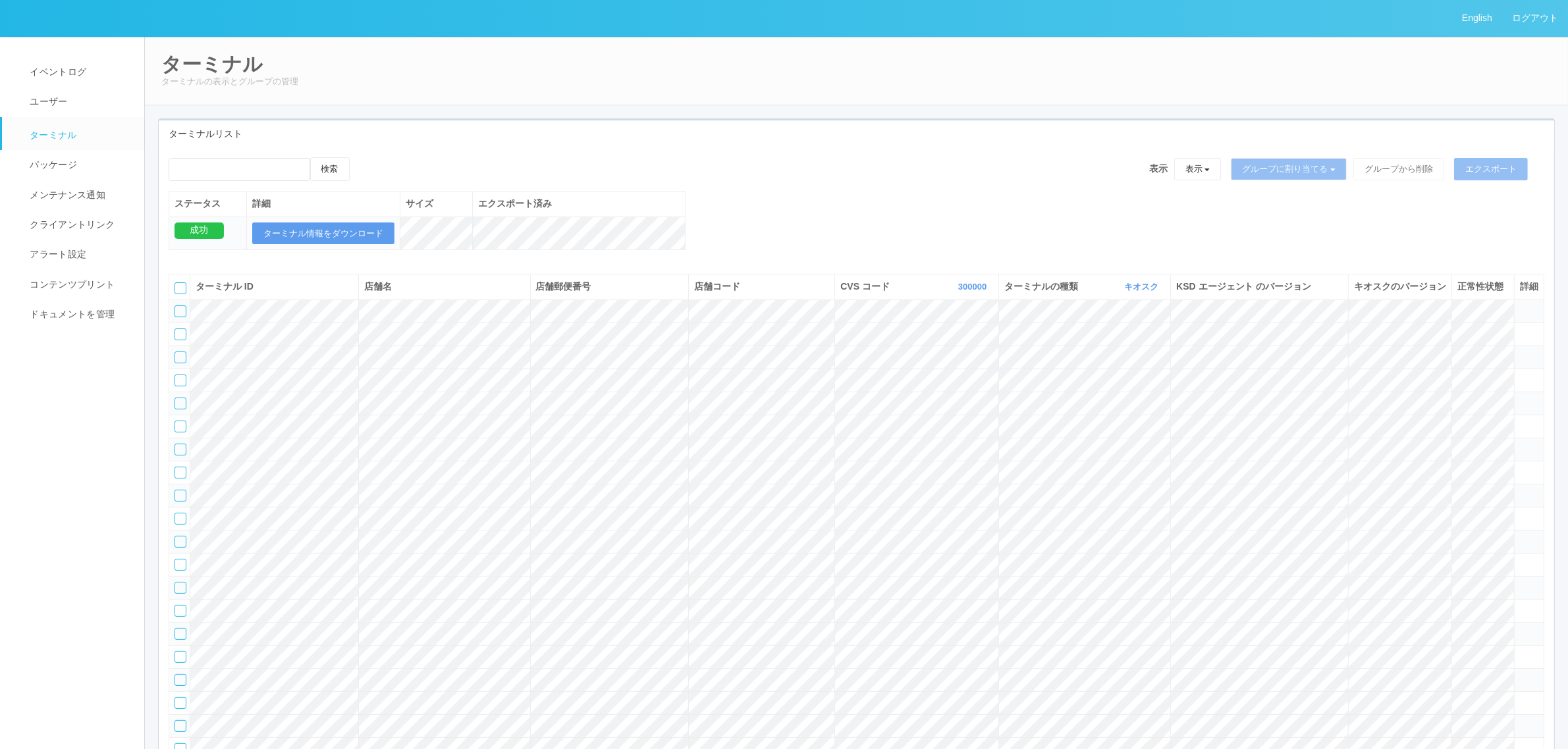
scroll to position [494, 0]
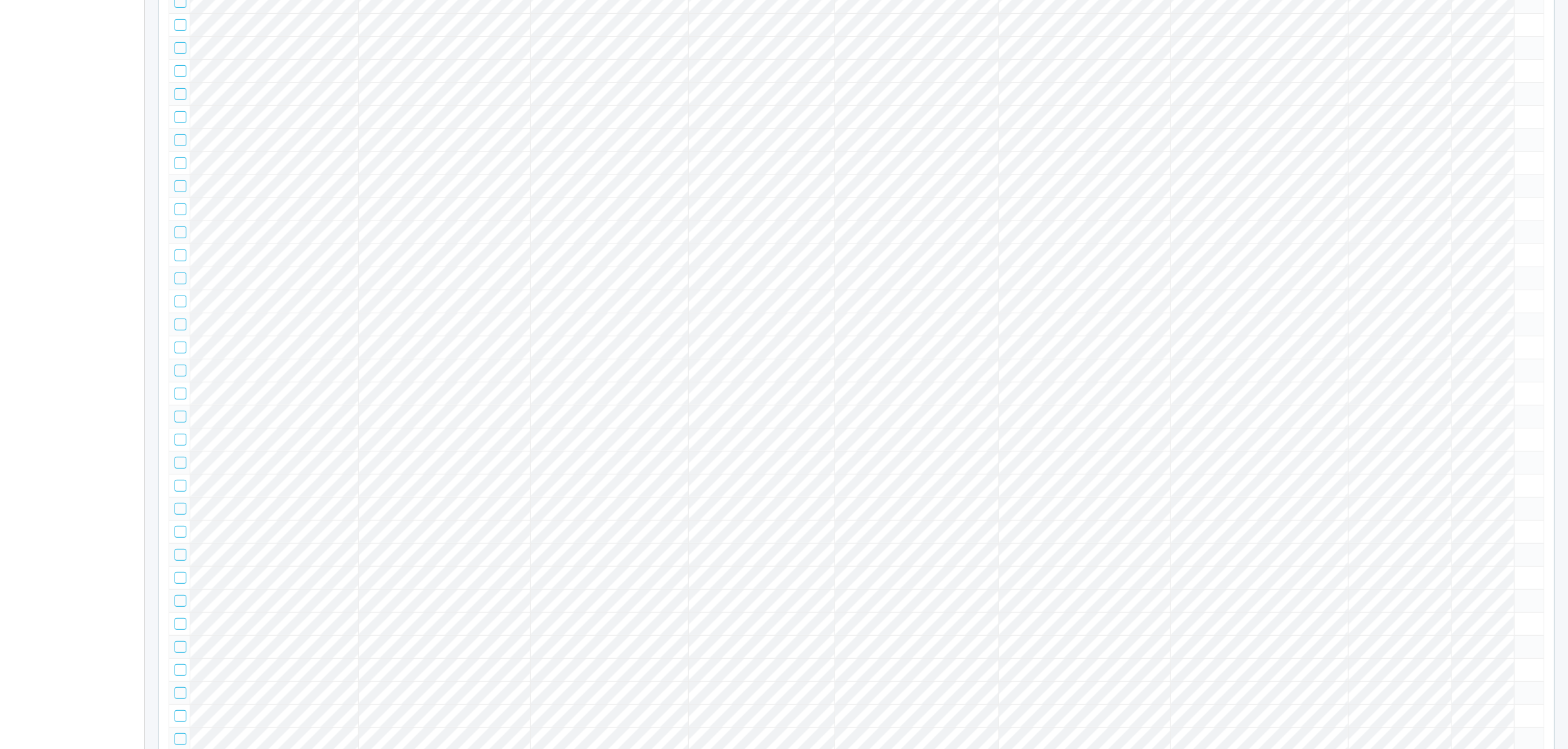
click at [1520, 227] on icon at bounding box center [1520, 227] width 0 height 0
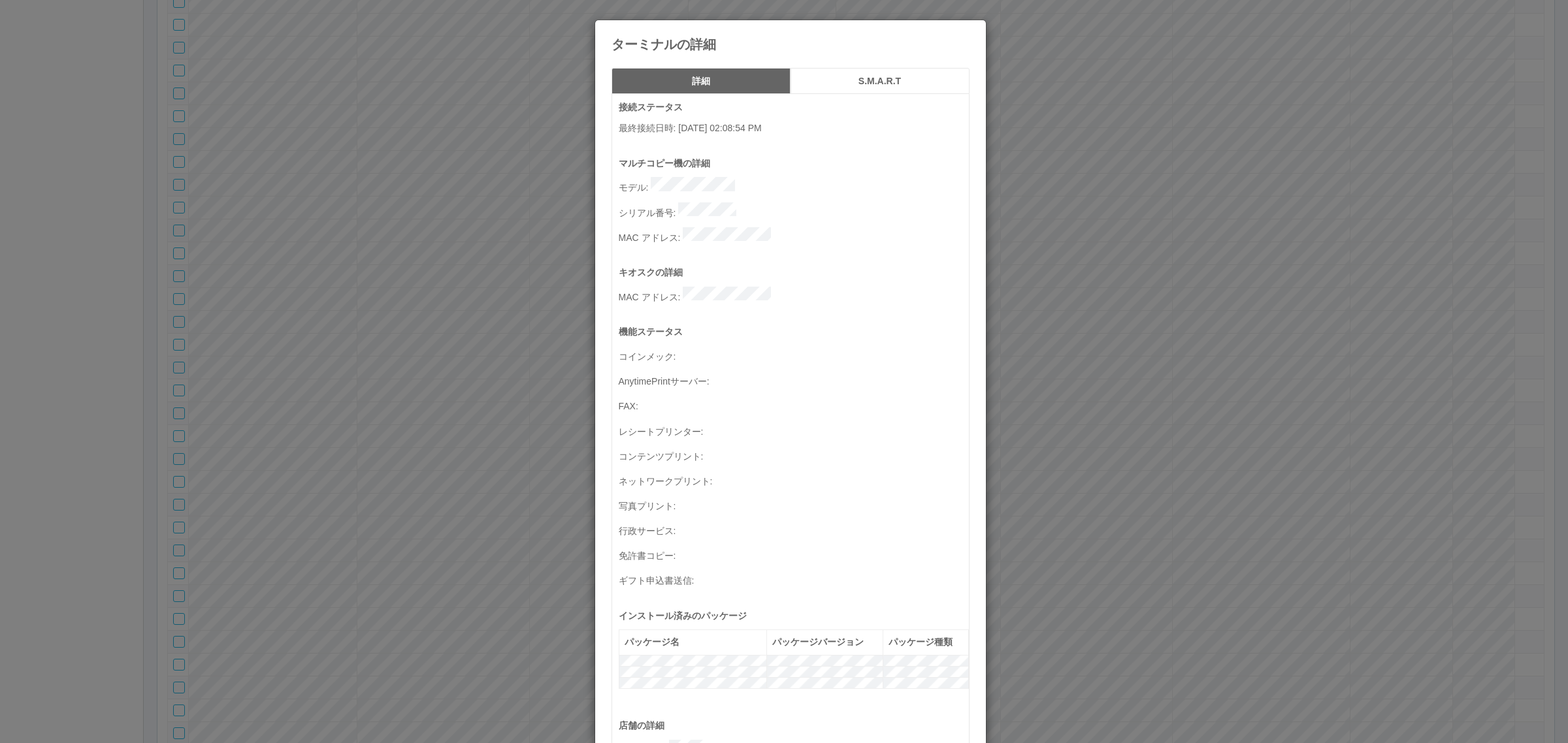
click at [1121, 346] on div "ターミナルの詳細 詳細 S.M.A.R.T 接続ステータス 最終接続日時 : [DATE] 02:08:54 PM マルチコピー機の詳細 モデル : シリアル…" at bounding box center [784, 372] width 1568 height 743
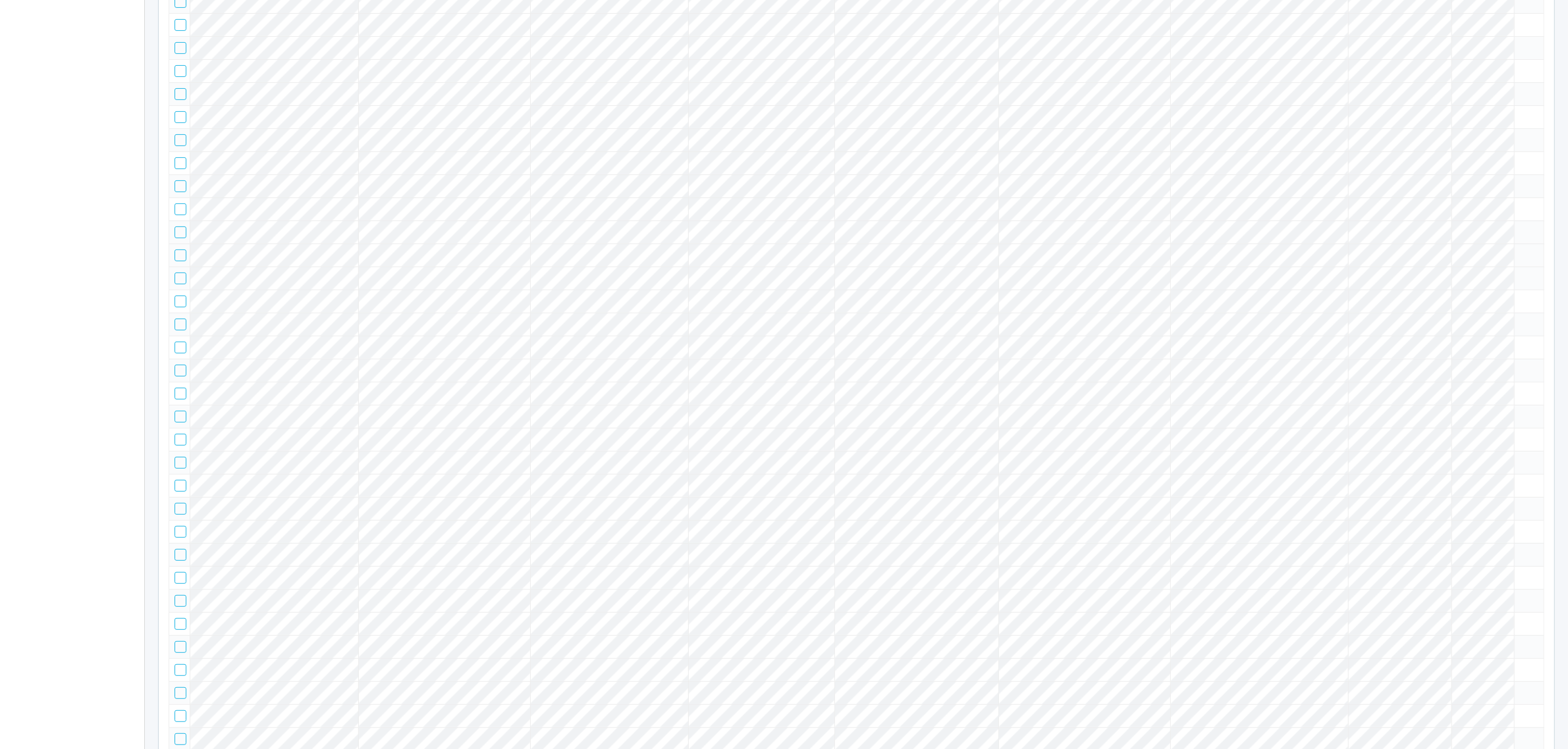
click at [1520, 249] on icon at bounding box center [1520, 249] width 0 height 0
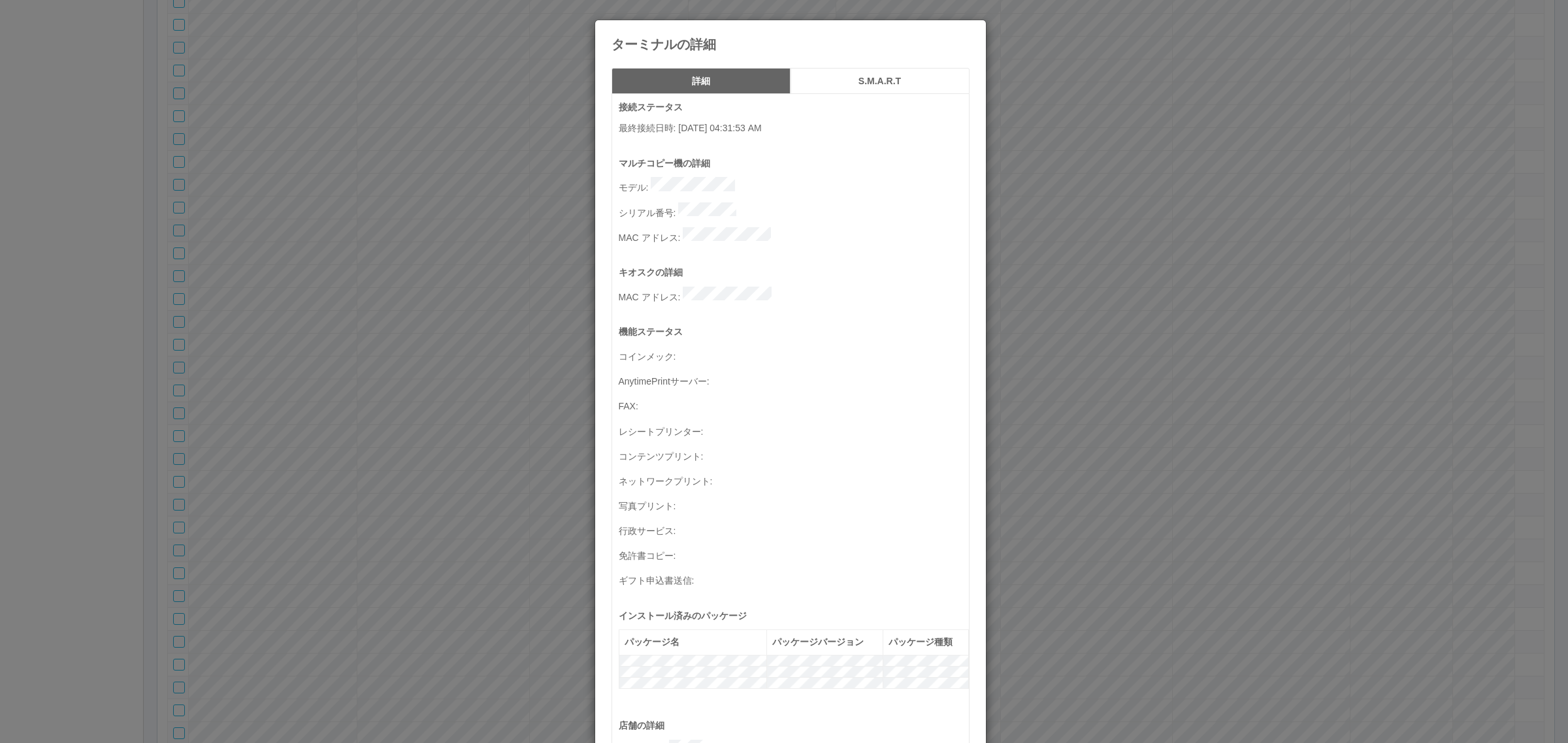
click at [1065, 330] on div "ターミナルの詳細 詳細 S.M.A.R.T 接続ステータス 最終接続日時 : [DATE] 04:31:53 AM マルチコピー機の詳細 モデル : シリアル…" at bounding box center [784, 372] width 1568 height 743
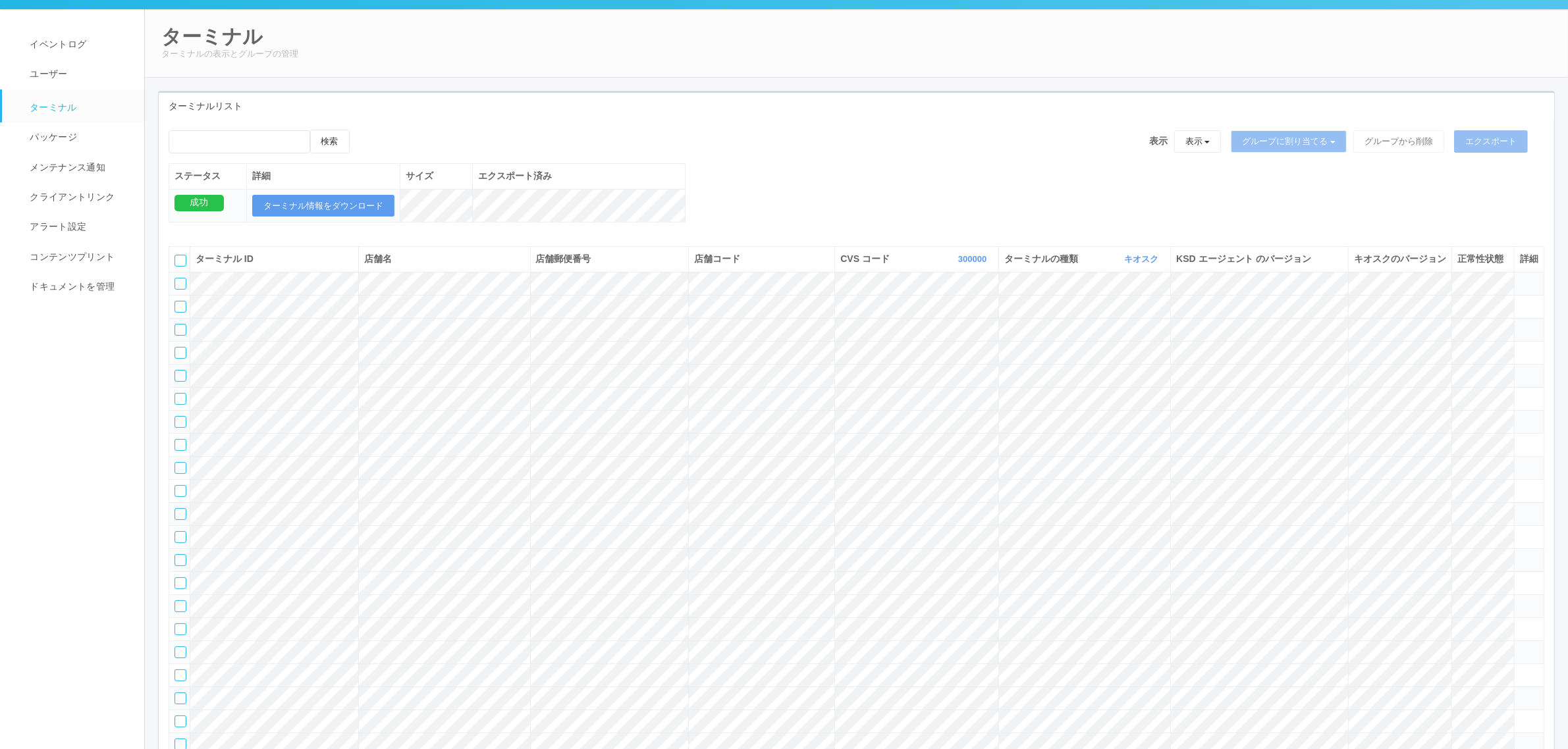
scroll to position [0, 0]
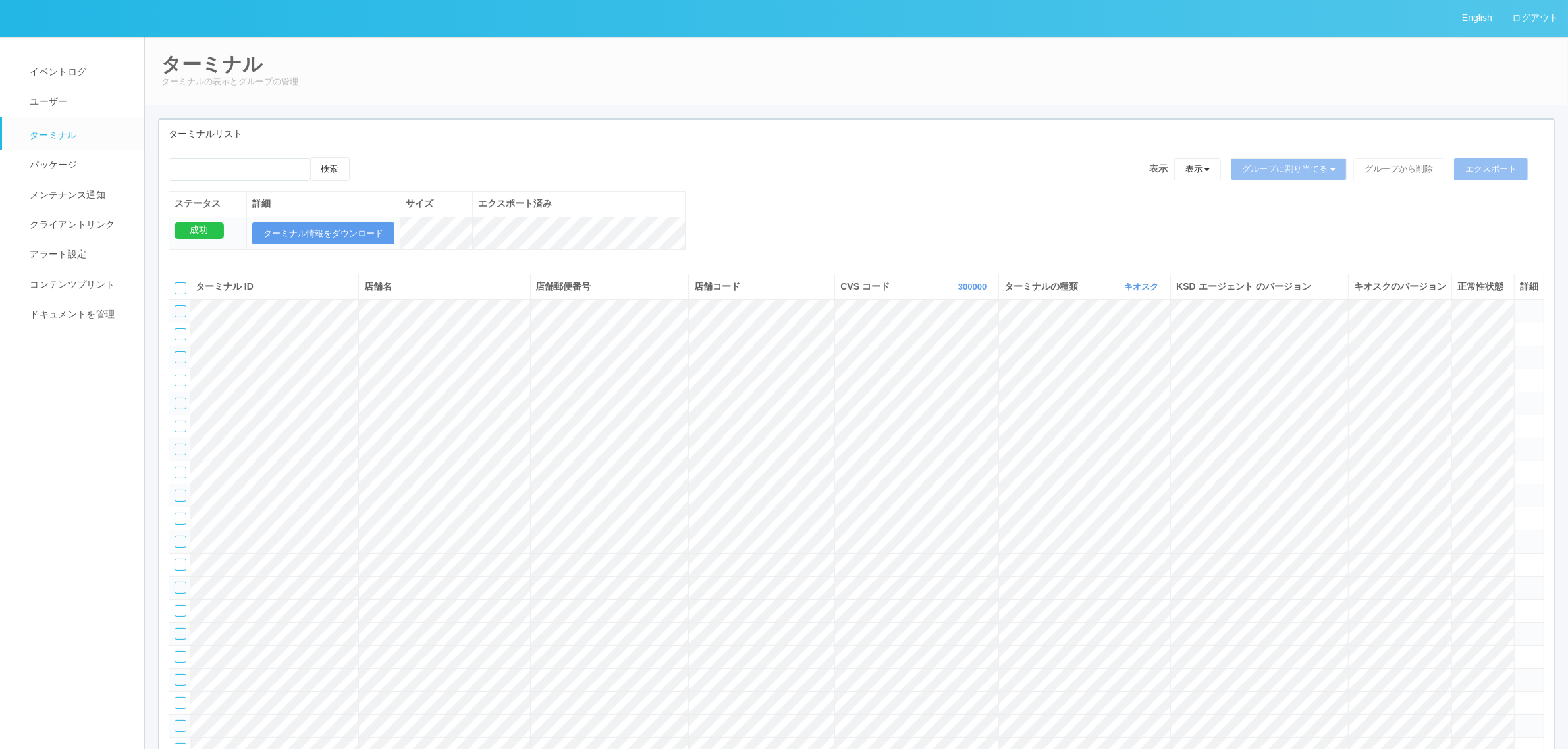
click at [1446, 291] on icon at bounding box center [1446, 286] width 0 height 10
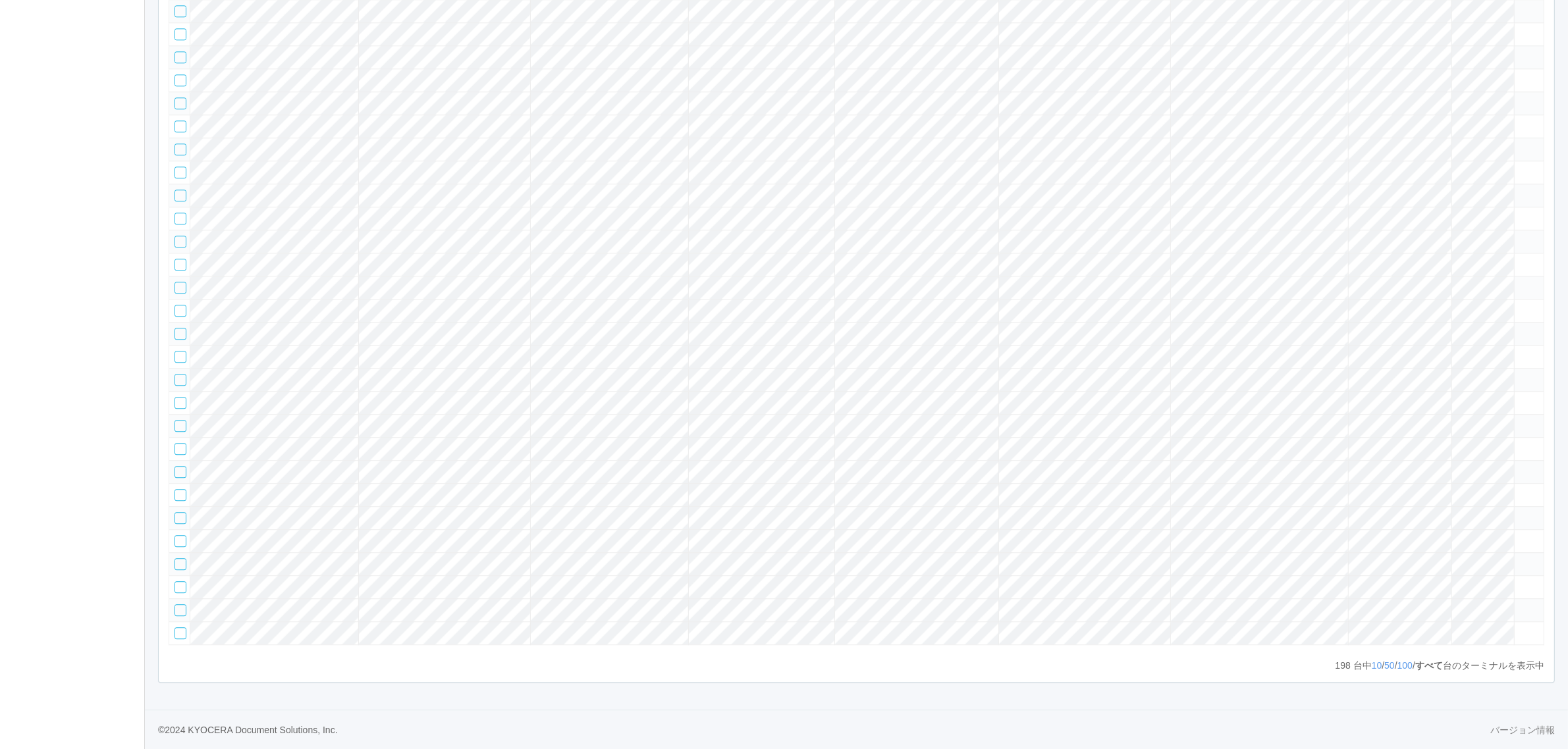
scroll to position [5502, 0]
click at [1520, 351] on icon at bounding box center [1520, 351] width 0 height 0
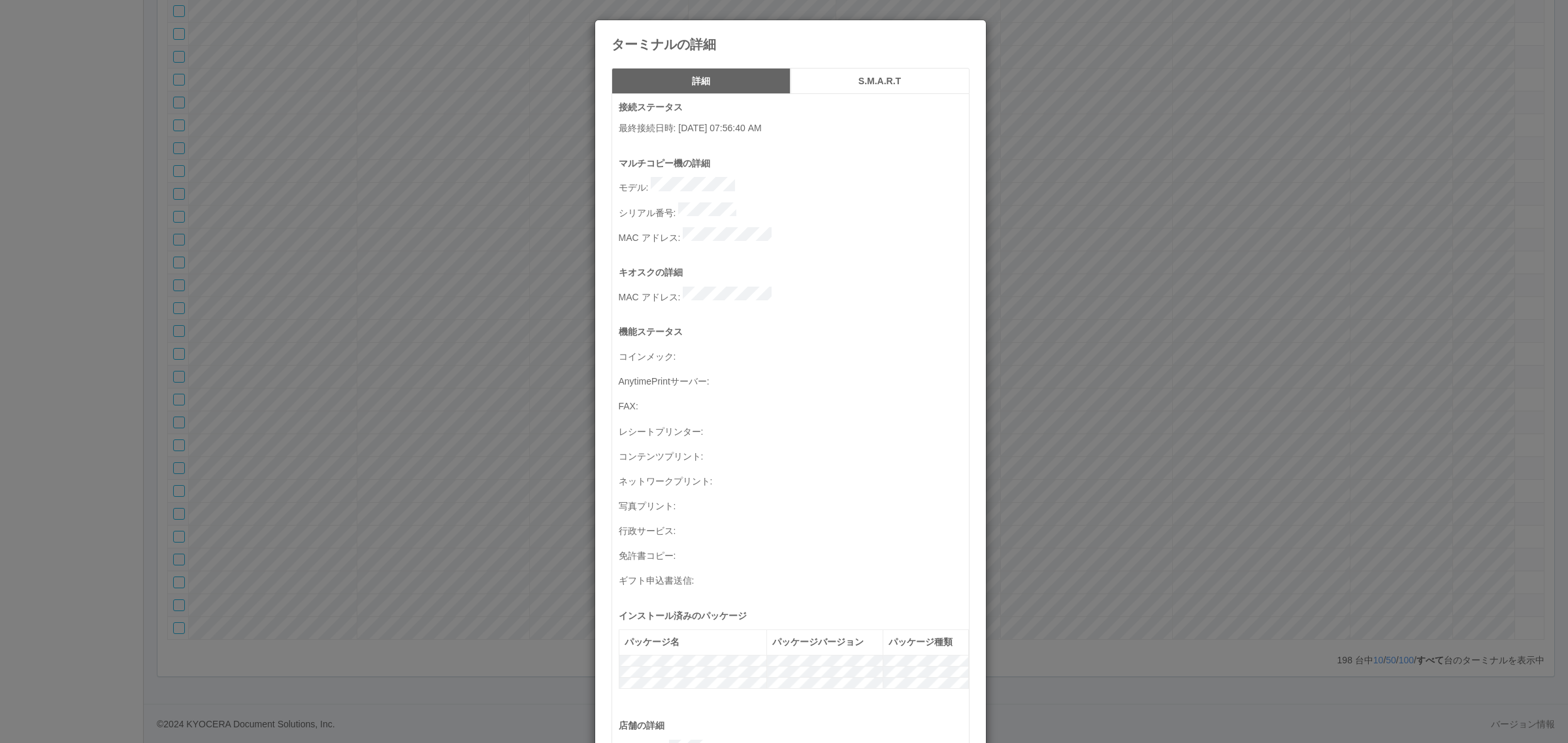
drag, startPoint x: 1444, startPoint y: 298, endPoint x: 1481, endPoint y: 294, distance: 37.2
click at [1444, 298] on div "ターミナルの詳細 詳細 S.M.A.R.T 接続ステータス 最終接続日時 : [DATE] 07:56:40 AM マルチコピー機の詳細 モデル : シリアル…" at bounding box center [784, 372] width 1568 height 743
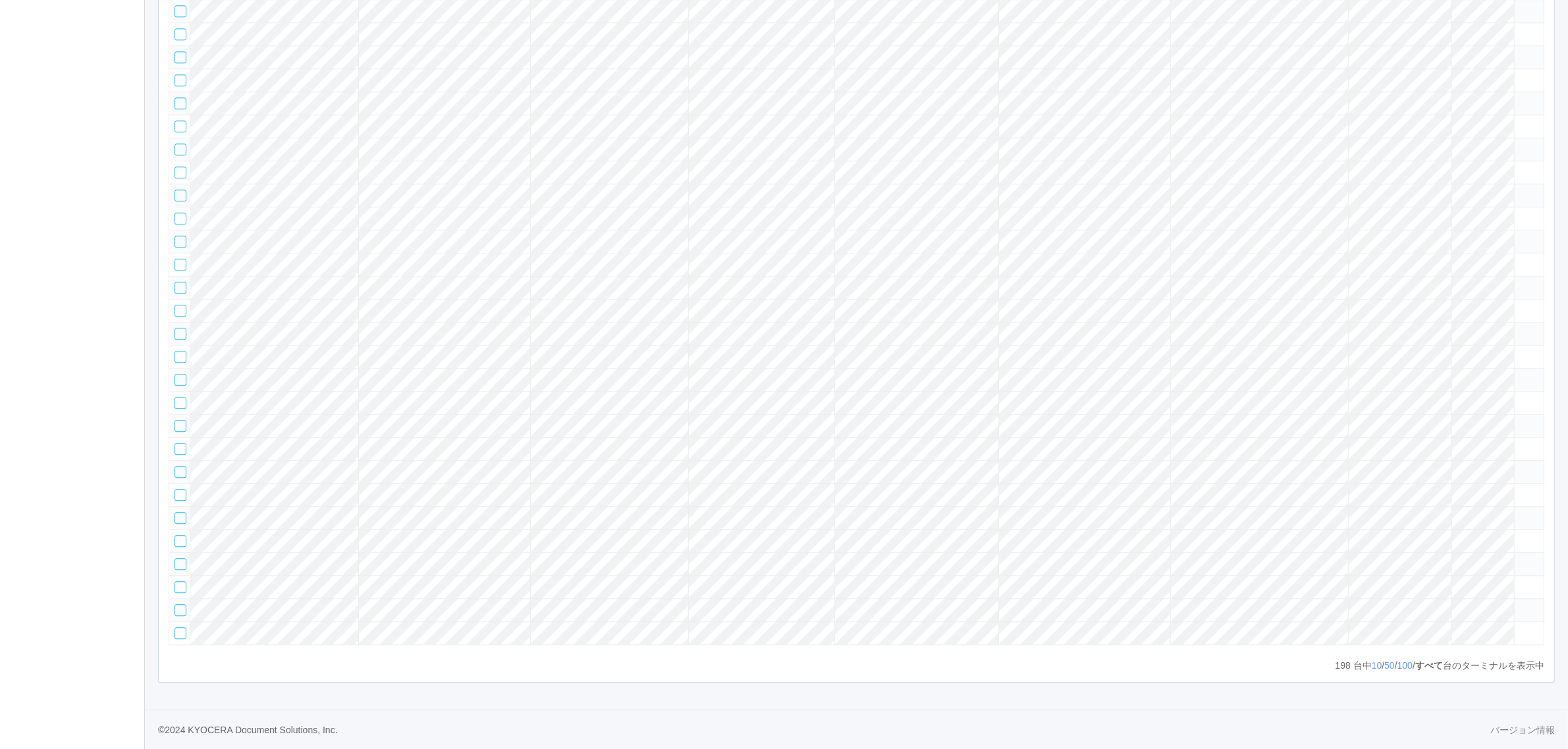
click at [1520, 374] on icon at bounding box center [1520, 374] width 0 height 0
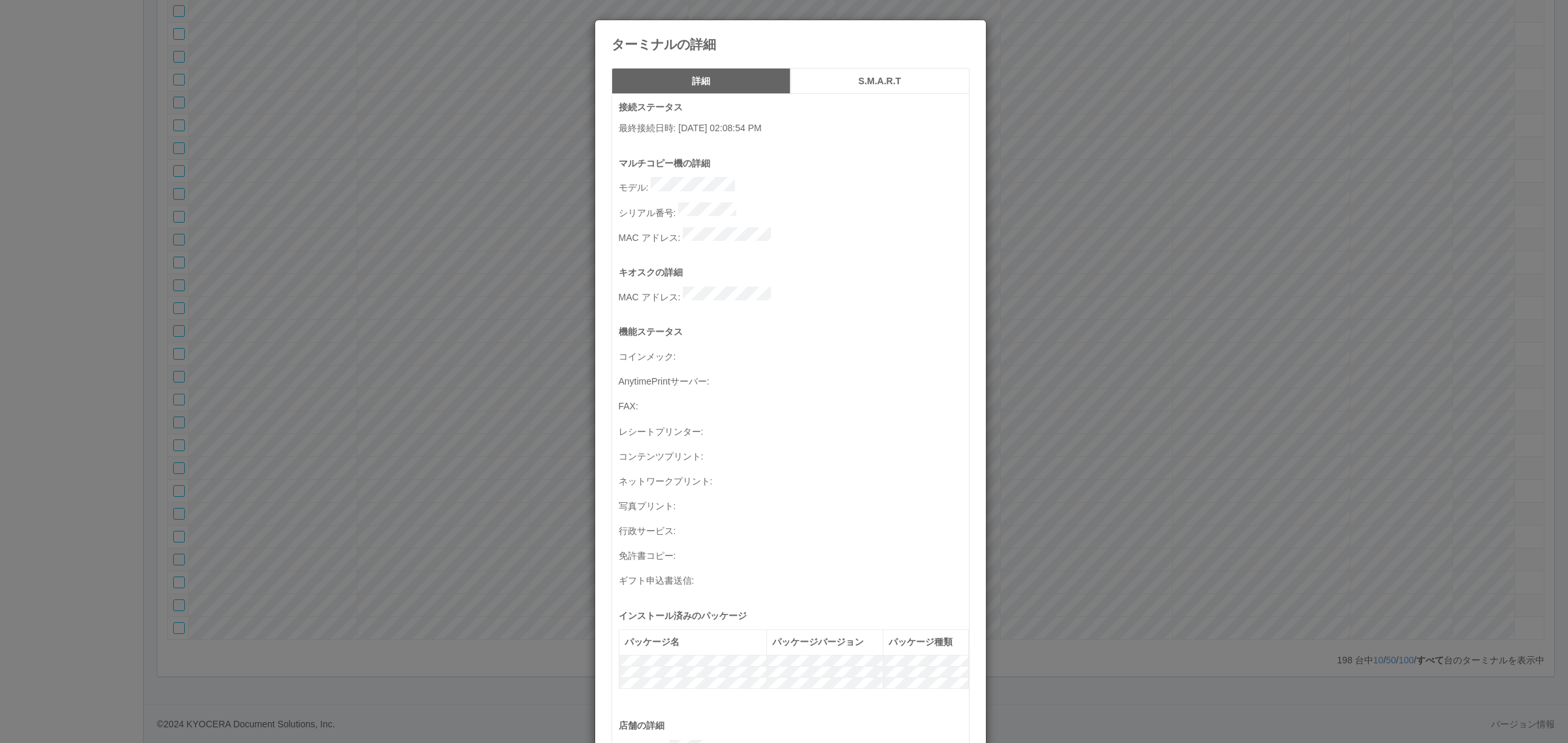
click at [1339, 299] on div "ターミナルの詳細 詳細 S.M.A.R.T 接続ステータス 最終接続日時 : [DATE] 02:08:54 PM マルチコピー機の詳細 モデル : シリアル…" at bounding box center [784, 372] width 1568 height 743
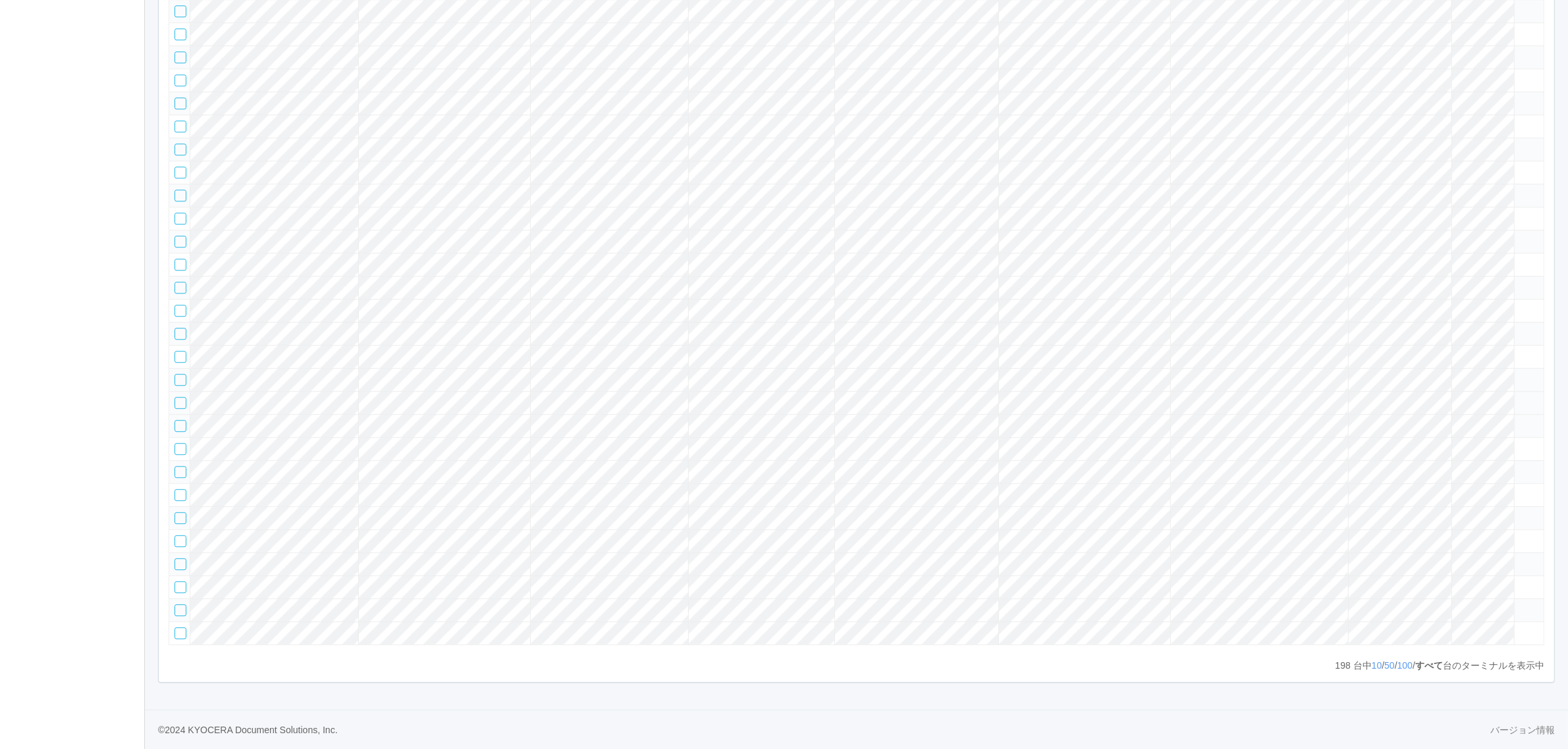
click at [1520, 397] on icon at bounding box center [1520, 397] width 0 height 0
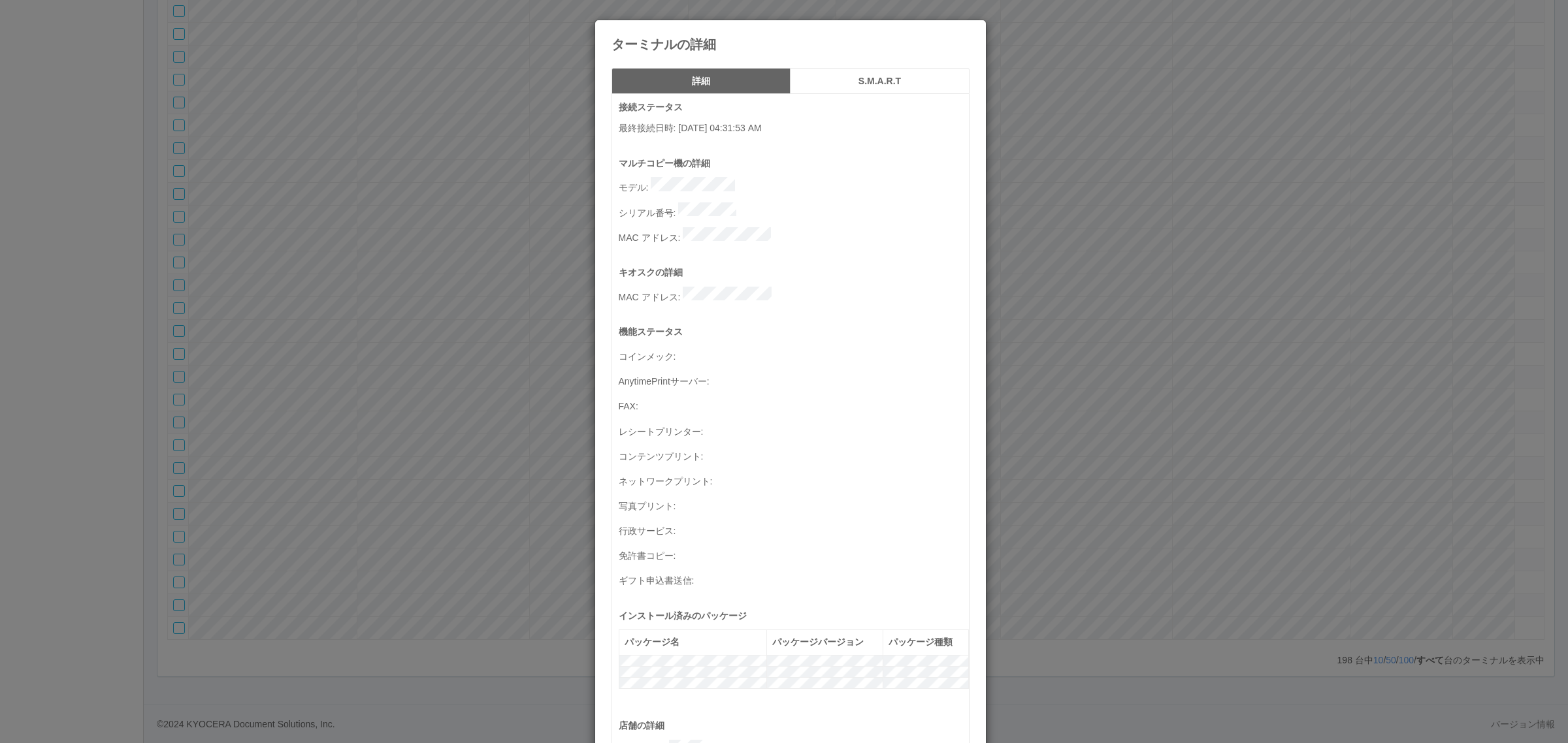
click at [1402, 330] on div "ターミナルの詳細 詳細 S.M.A.R.T 接続ステータス 最終接続日時 : [DATE] 04:31:53 AM マルチコピー機の詳細 モデル : シリアル…" at bounding box center [784, 372] width 1568 height 743
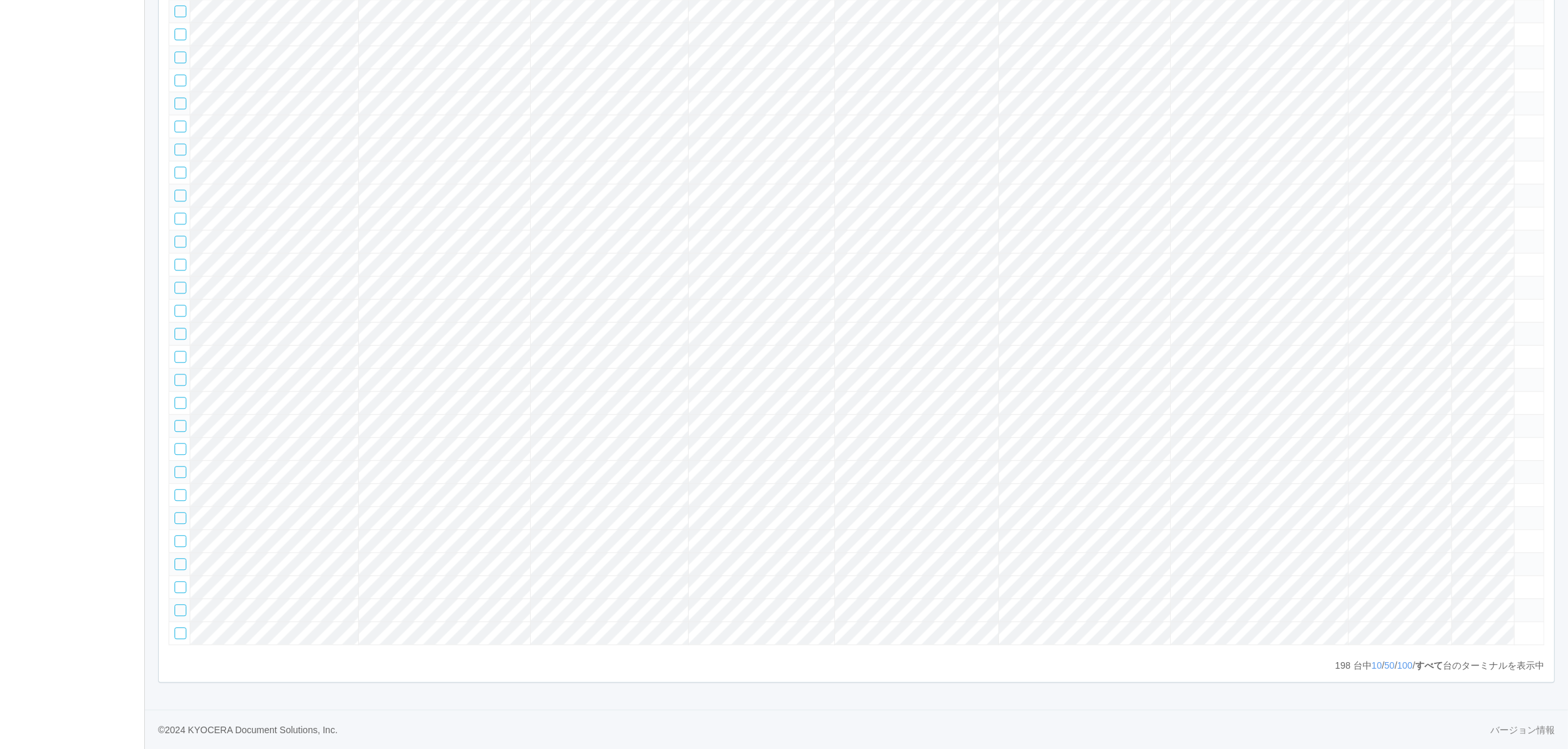
click at [1520, 420] on icon at bounding box center [1520, 420] width 0 height 0
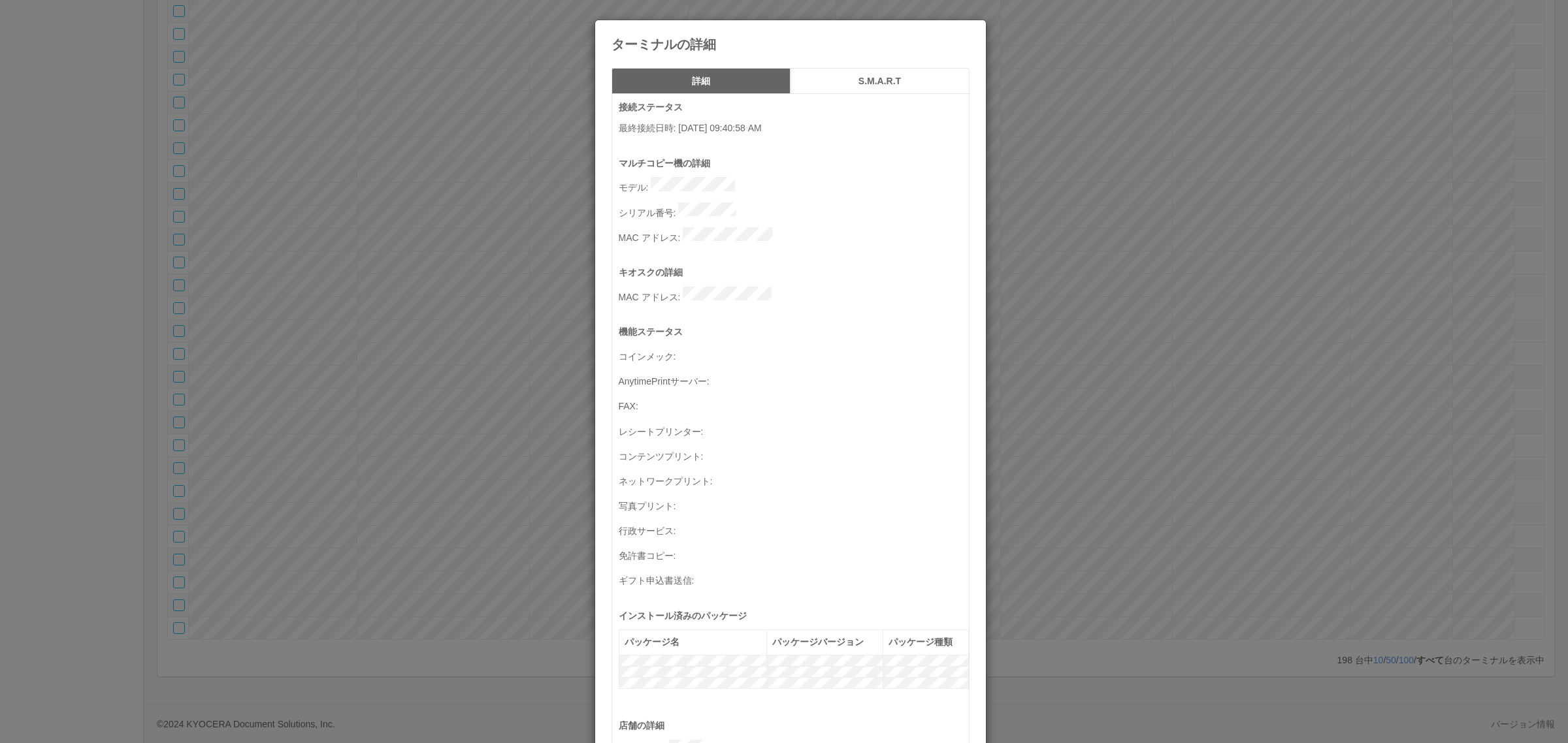
click at [1370, 351] on div "ターミナルの詳細 詳細 S.M.A.R.T 接続ステータス 最終接続日時 : [DATE] 09:40:58 AM マルチコピー機の詳細 モデル : シリアル…" at bounding box center [784, 372] width 1568 height 743
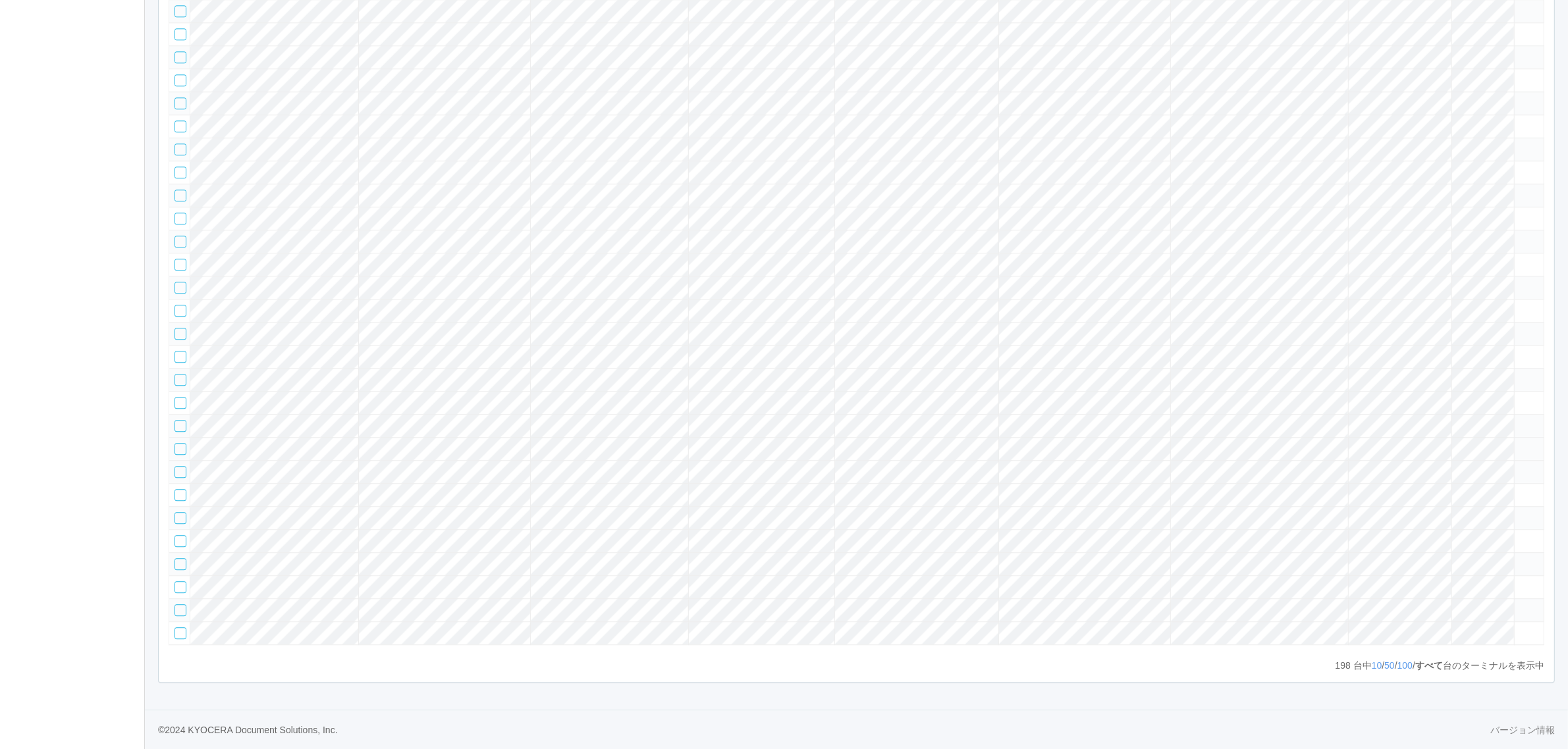
click at [1520, 443] on icon at bounding box center [1520, 443] width 0 height 0
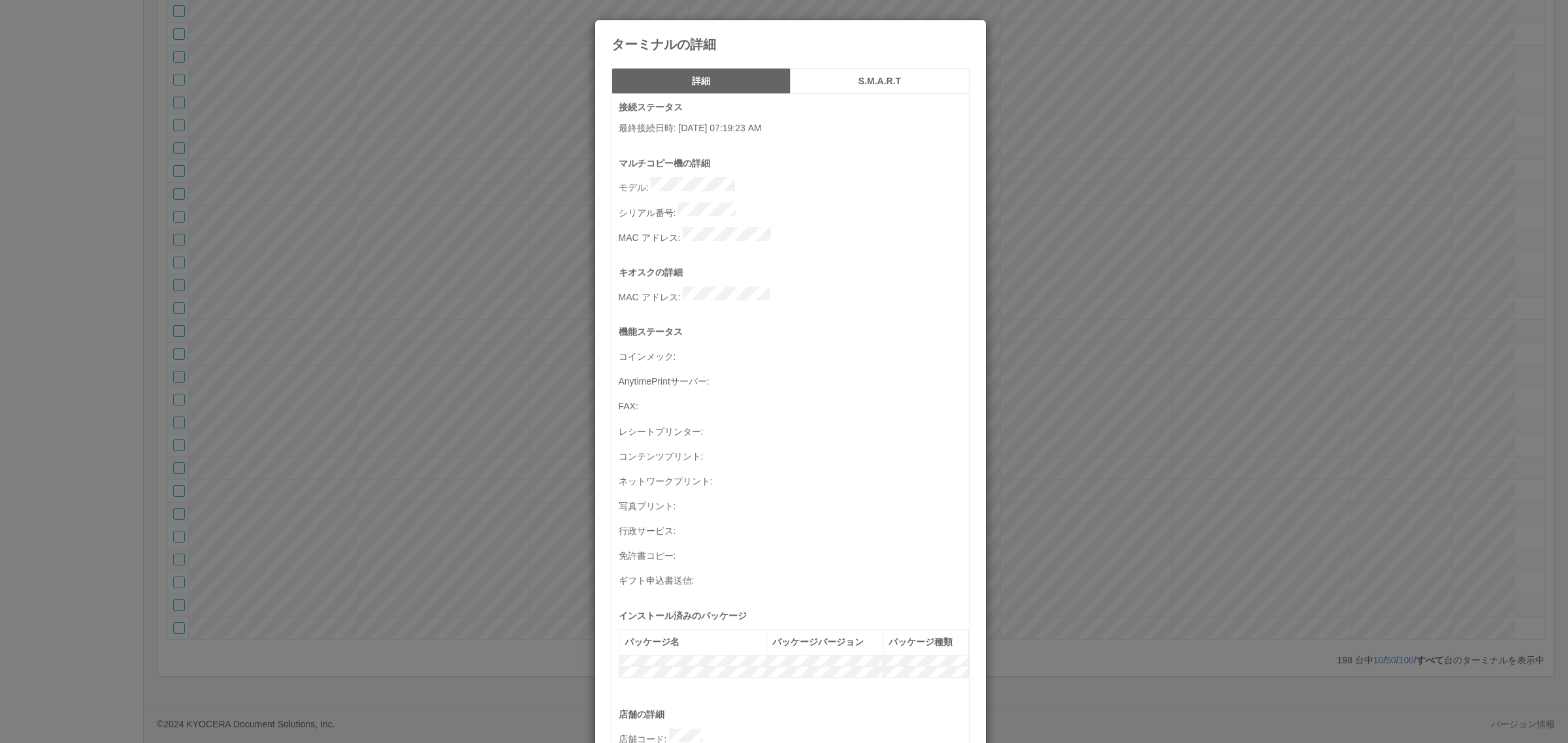
click at [1314, 377] on div "ターミナルの詳細 詳細 S.M.A.R.T 接続ステータス 最終接続日時 : [DATE] 07:19:23 AM マルチコピー機の詳細 モデル : シリアル…" at bounding box center [784, 372] width 1568 height 743
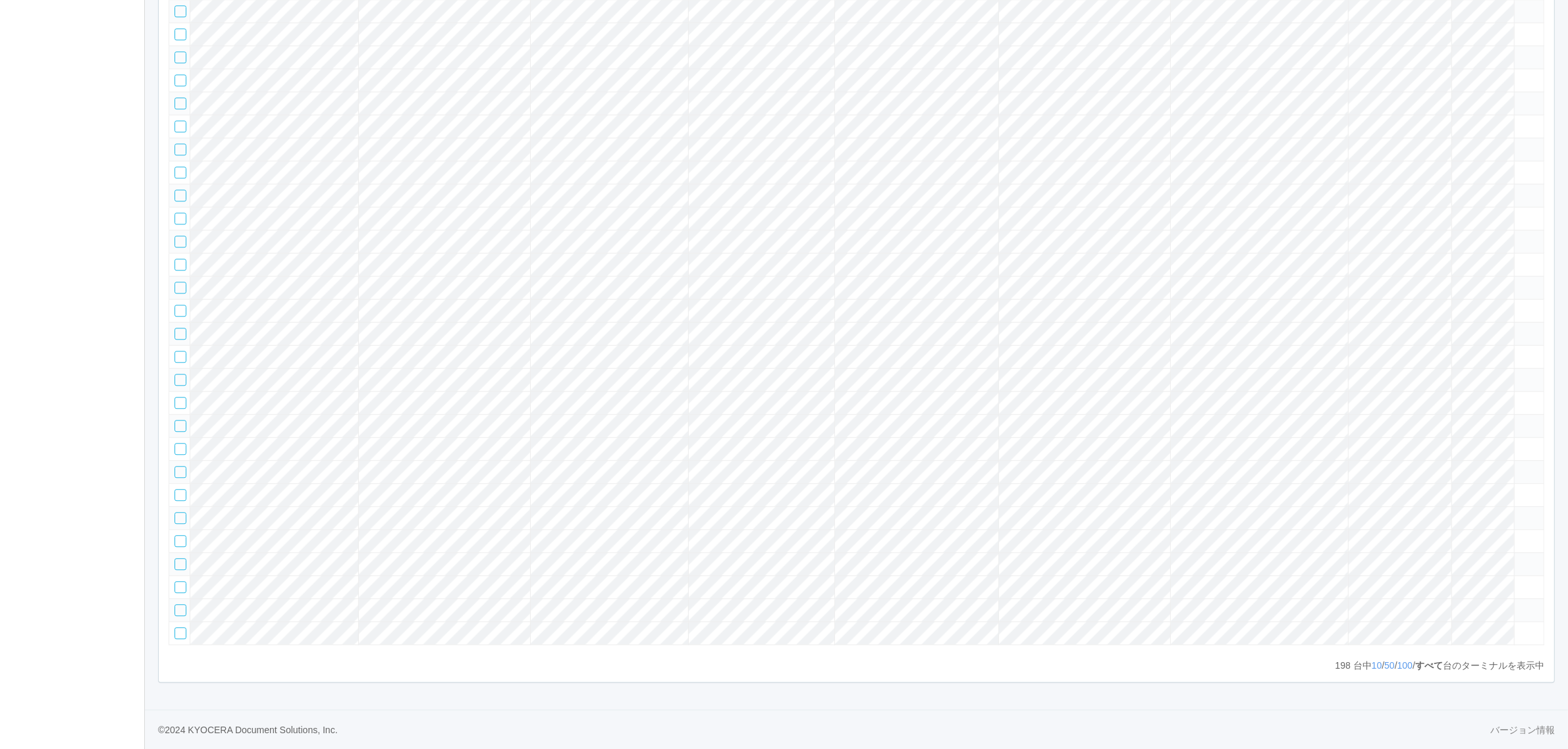
click at [1520, 466] on icon at bounding box center [1520, 466] width 0 height 0
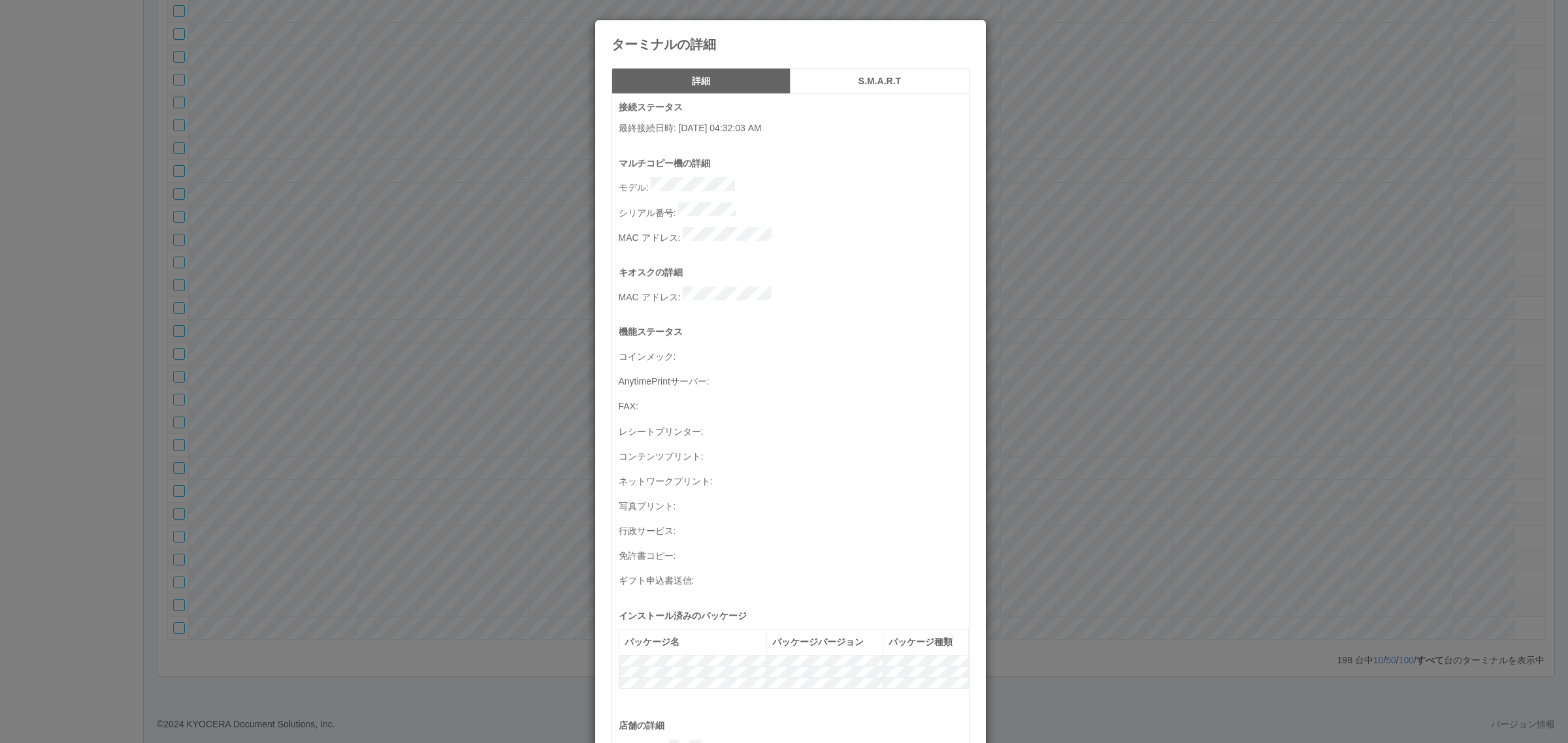
click at [1360, 397] on div "ターミナルの詳細 詳細 S.M.A.R.T 接続ステータス 最終接続日時 : [DATE] 04:32:03 AM マルチコピー機の詳細 モデル : シリアル…" at bounding box center [784, 372] width 1568 height 743
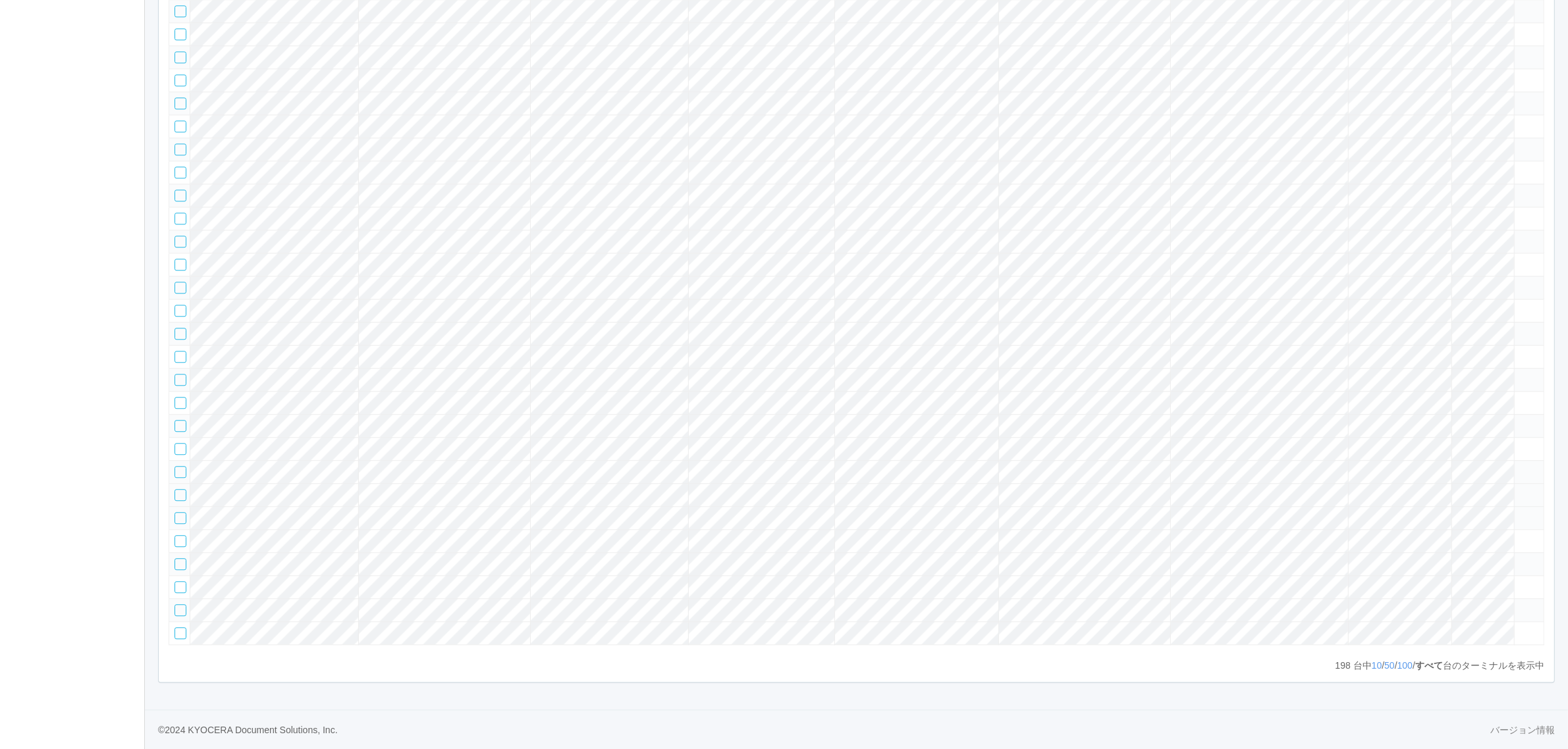
click at [1520, 489] on icon at bounding box center [1520, 489] width 0 height 0
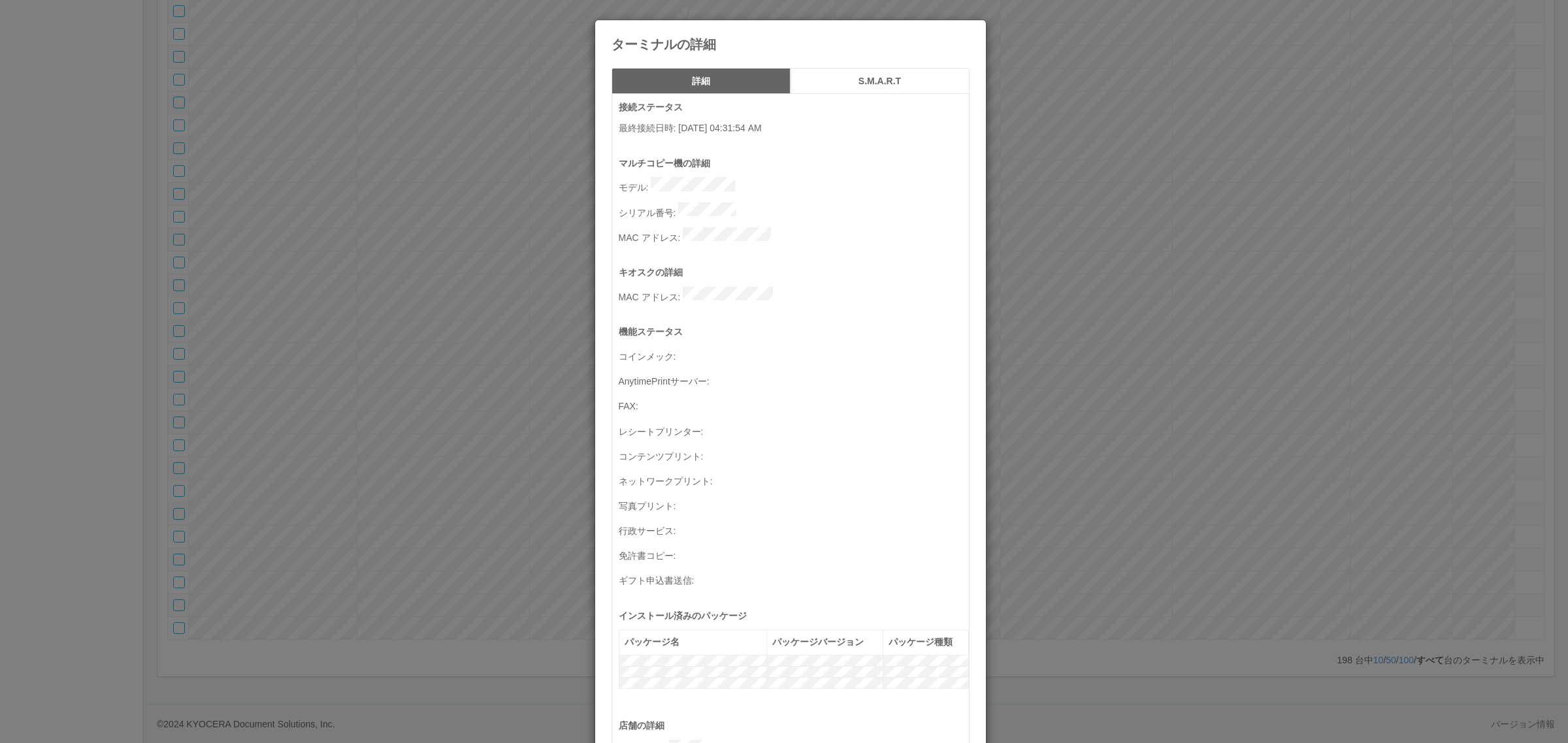
click at [1335, 436] on div "ターミナルの詳細 詳細 S.M.A.R.T 接続ステータス 最終接続日時 : [DATE] 04:31:54 AM マルチコピー機の詳細 モデル : シリアル…" at bounding box center [784, 372] width 1568 height 743
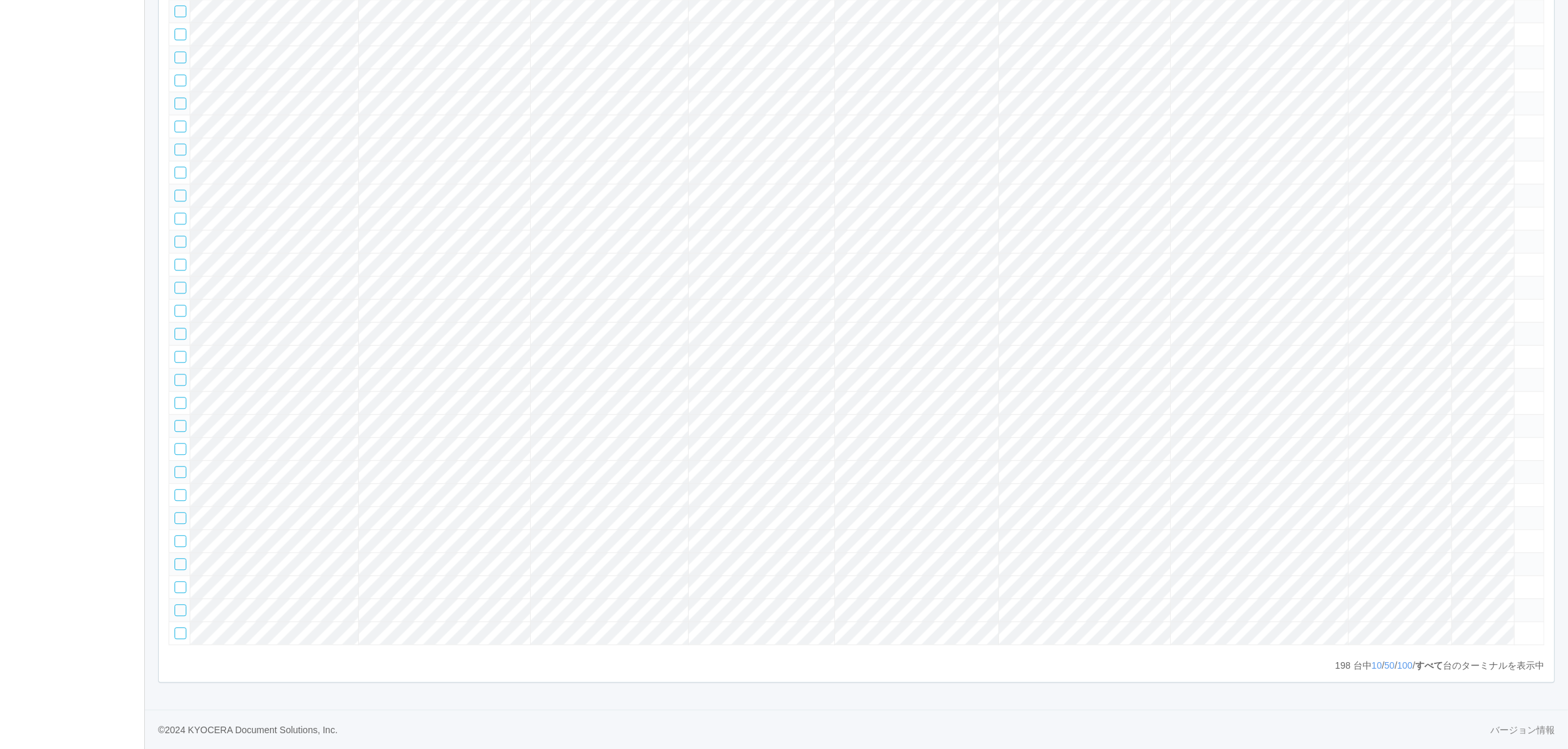
click at [1520, 512] on icon at bounding box center [1520, 512] width 0 height 0
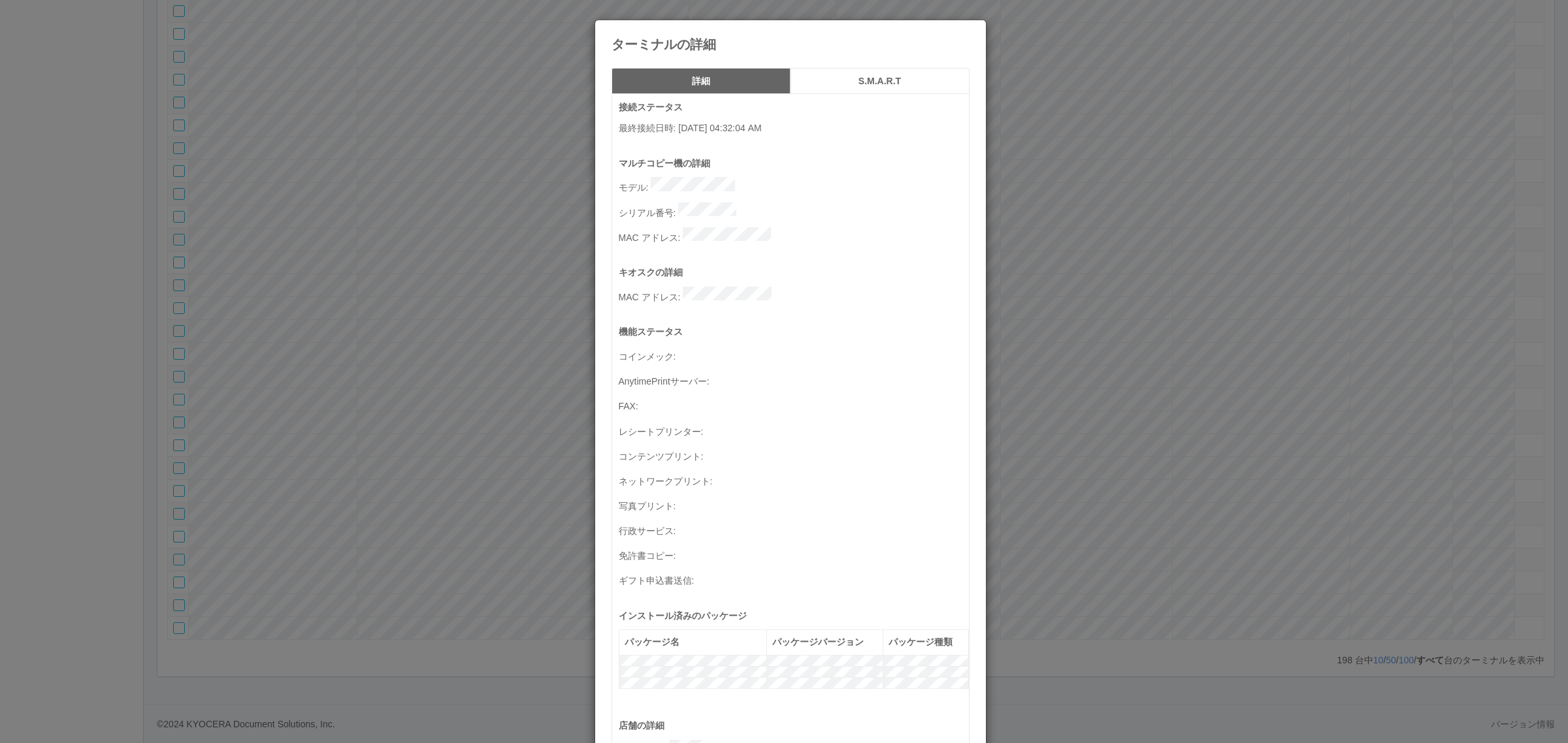
click at [1386, 460] on div "ターミナルの詳細 詳細 S.M.A.R.T 接続ステータス 最終接続日時 : [DATE] 04:32:04 AM マルチコピー機の詳細 モデル : シリアル…" at bounding box center [784, 372] width 1568 height 743
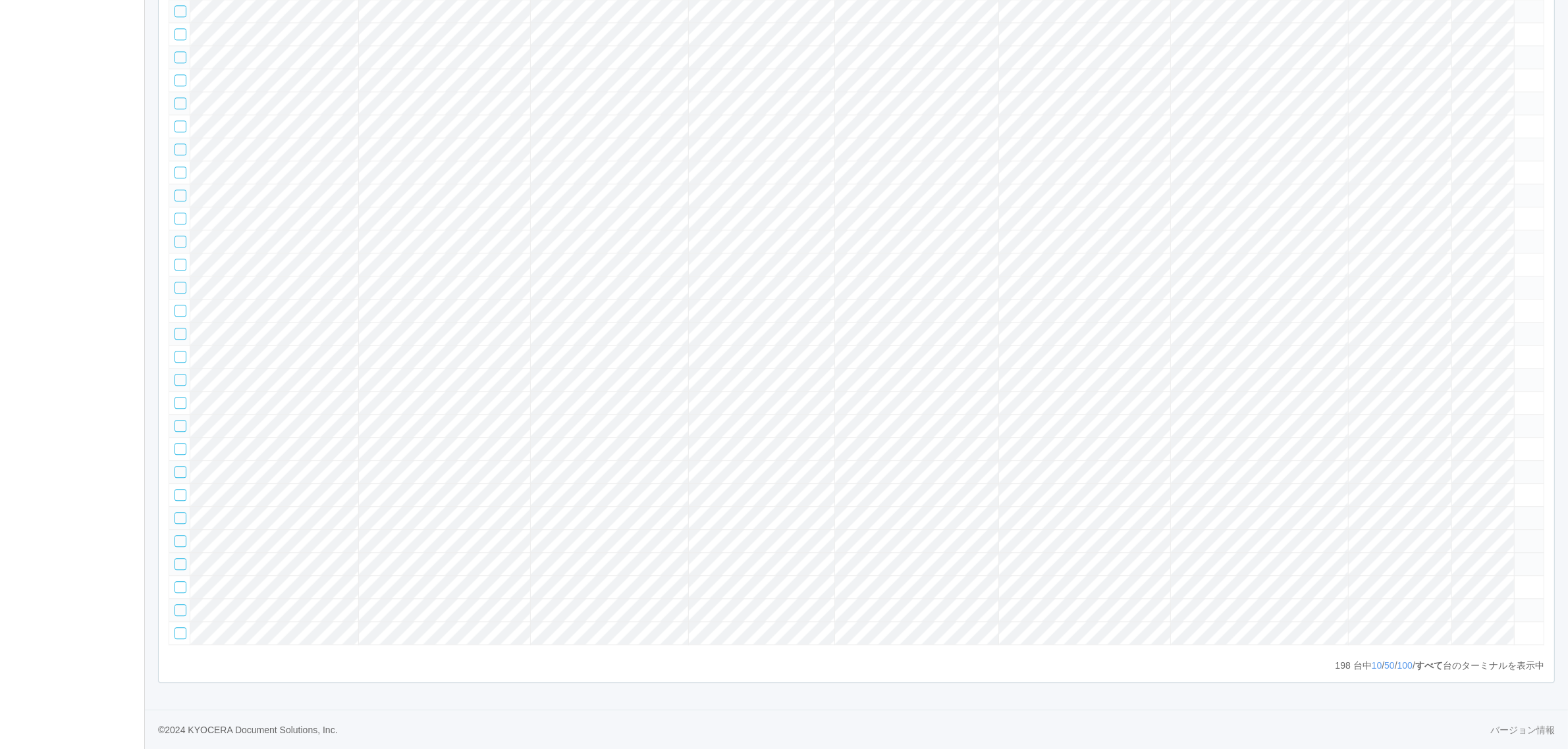
click at [1520, 535] on icon at bounding box center [1520, 535] width 0 height 0
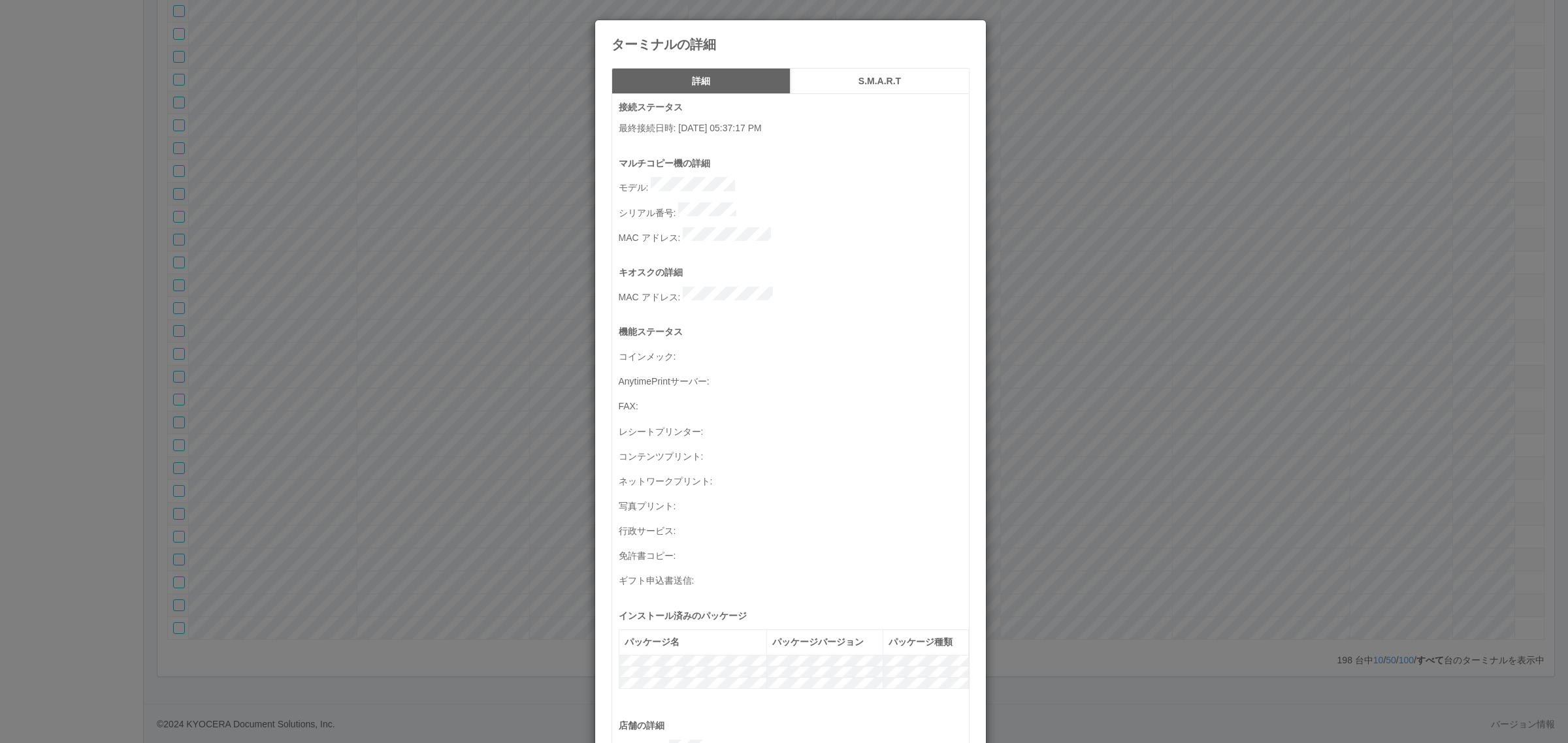
click at [1343, 484] on div "ターミナルの詳細 詳細 S.M.A.R.T 接続ステータス 最終接続日時 : [DATE] 05:37:17 PM マルチコピー機の詳細 モデル : シリアル…" at bounding box center [784, 372] width 1568 height 743
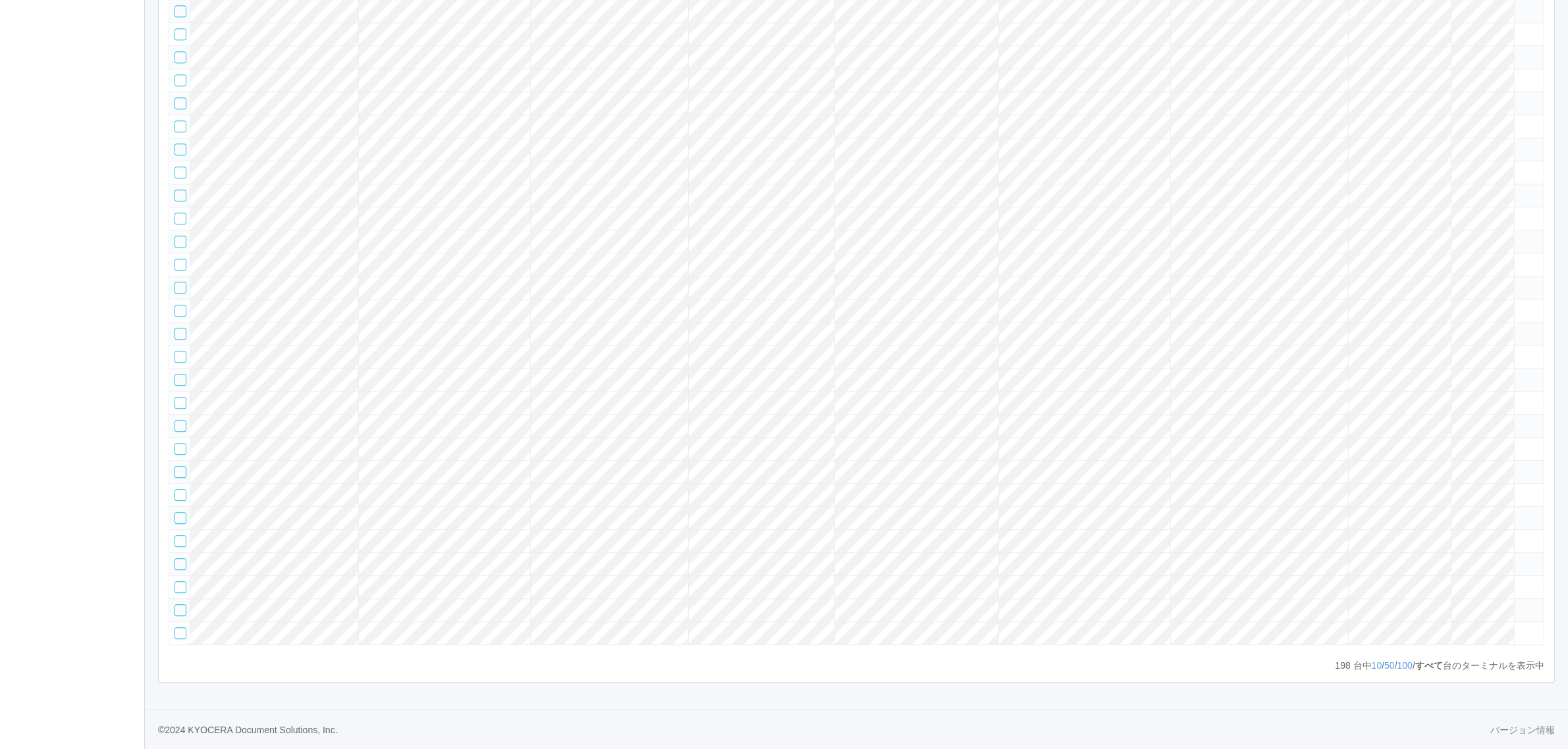
click at [1532, 552] on td at bounding box center [1529, 564] width 30 height 23
click at [1520, 558] on icon at bounding box center [1520, 558] width 0 height 0
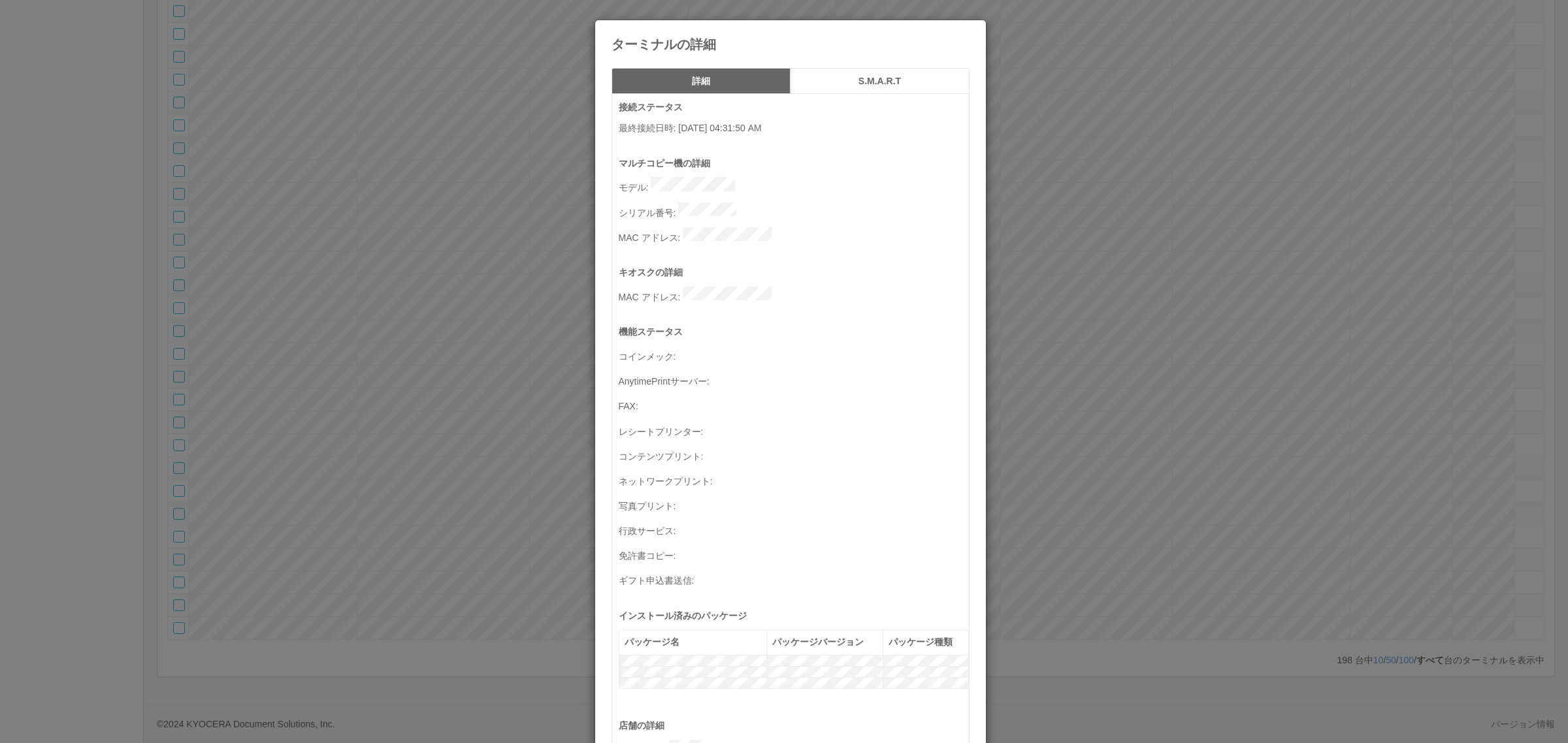
click at [1396, 519] on div "ターミナルの詳細 詳細 S.M.A.R.T 接続ステータス 最終接続日時 : [DATE] 04:31:50 AM マルチコピー機の詳細 モデル : シリアル…" at bounding box center [784, 372] width 1568 height 743
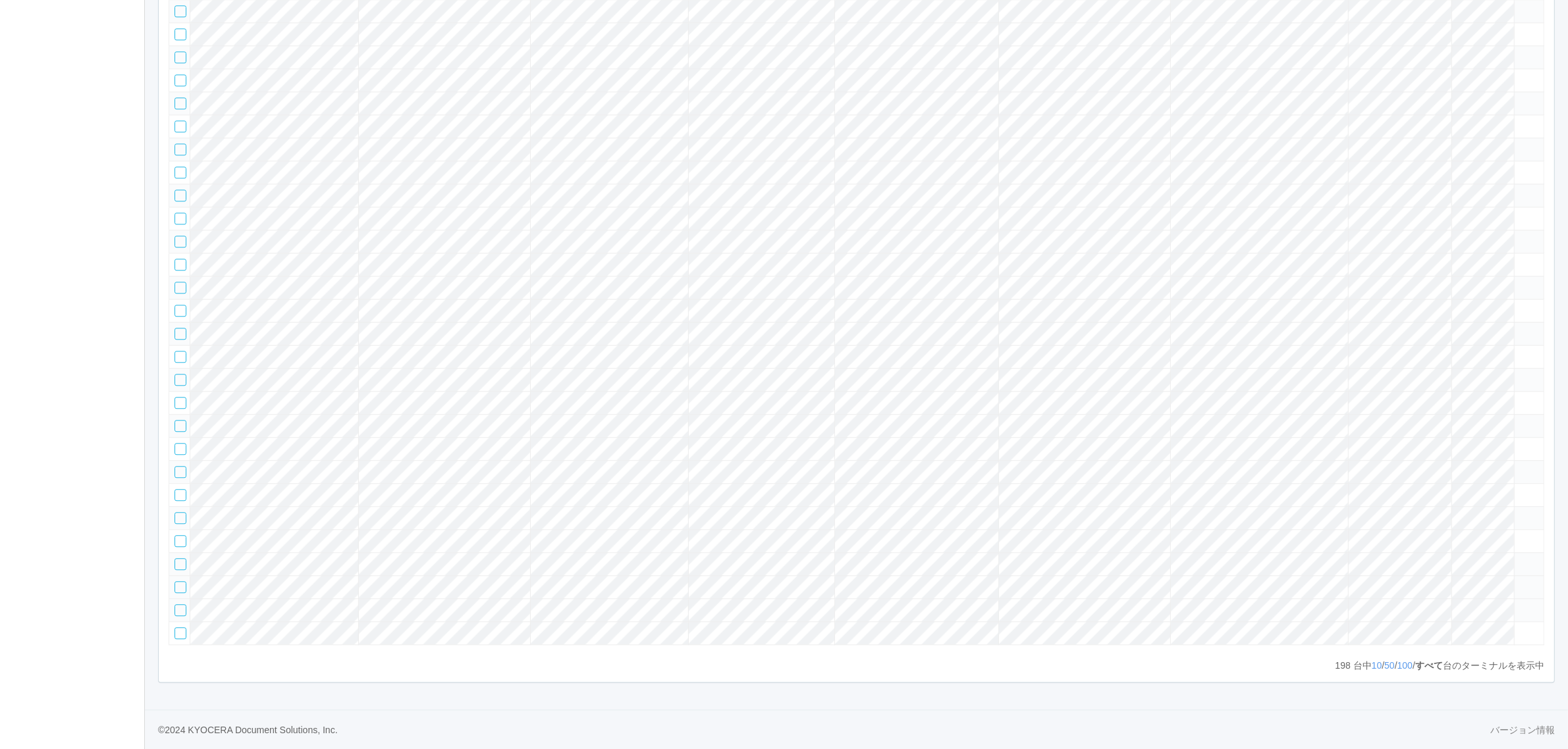
click at [1517, 576] on td at bounding box center [1529, 587] width 30 height 23
click at [1520, 581] on icon at bounding box center [1520, 581] width 0 height 0
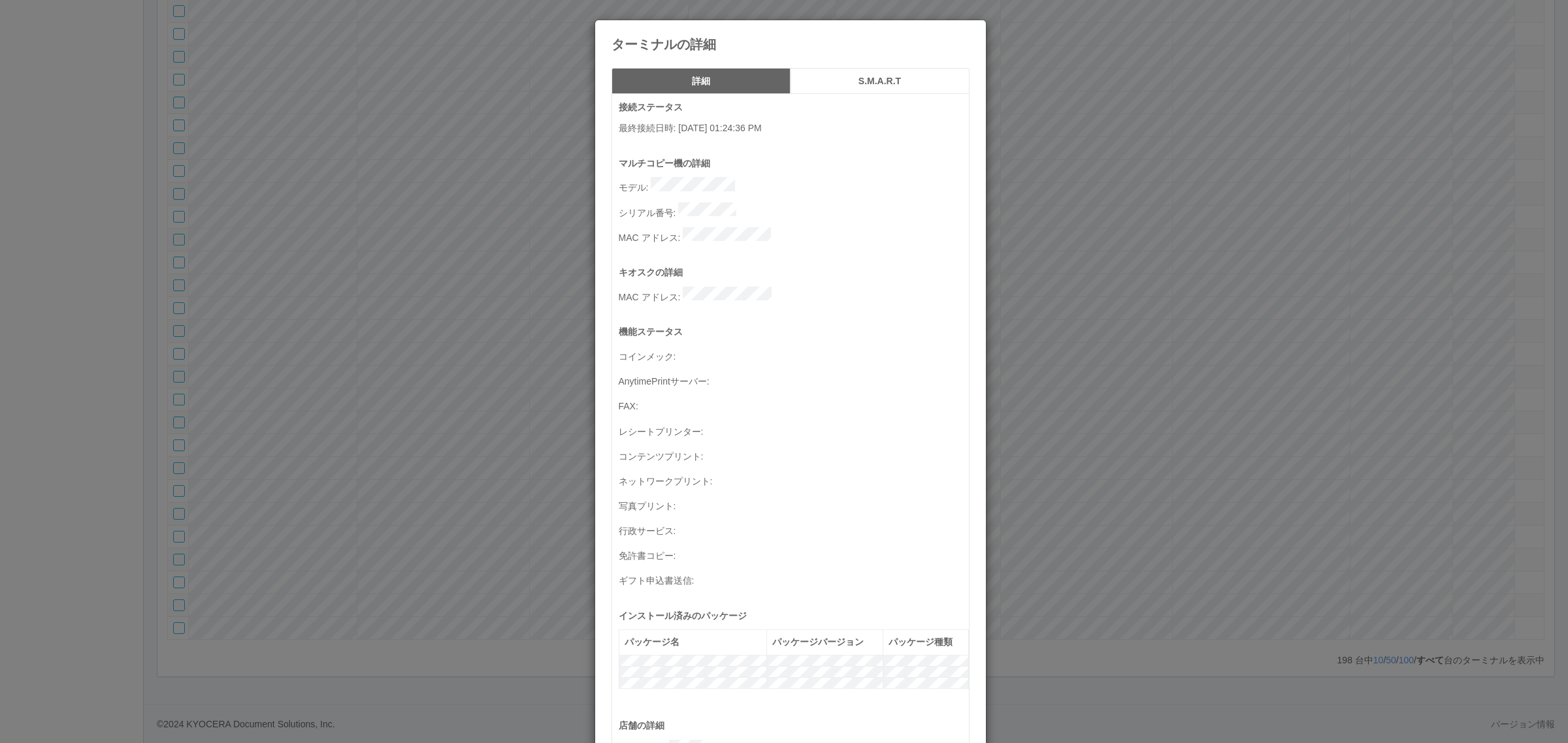
drag, startPoint x: 1265, startPoint y: 507, endPoint x: 1383, endPoint y: 536, distance: 121.5
click at [1271, 507] on div "ターミナルの詳細 詳細 S.M.A.R.T 接続ステータス 最終接続日時 : [DATE] 01:24:36 PM マルチコピー機の詳細 モデル : シリアル…" at bounding box center [784, 372] width 1568 height 743
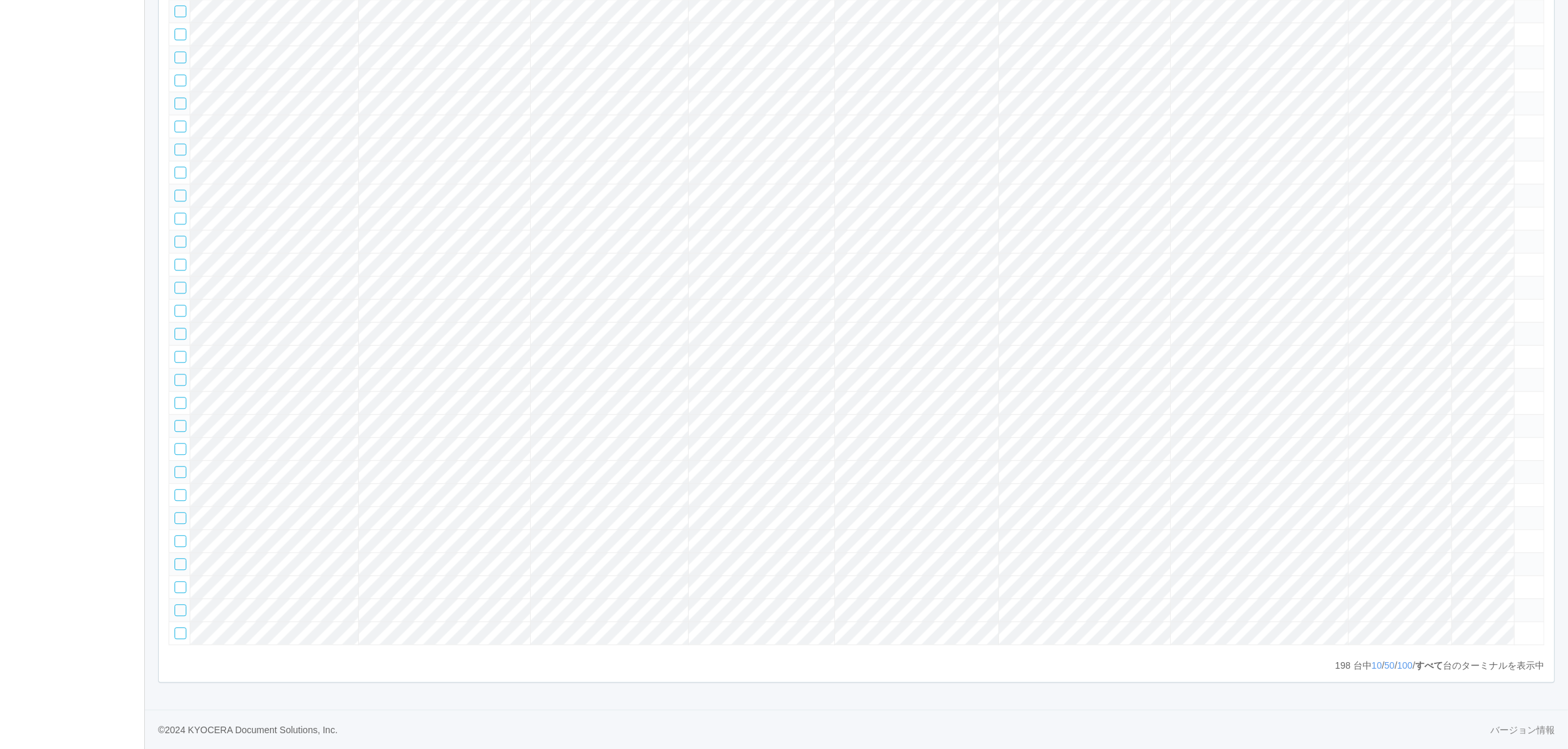
click at [1520, 604] on icon at bounding box center [1520, 604] width 0 height 0
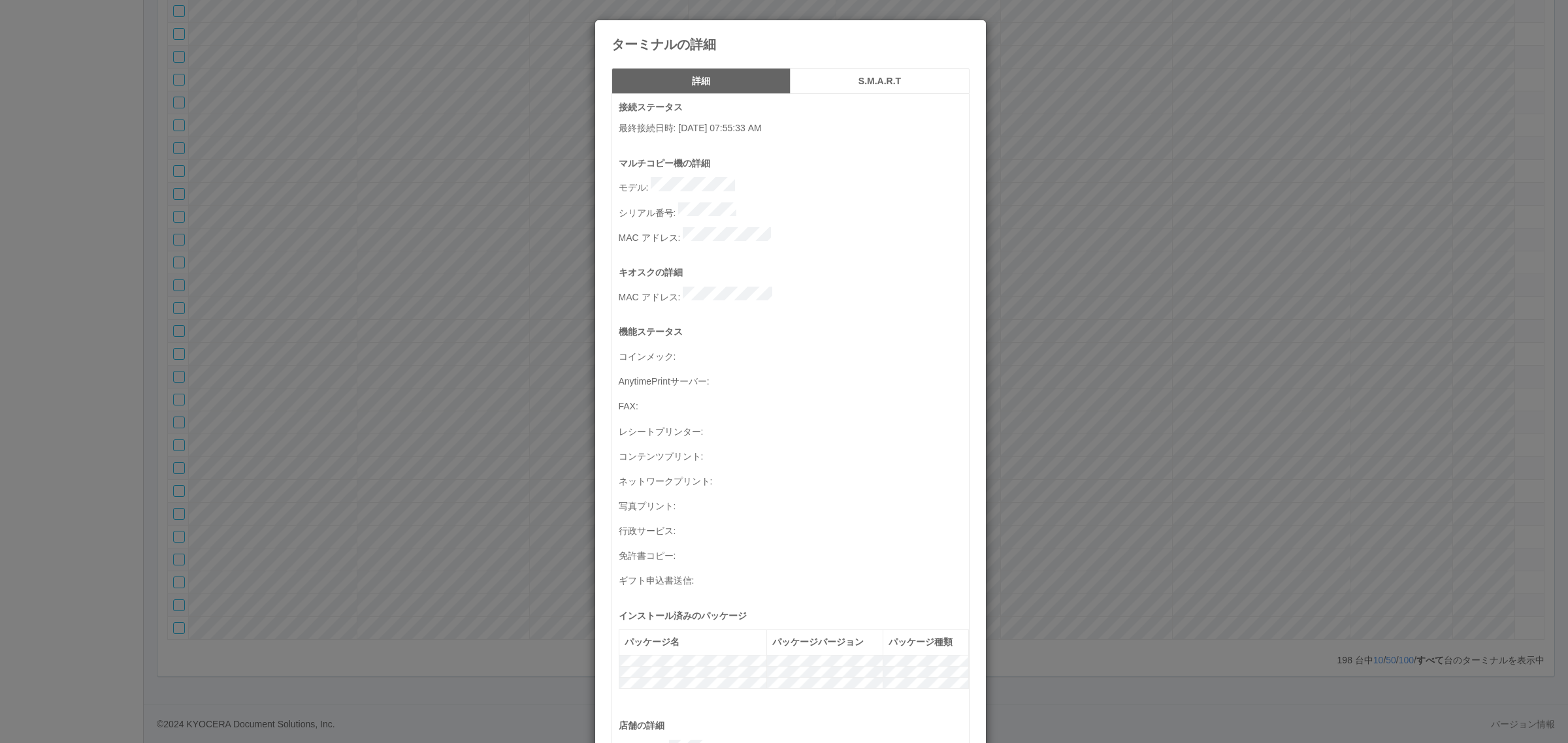
click at [1325, 536] on div "ターミナルの詳細 詳細 S.M.A.R.T 接続ステータス 最終接続日時 : [DATE] 07:55:33 AM マルチコピー機の詳細 モデル : シリアル…" at bounding box center [784, 372] width 1568 height 743
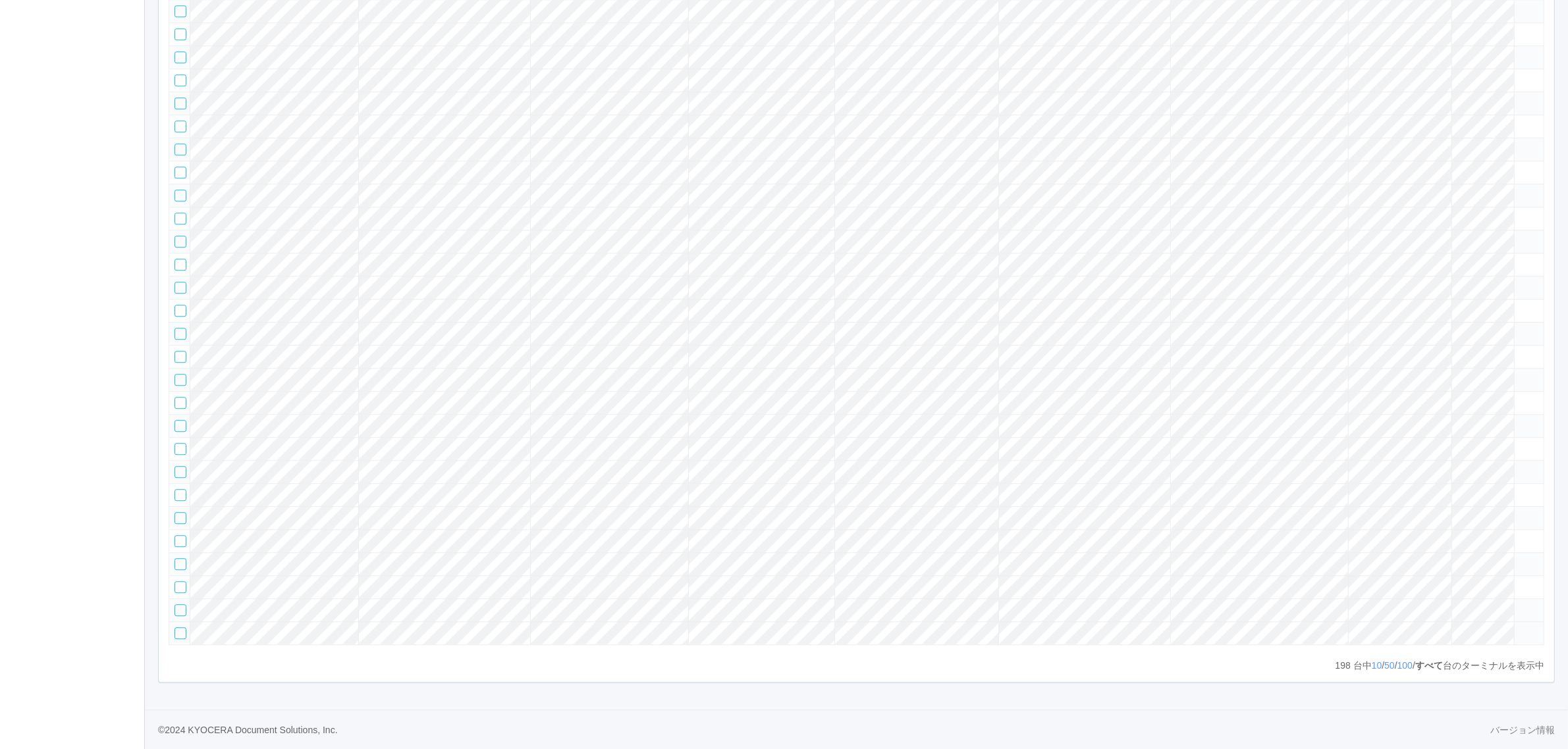
click at [1520, 627] on icon at bounding box center [1520, 627] width 0 height 0
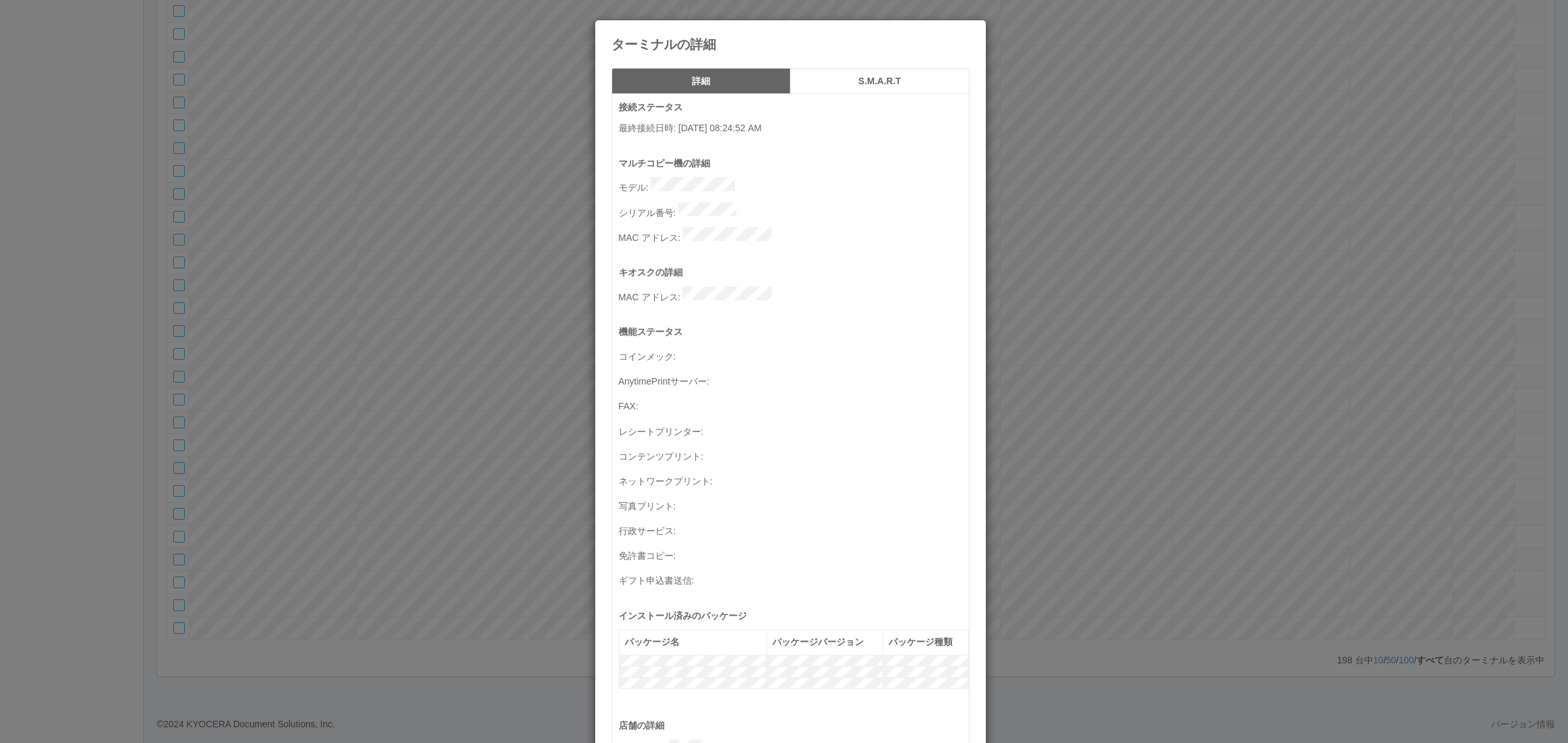
drag, startPoint x: 1273, startPoint y: 536, endPoint x: 1211, endPoint y: 497, distance: 73.2
click at [1273, 534] on div "ターミナルの詳細 詳細 S.M.A.R.T 接続ステータス 最終接続日時 : [DATE] 08:24:52 AM マルチコピー機の詳細 モデル : シリアル…" at bounding box center [784, 372] width 1568 height 743
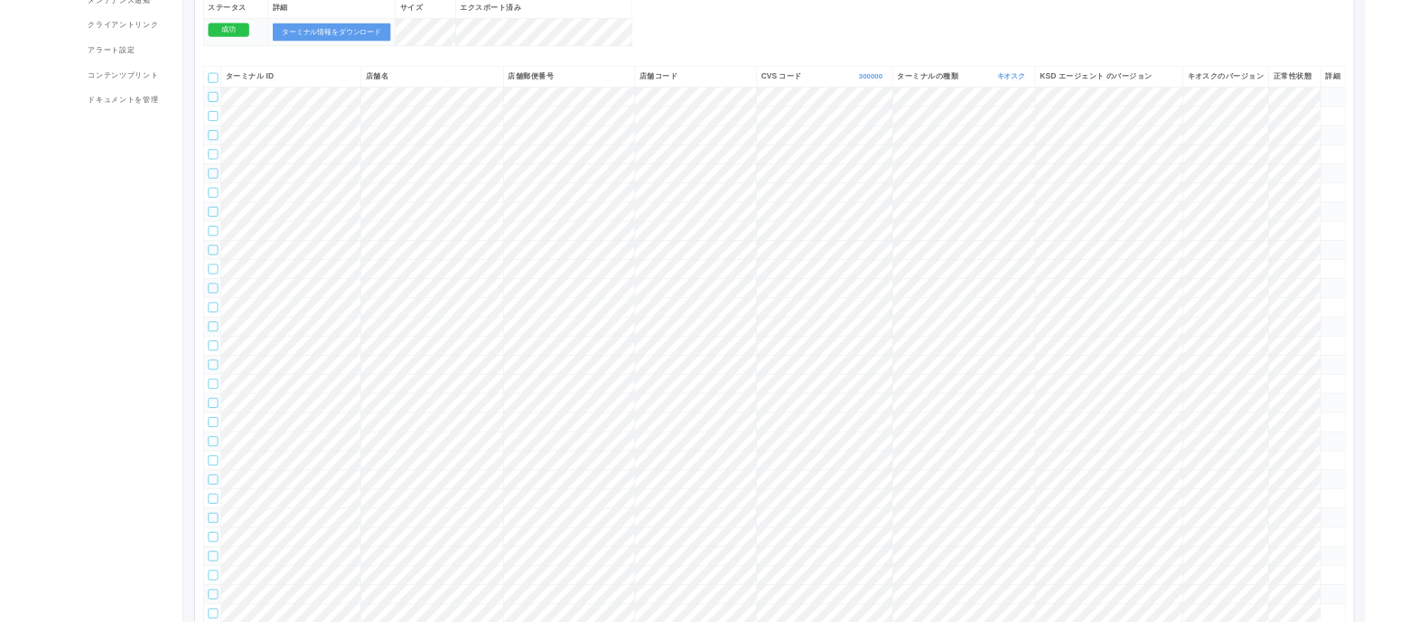
scroll to position [0, 0]
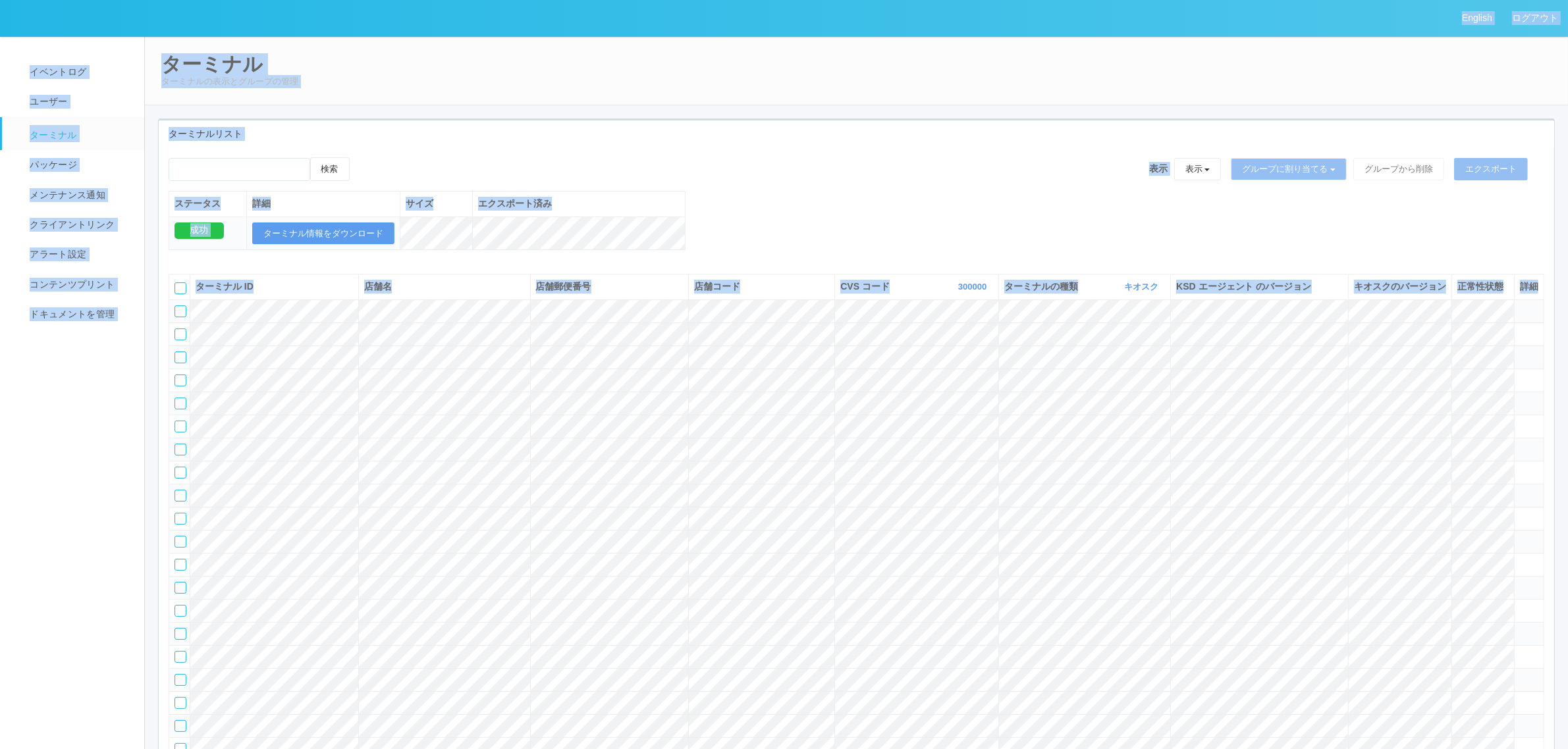
copy div "Loremip dolor sitame cons adipi elits doeiusmo temporinc utlabo etdolorem aliqu…"
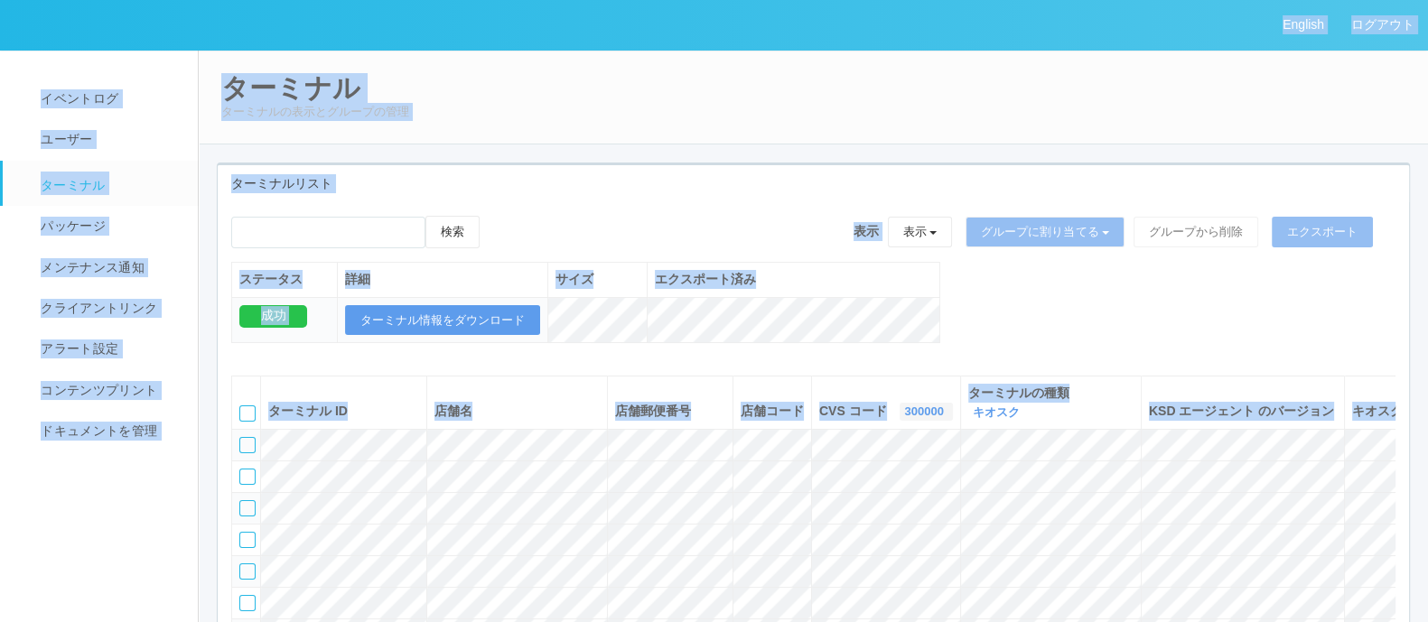
click at [904, 413] on link "300000" at bounding box center [925, 412] width 43 height 14
click at [836, 497] on link "300004" at bounding box center [880, 493] width 143 height 24
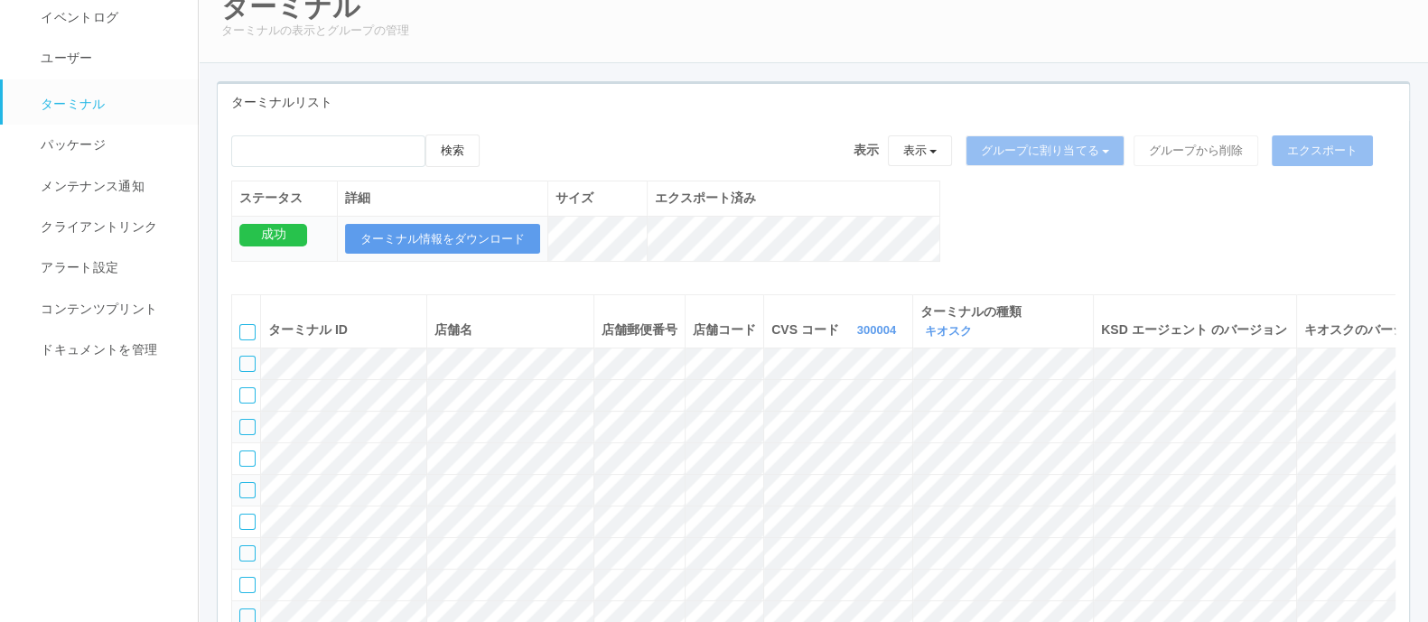
scroll to position [0, 0]
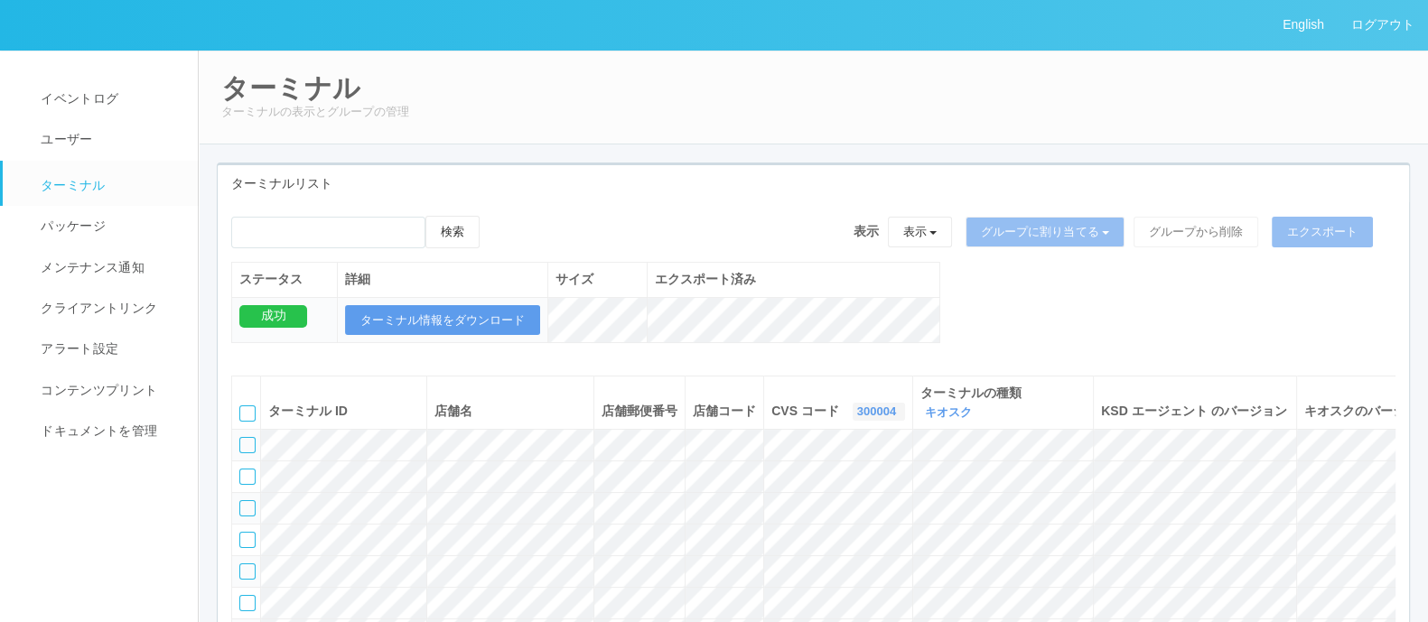
click at [857, 410] on link "300004" at bounding box center [878, 412] width 43 height 14
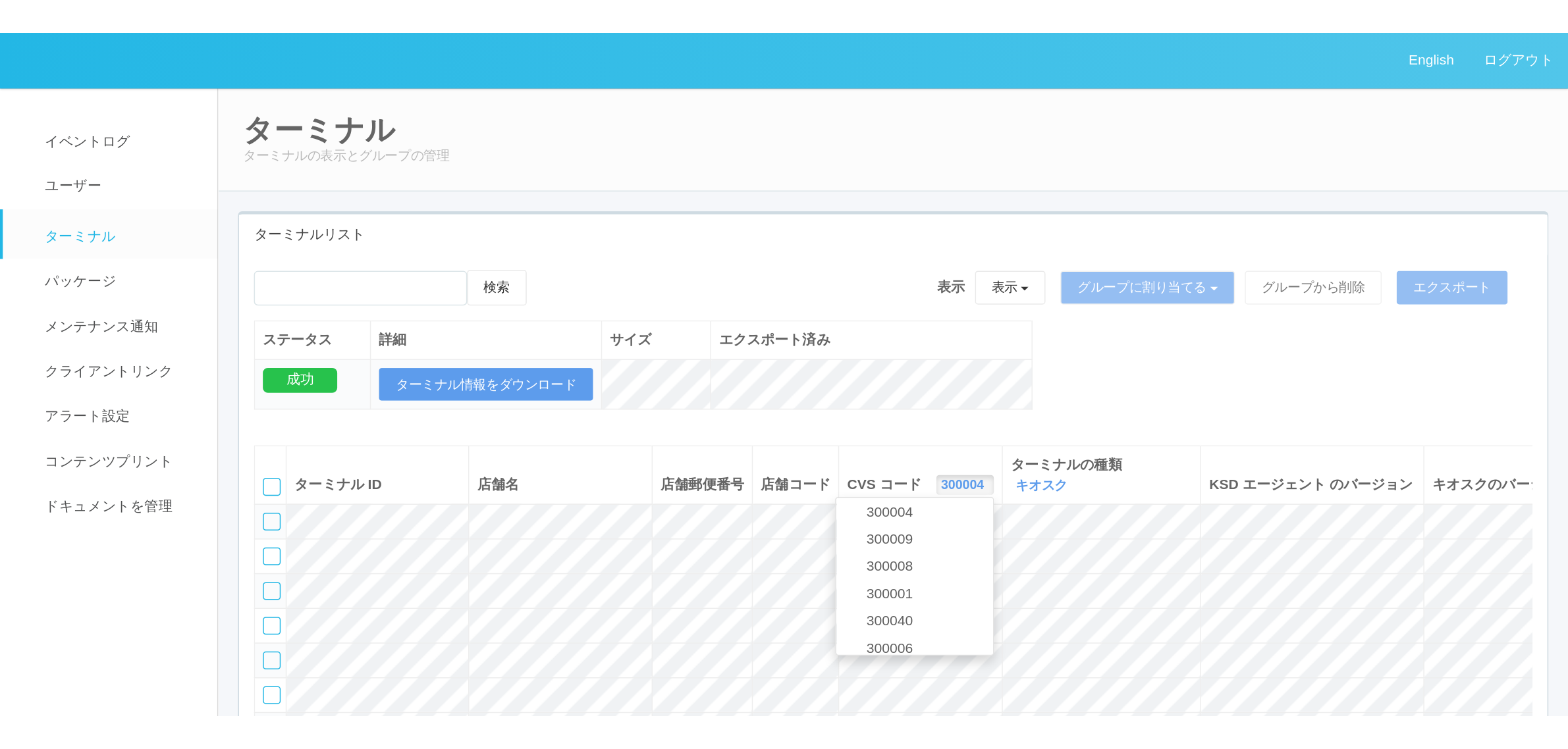
scroll to position [477, 0]
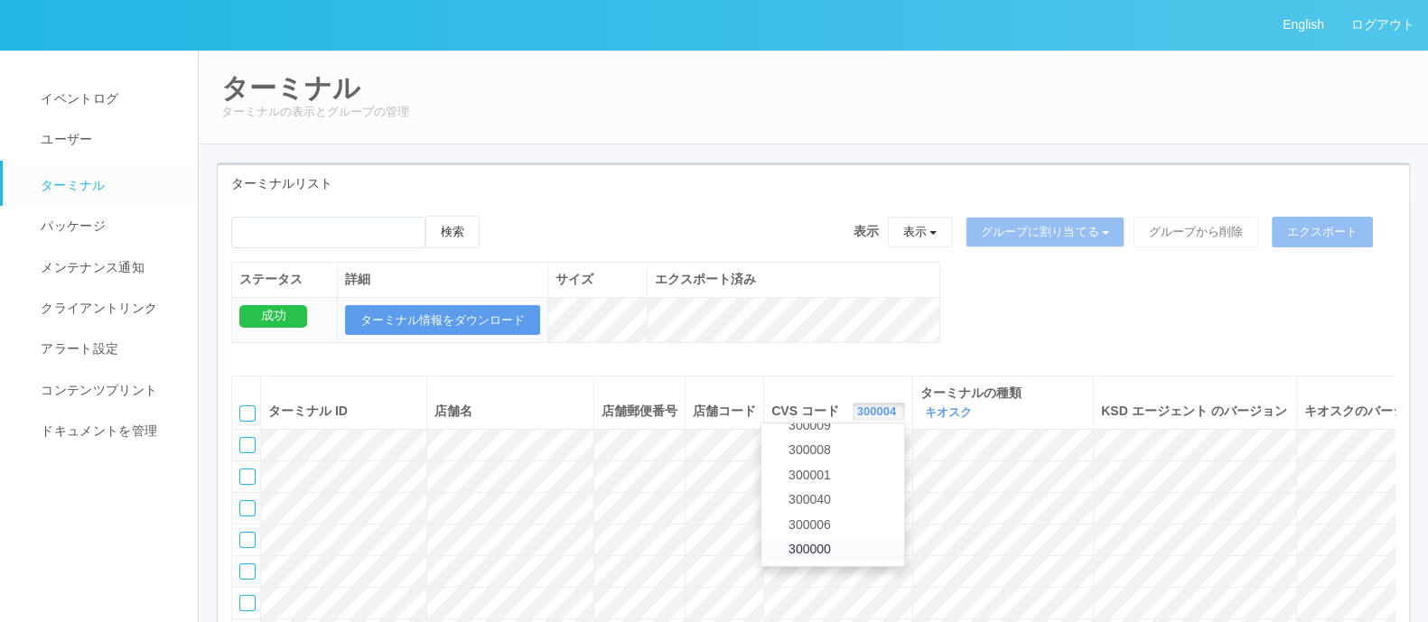
click at [783, 548] on link "300000" at bounding box center [833, 550] width 143 height 24
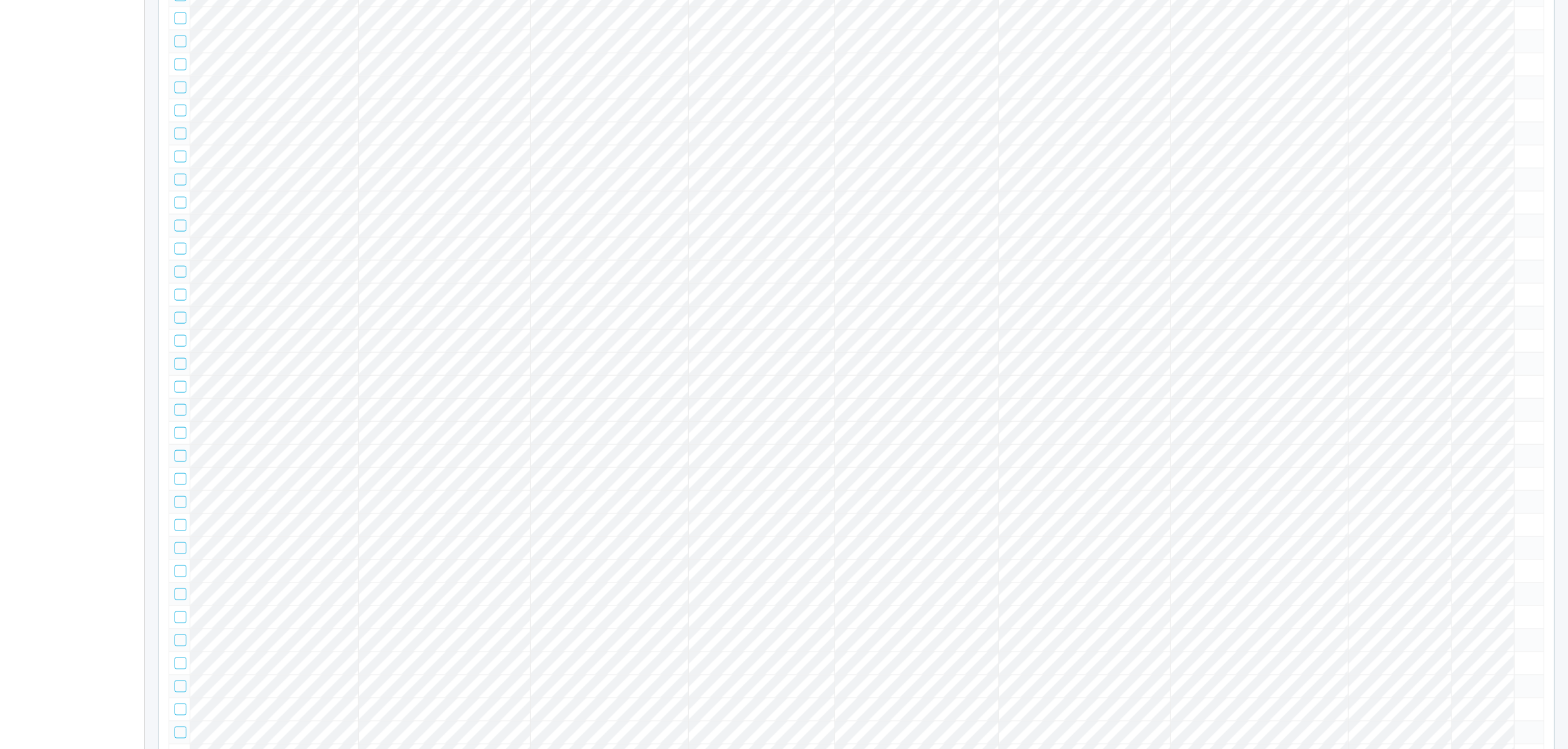
scroll to position [5502, 0]
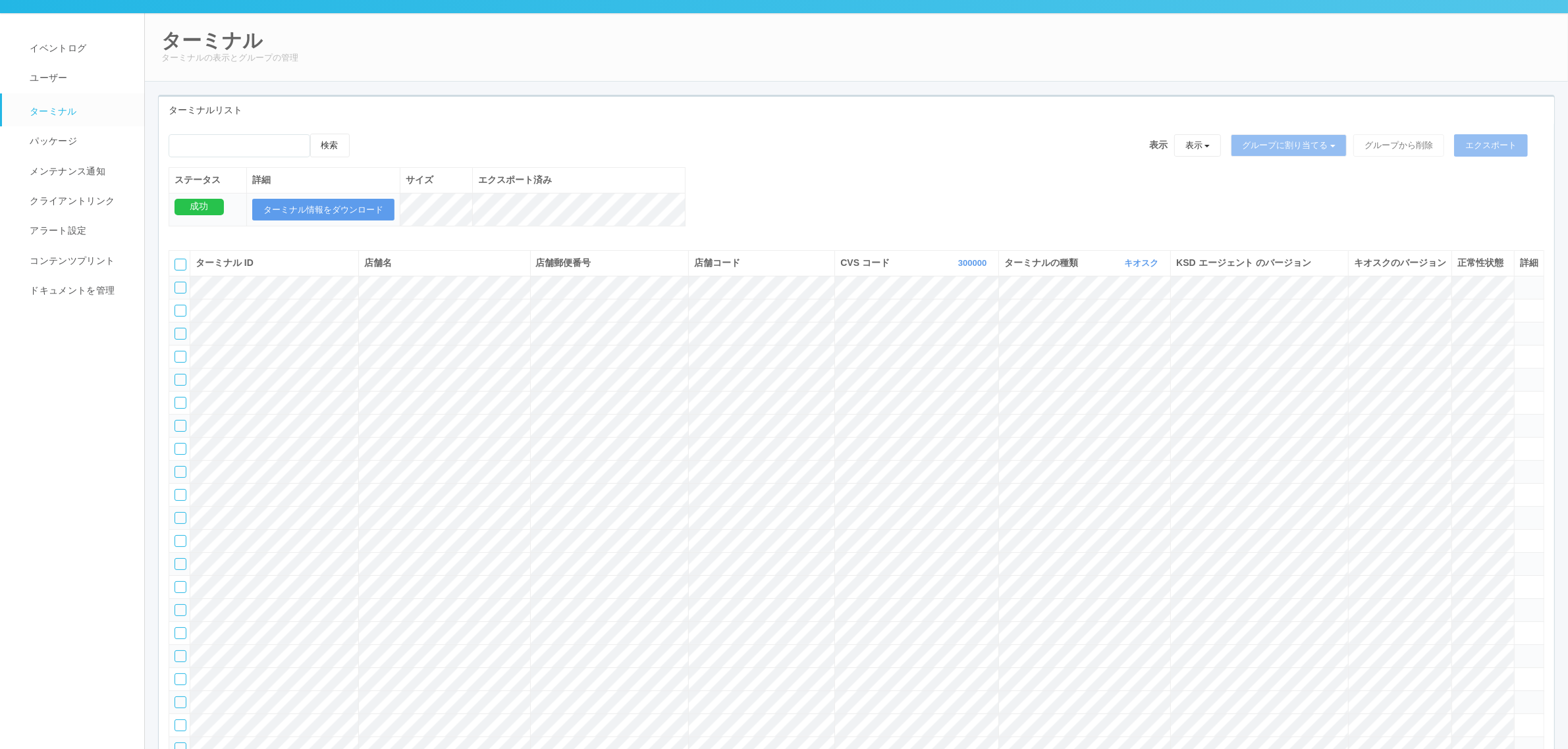
scroll to position [0, 0]
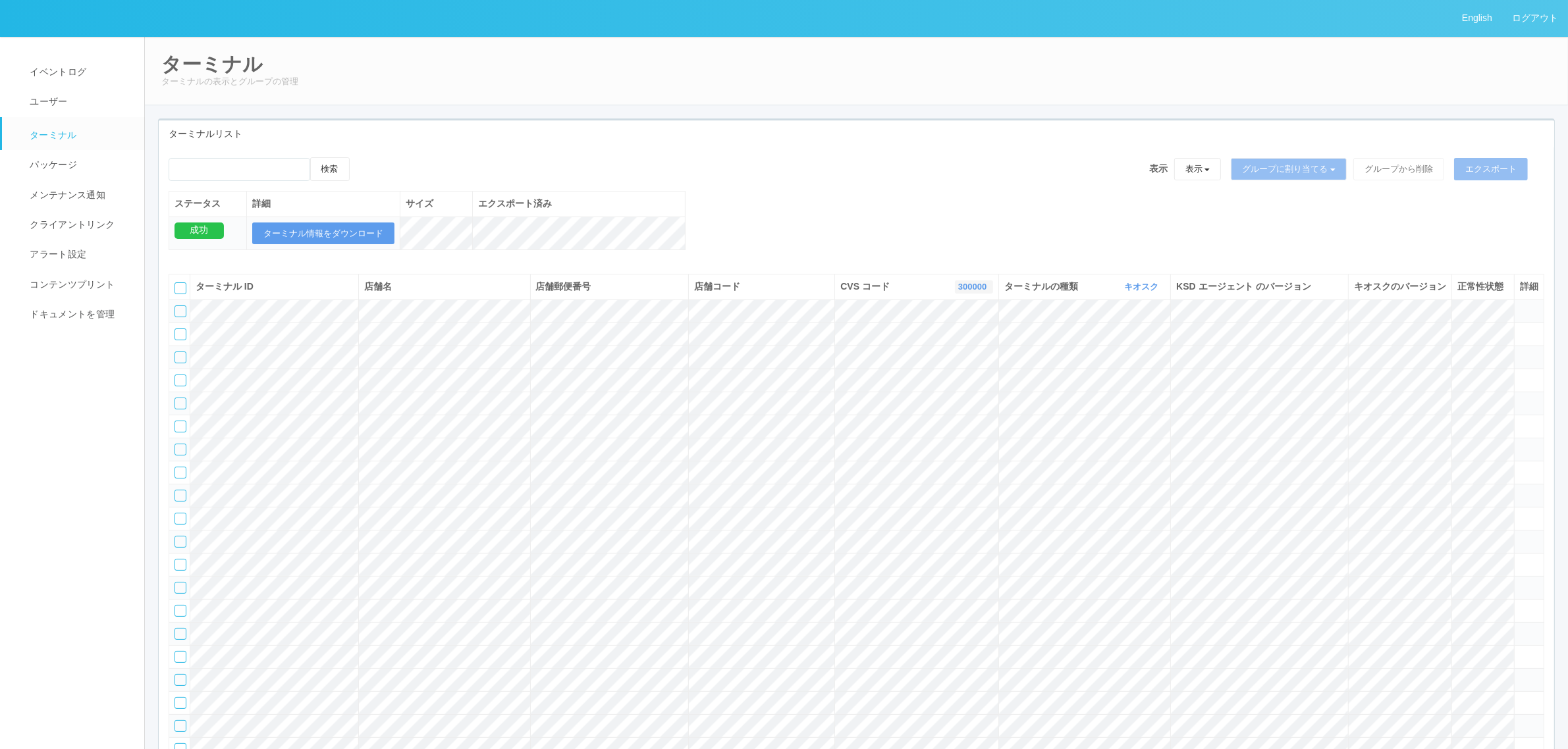
click at [972, 291] on link "300000" at bounding box center [973, 287] width 31 height 10
click at [953, 345] on link "300034" at bounding box center [940, 336] width 104 height 17
click at [1520, 305] on icon at bounding box center [1520, 305] width 0 height 0
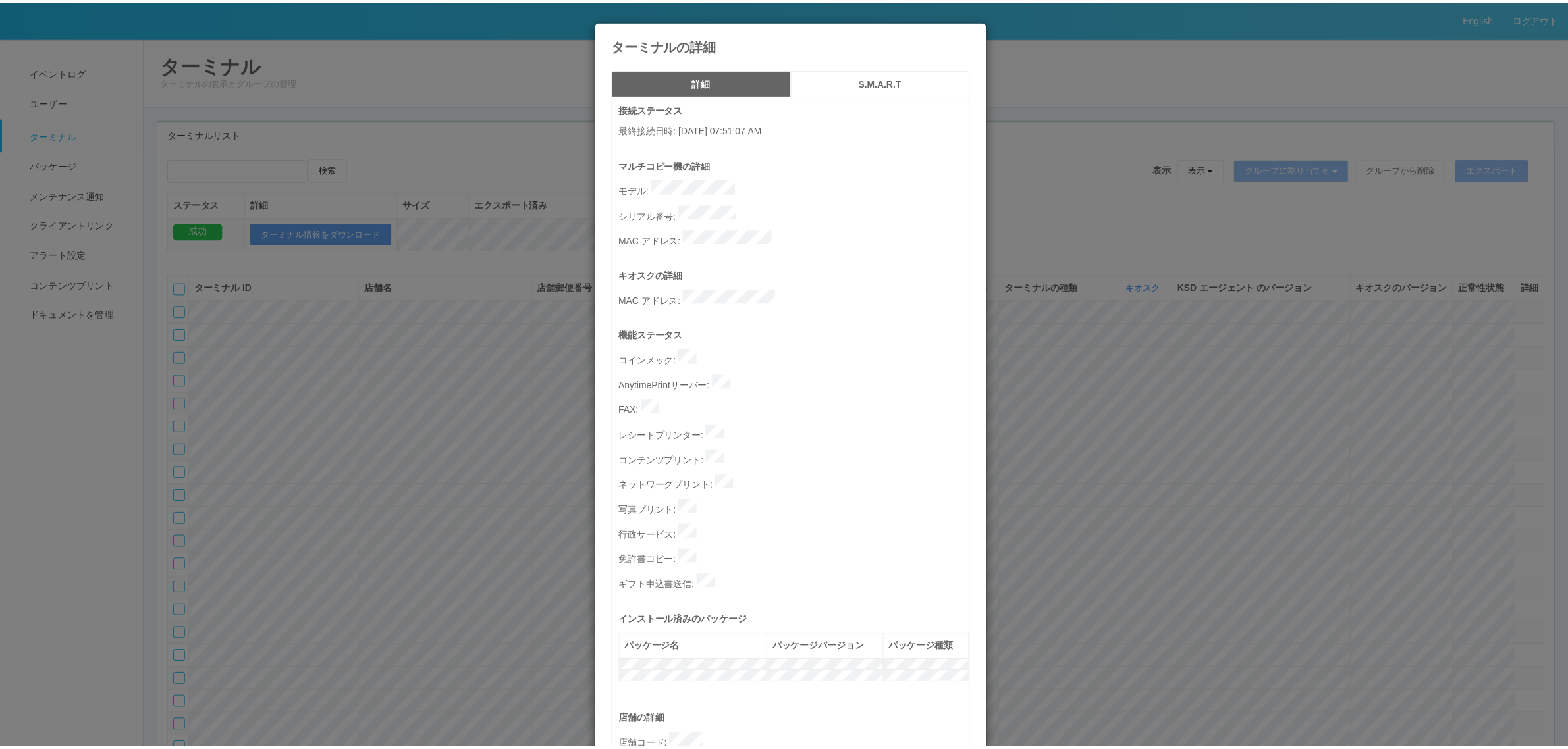
scroll to position [406, 0]
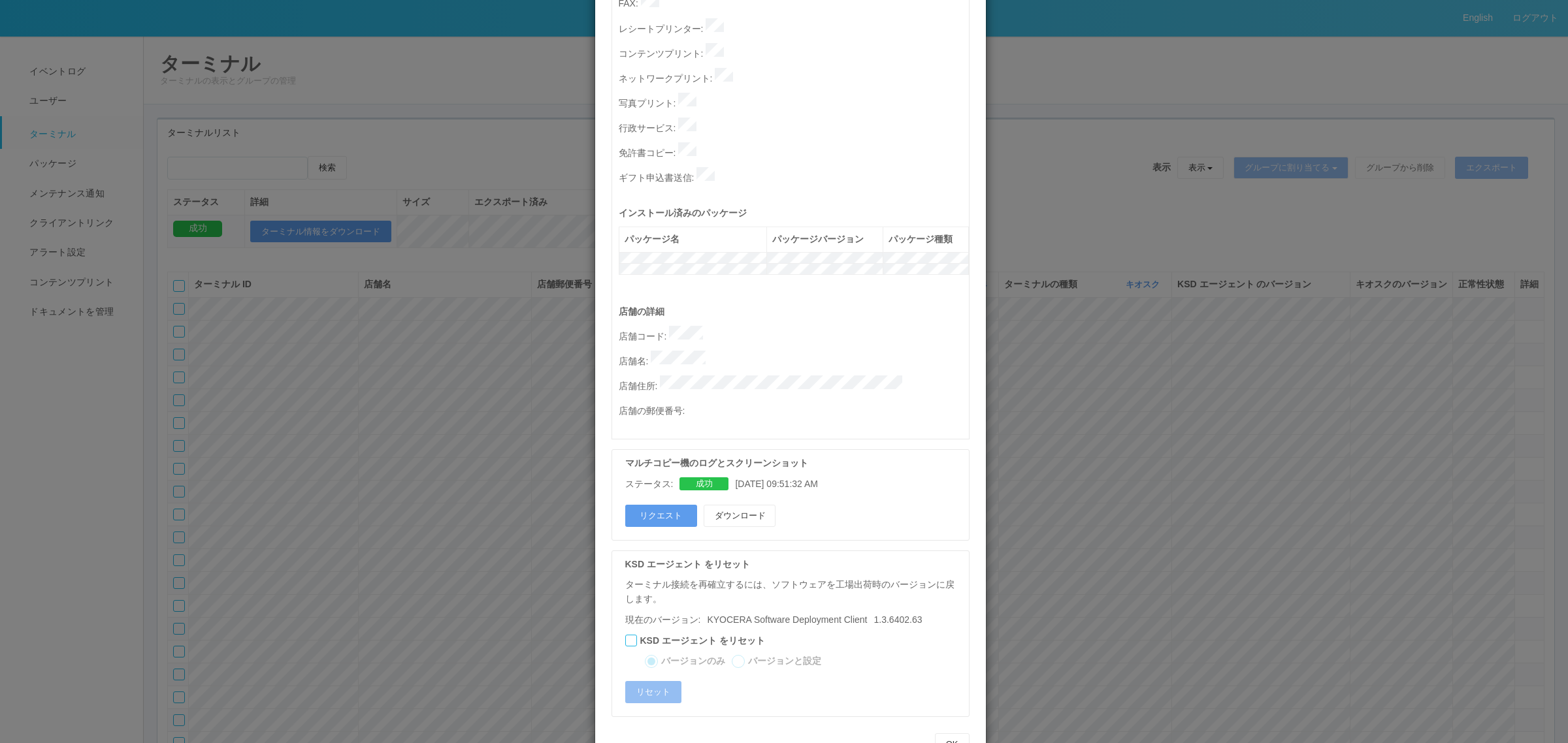
click at [393, 357] on div "ターミナルの詳細 詳細 S.M.A.R.T 接続ステータス 最終接続日時 : [DATE] 07:51:07 AM マルチコピー機の詳細 モデル : シリアル…" at bounding box center [784, 372] width 1568 height 743
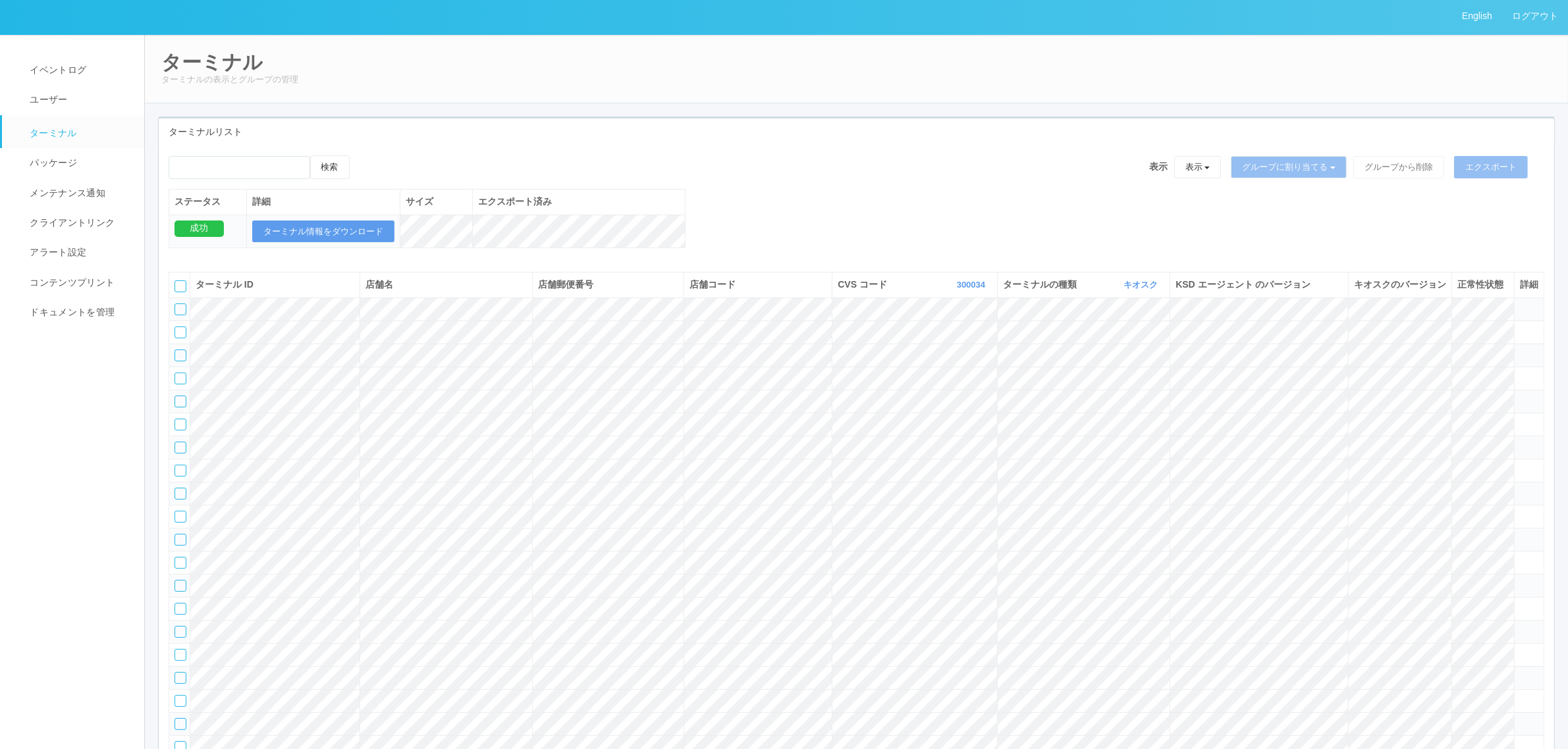
scroll to position [0, 0]
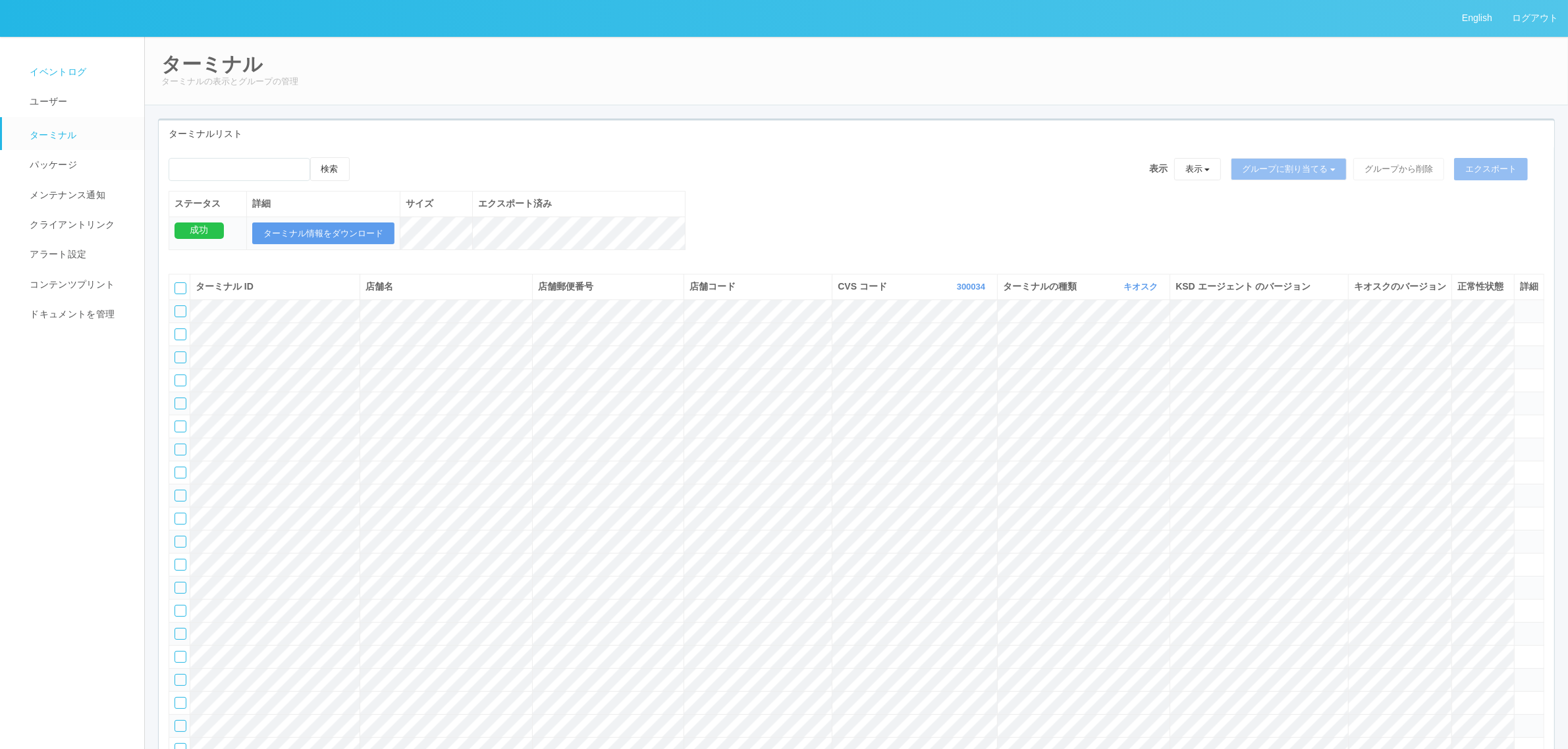
click at [77, 63] on link "イベントログ" at bounding box center [79, 72] width 154 height 30
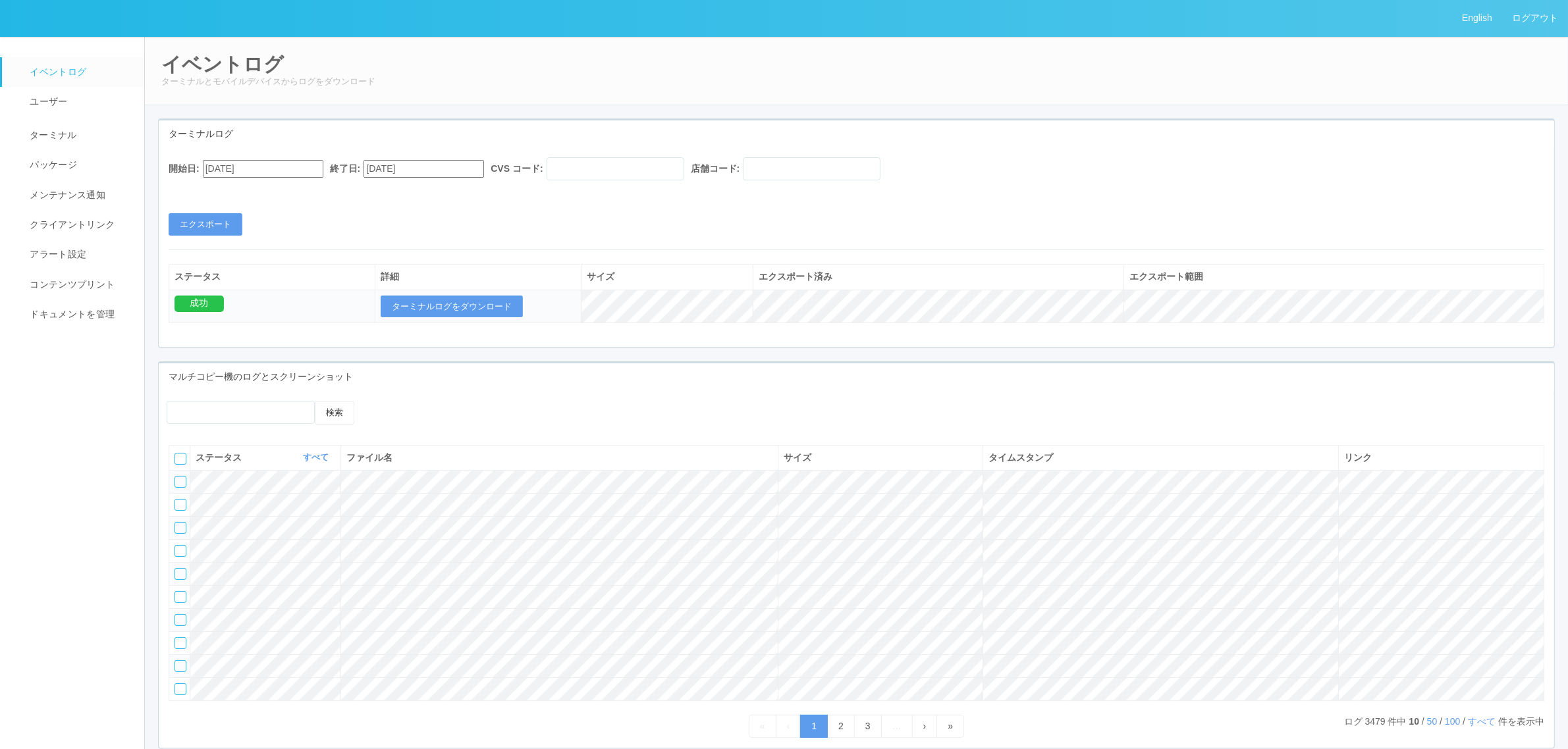
click at [278, 170] on input "[DATE]" at bounding box center [262, 169] width 120 height 17
click at [234, 193] on div "[DATE] Su Mo Tu We Th Fr Sa 27 28 29 30 31 1 2 3 4 5 6 7 8 9 10 11 12 13 14 15 …" at bounding box center [218, 594] width 31 height 834
click at [224, 188] on button "button" at bounding box center [219, 186] width 10 height 4
click at [230, 392] on div "4" at bounding box center [218, 399] width 24 height 13
type input "[DATE]"
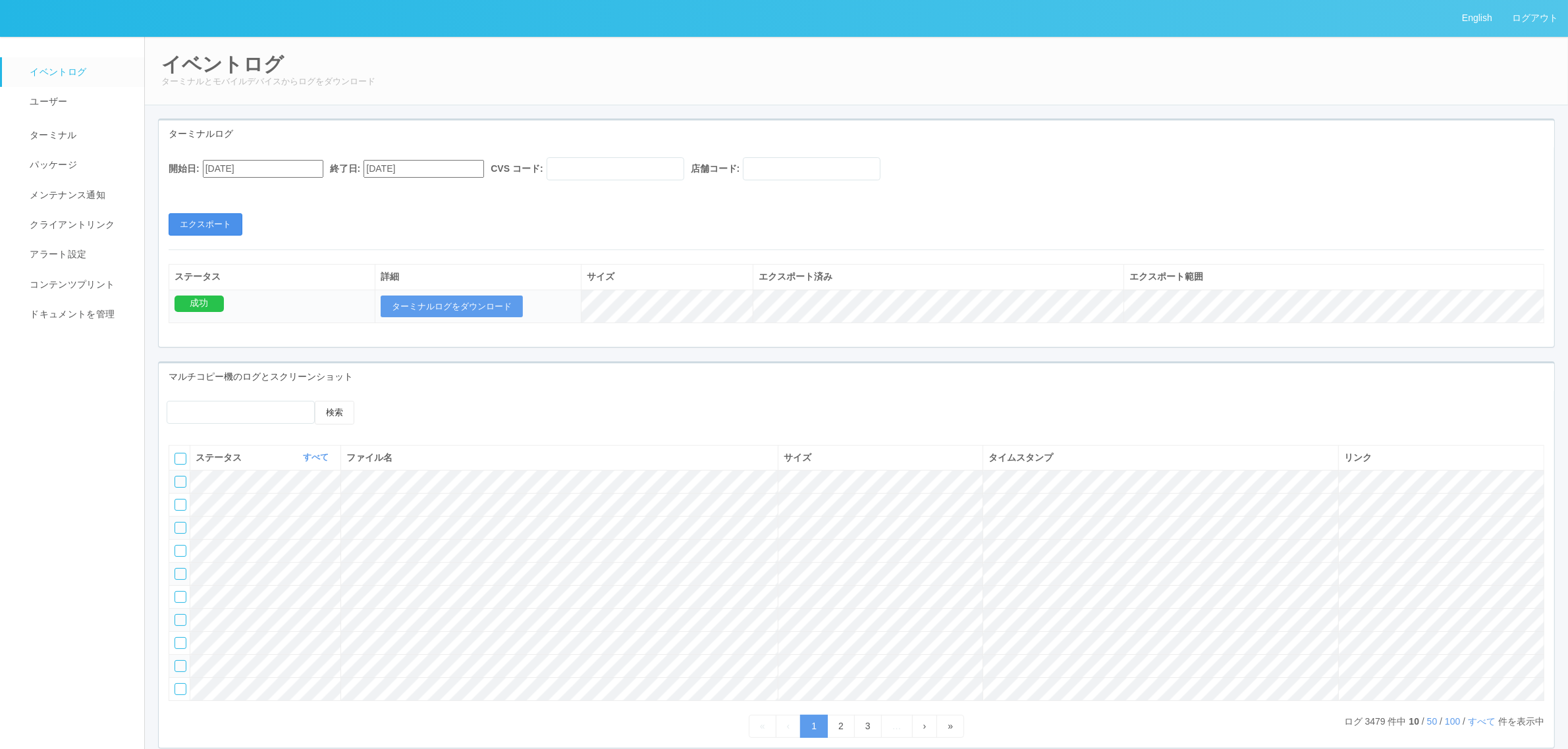
click at [211, 218] on button "エクスポート" at bounding box center [205, 224] width 74 height 23
click at [460, 296] on button "ターミナルログをダウンロード" at bounding box center [451, 307] width 142 height 23
